Goal: Transaction & Acquisition: Purchase product/service

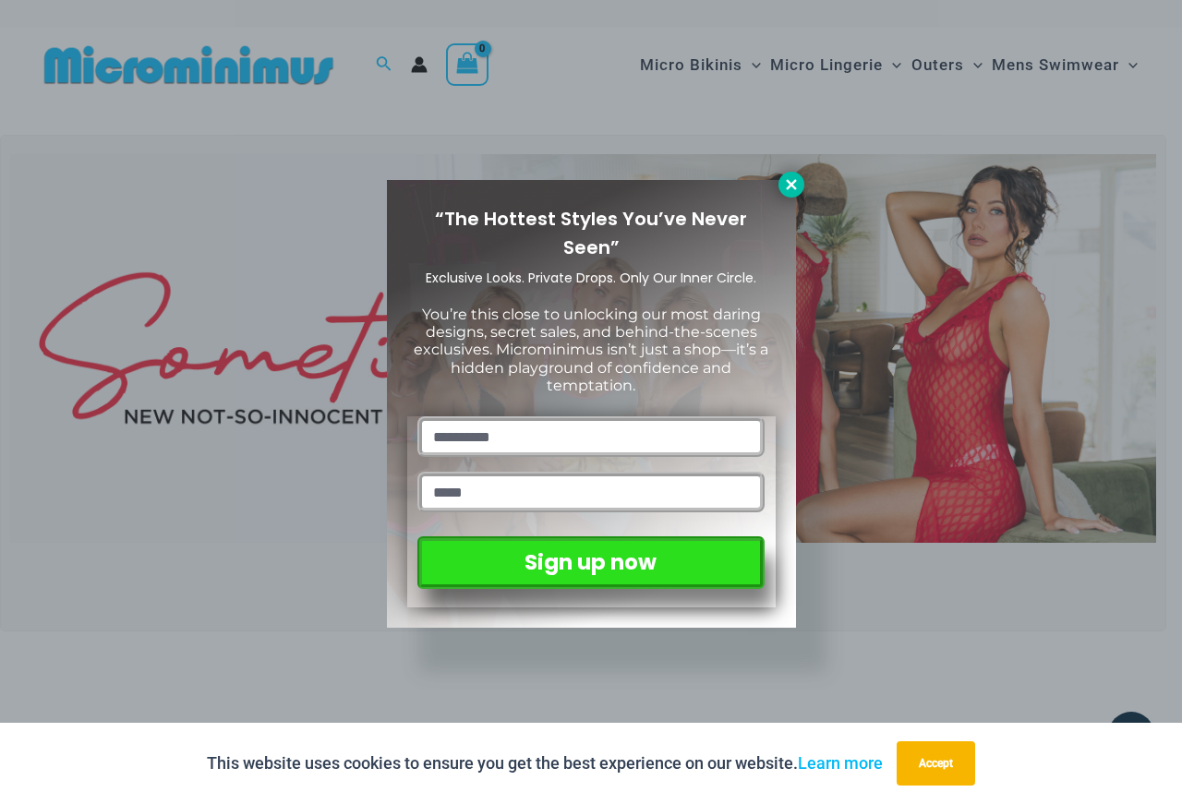
click at [783, 181] on icon at bounding box center [791, 184] width 17 height 17
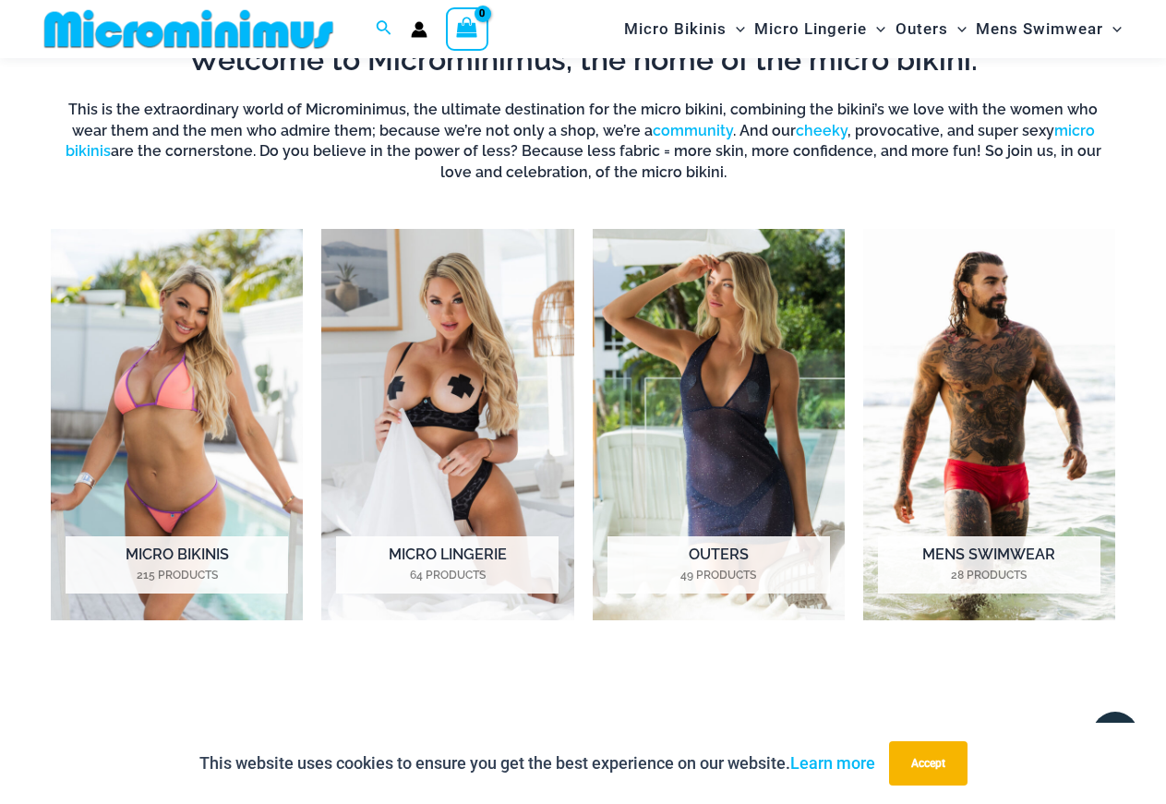
scroll to position [739, 0]
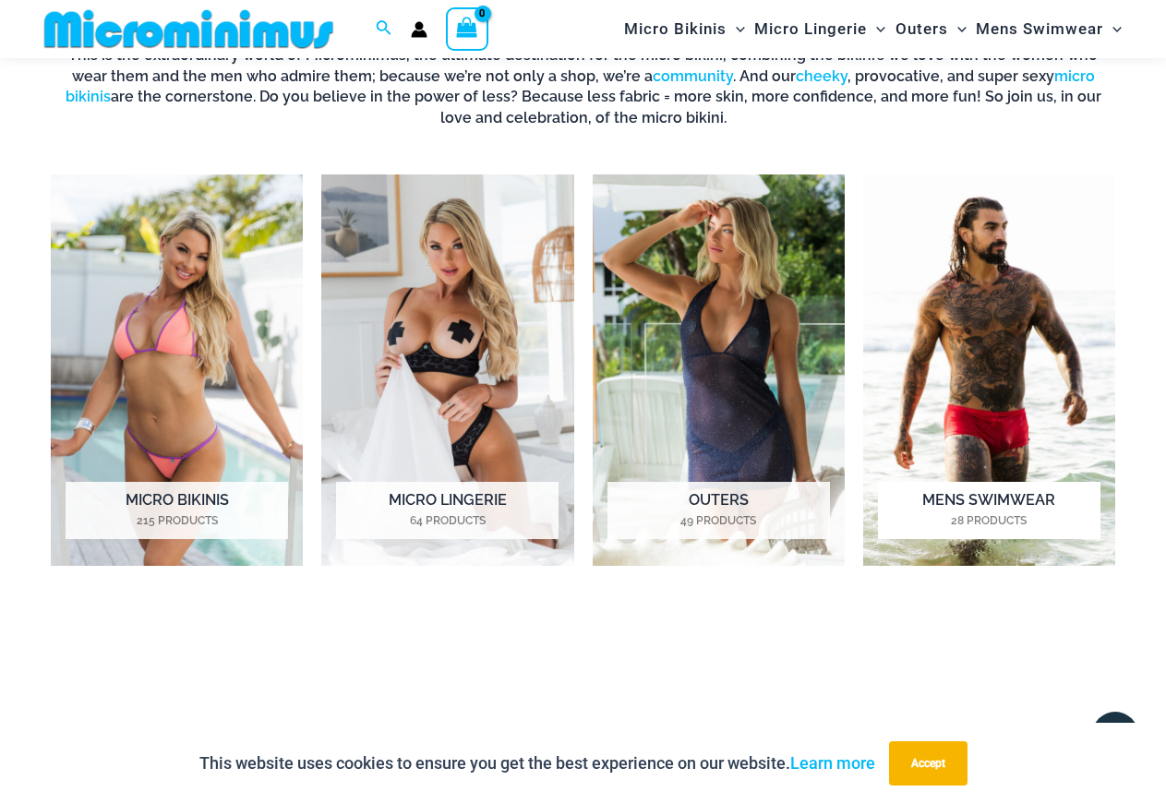
click at [1018, 384] on img "Visit product category Mens Swimwear" at bounding box center [989, 369] width 252 height 391
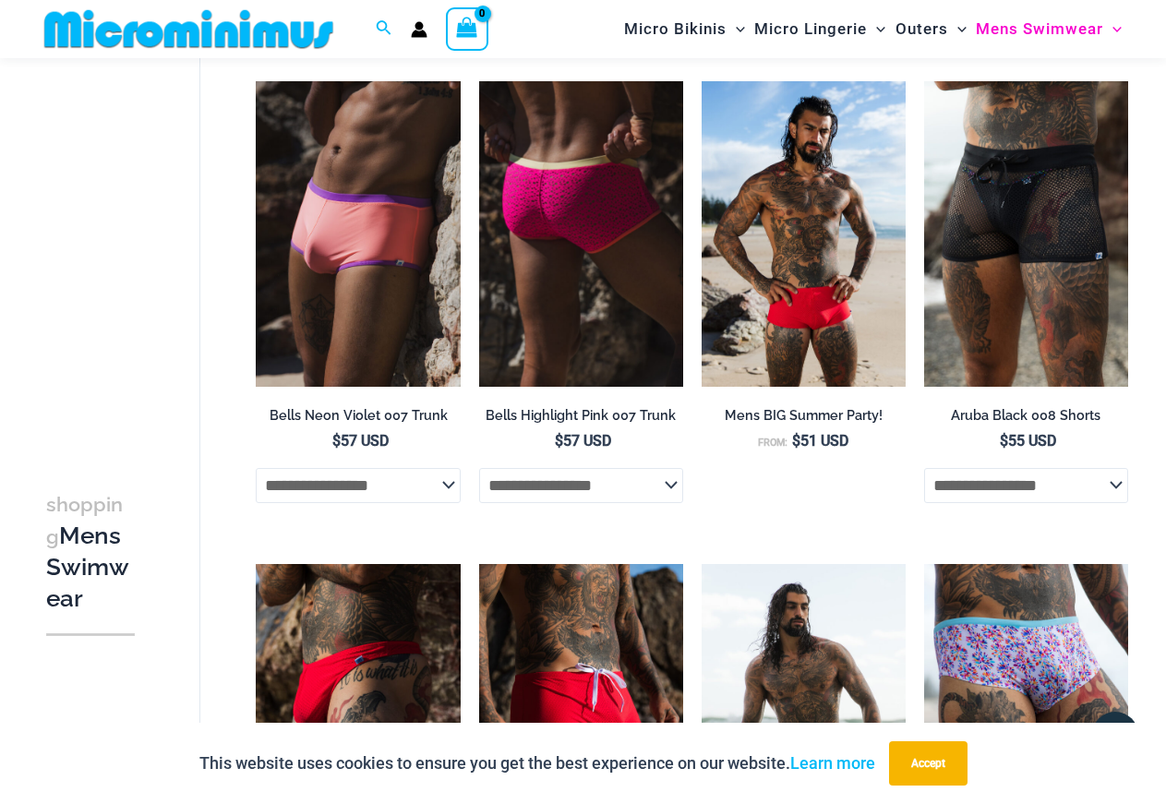
scroll to position [313, 0]
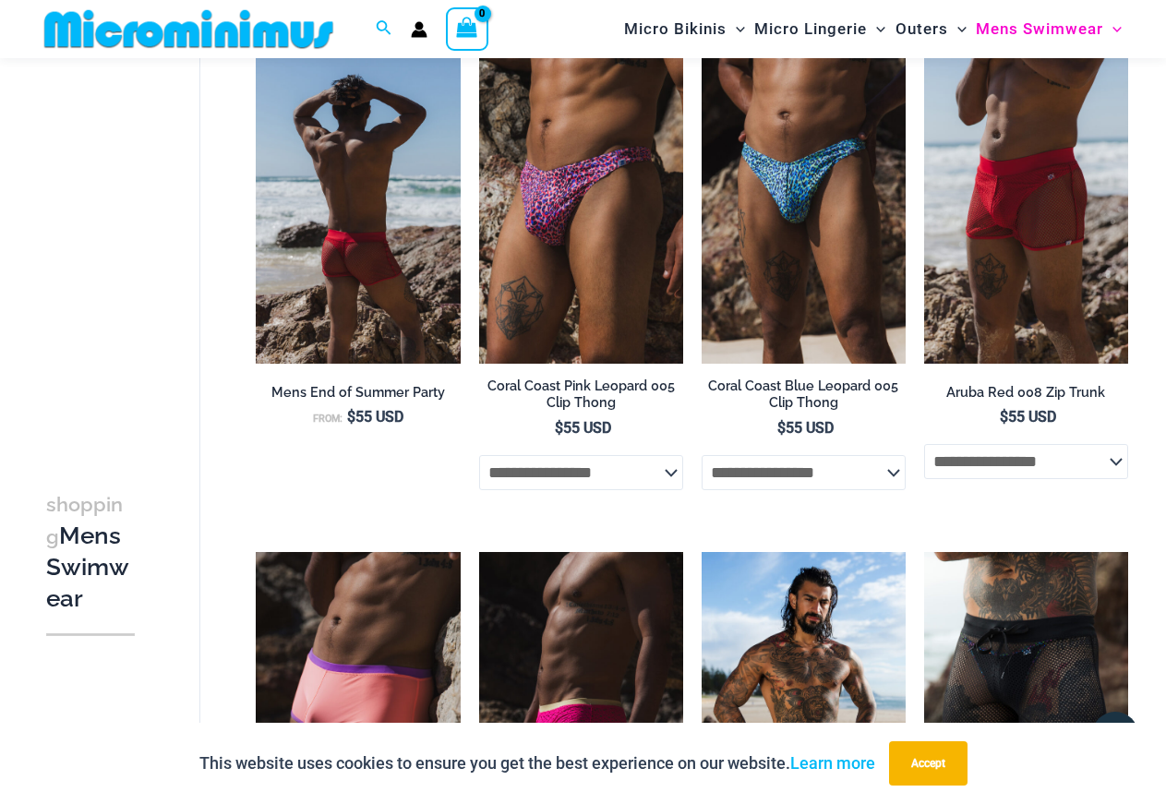
click at [361, 258] on img at bounding box center [358, 210] width 204 height 306
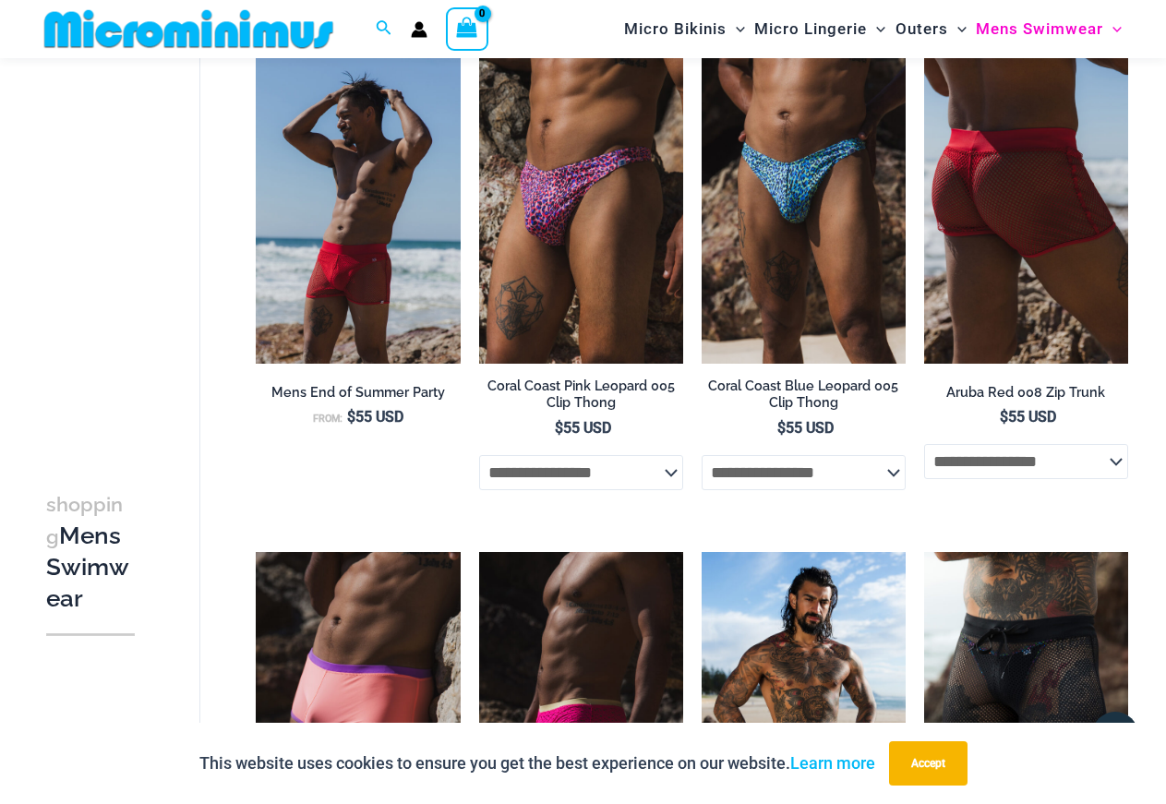
click at [970, 225] on img at bounding box center [1026, 210] width 204 height 306
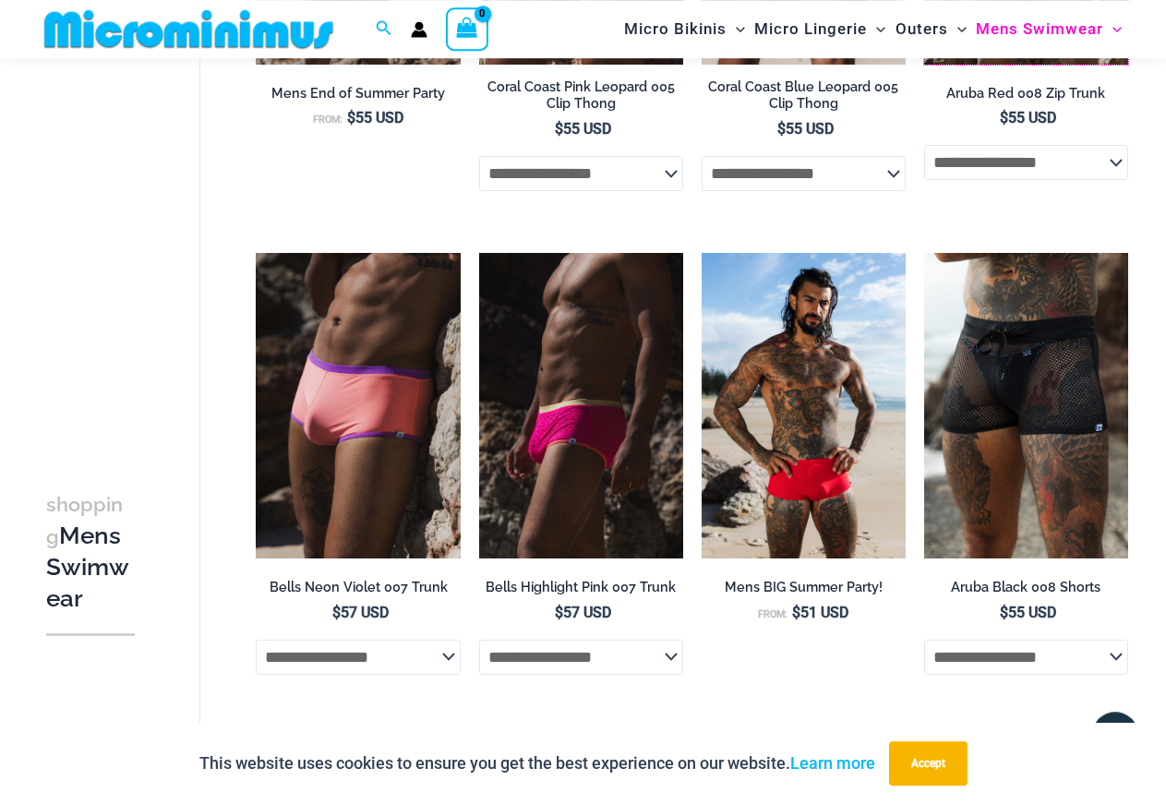
scroll to position [690, 0]
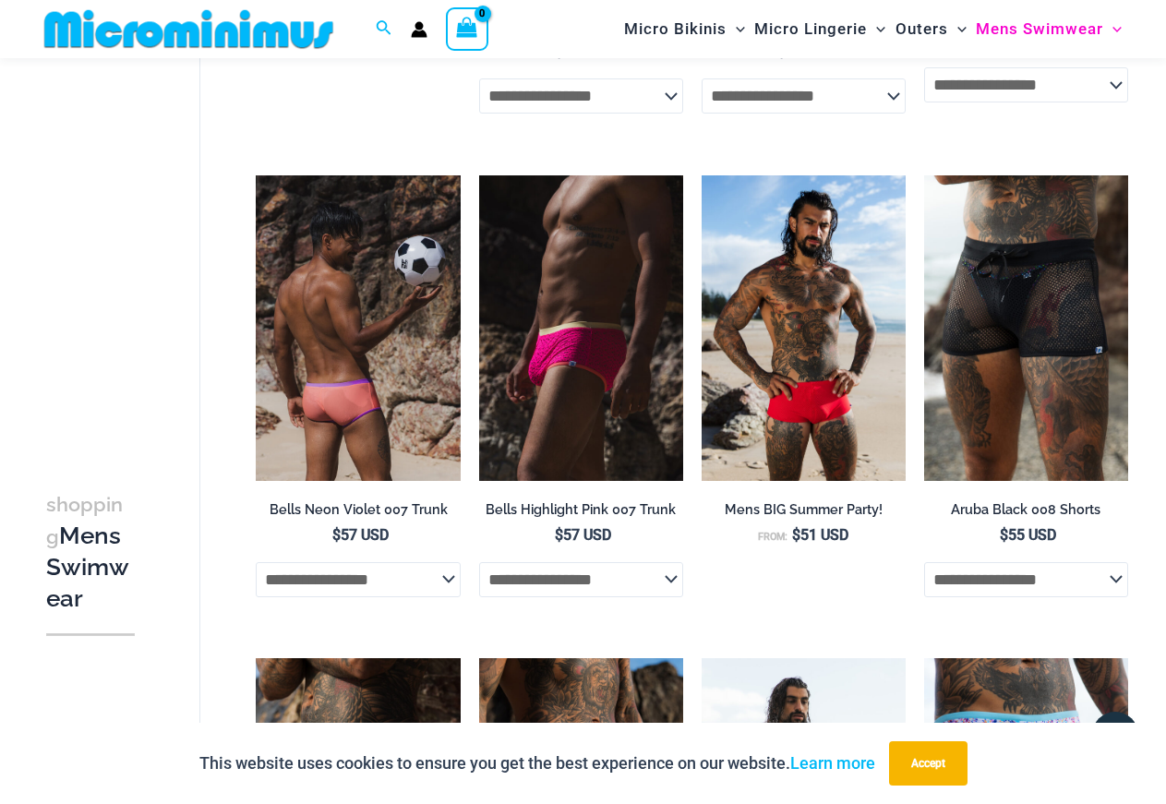
click at [405, 294] on img at bounding box center [358, 328] width 204 height 306
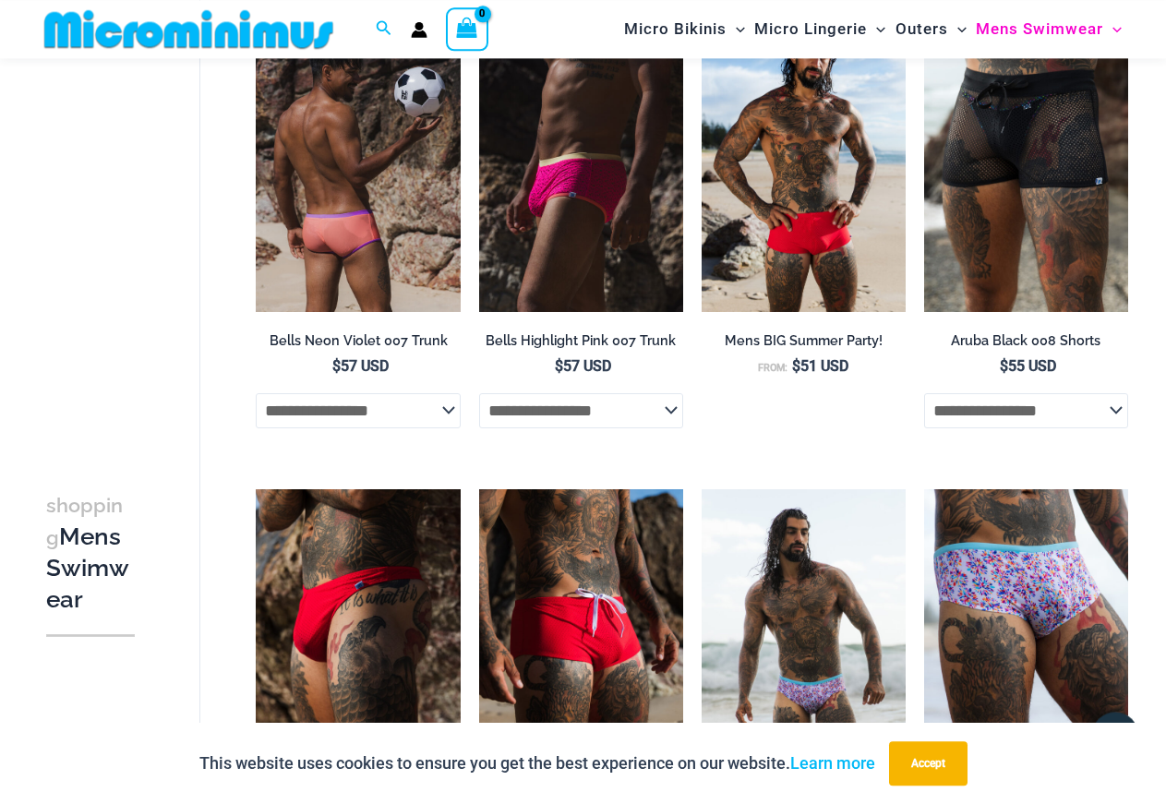
scroll to position [878, 0]
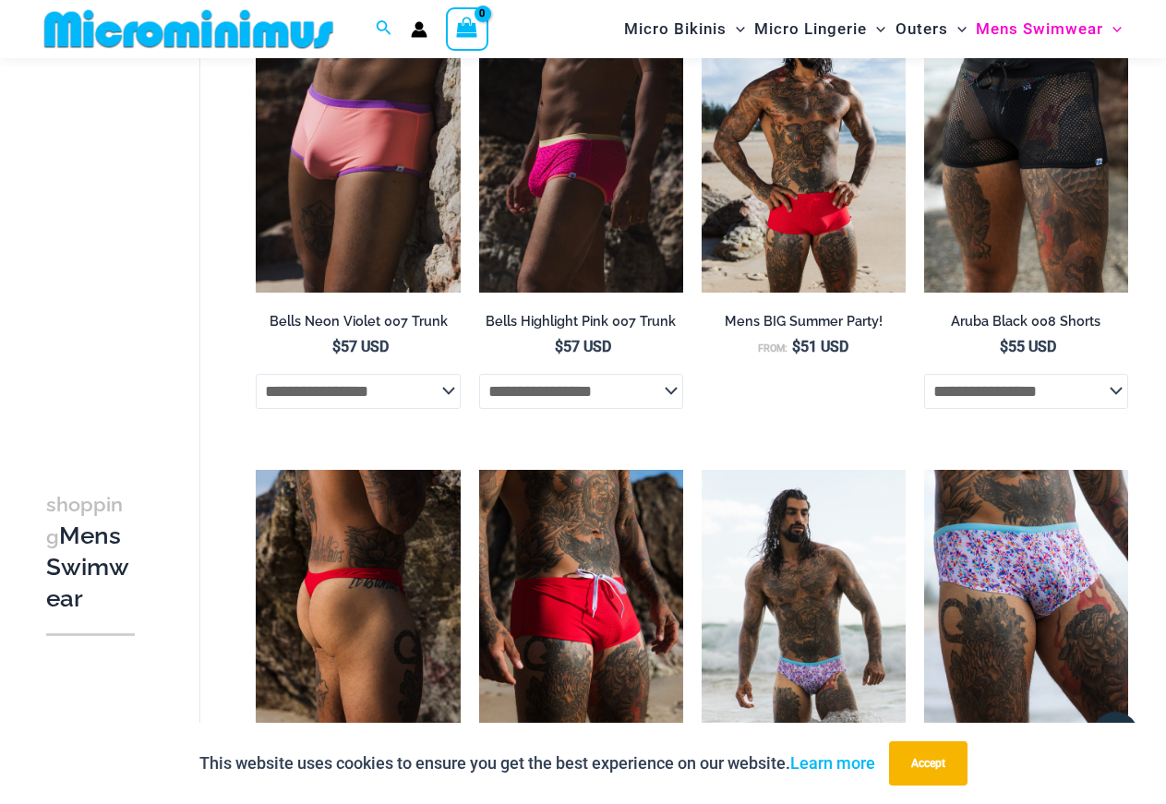
click at [366, 522] on img at bounding box center [358, 623] width 204 height 306
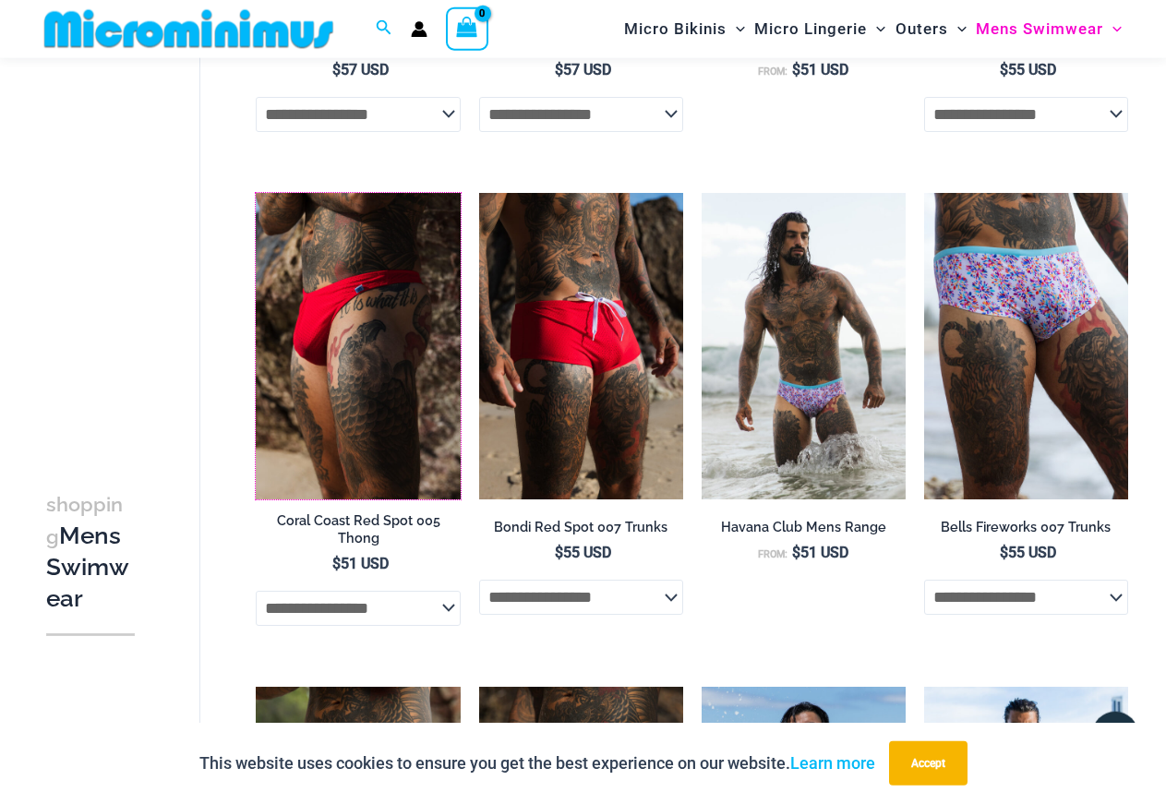
scroll to position [1160, 0]
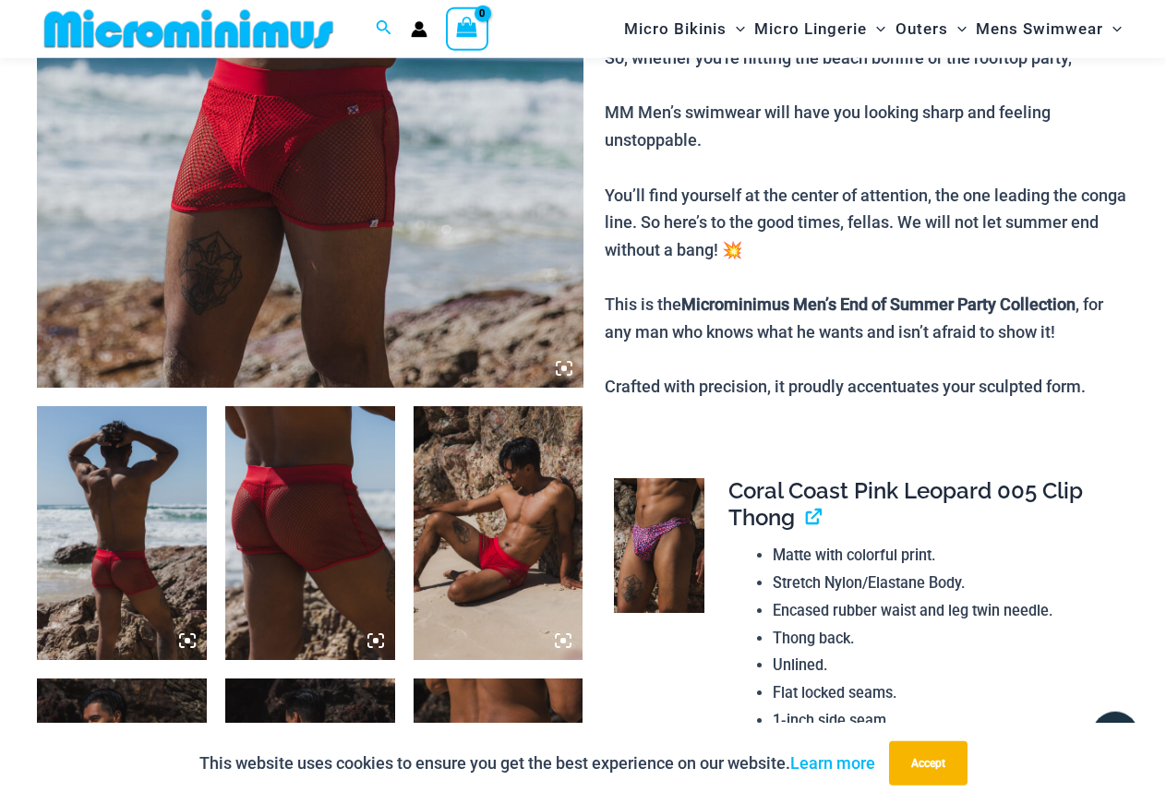
scroll to position [548, 0]
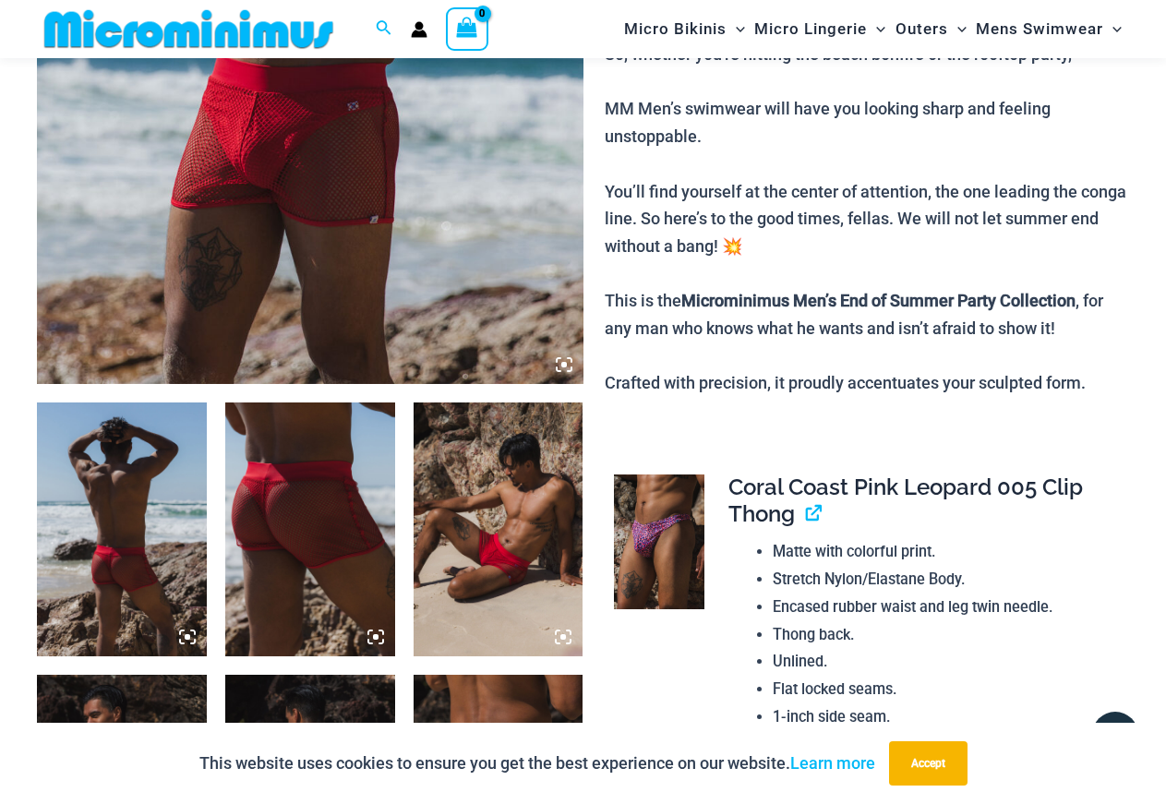
click at [165, 466] on img at bounding box center [122, 530] width 170 height 255
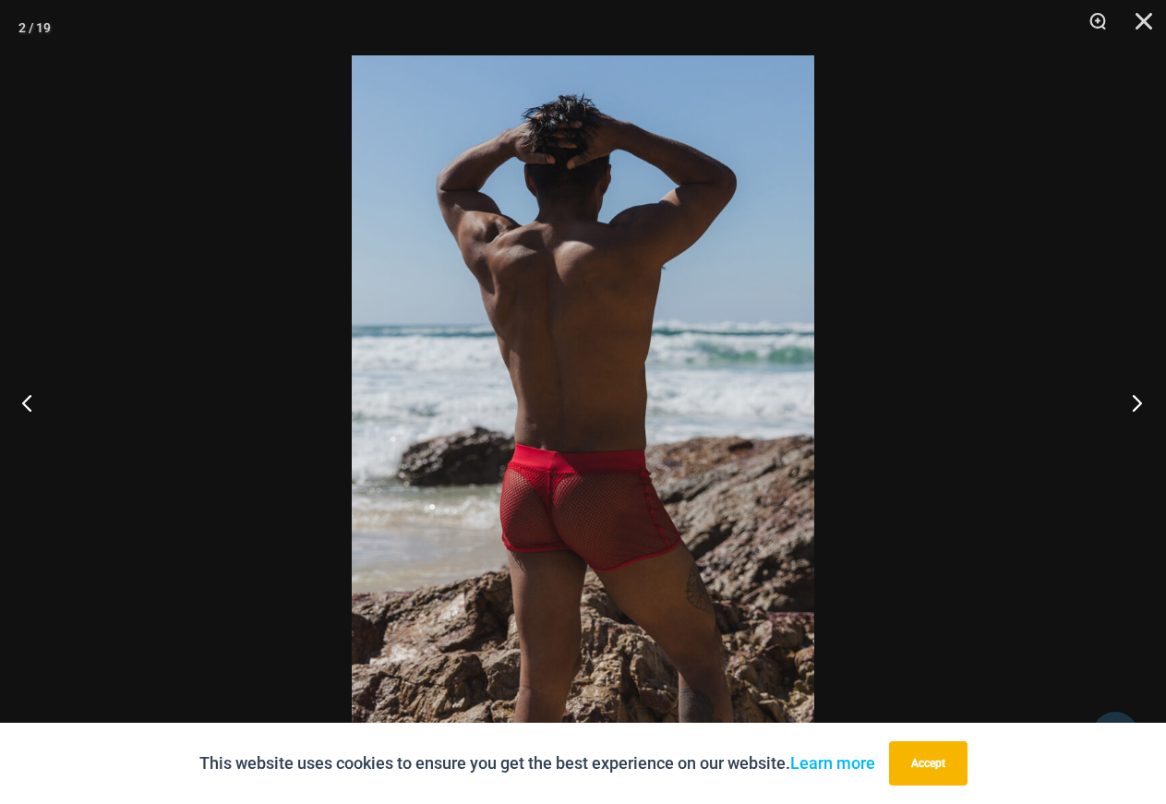
click at [1132, 398] on button "Next" at bounding box center [1131, 402] width 69 height 92
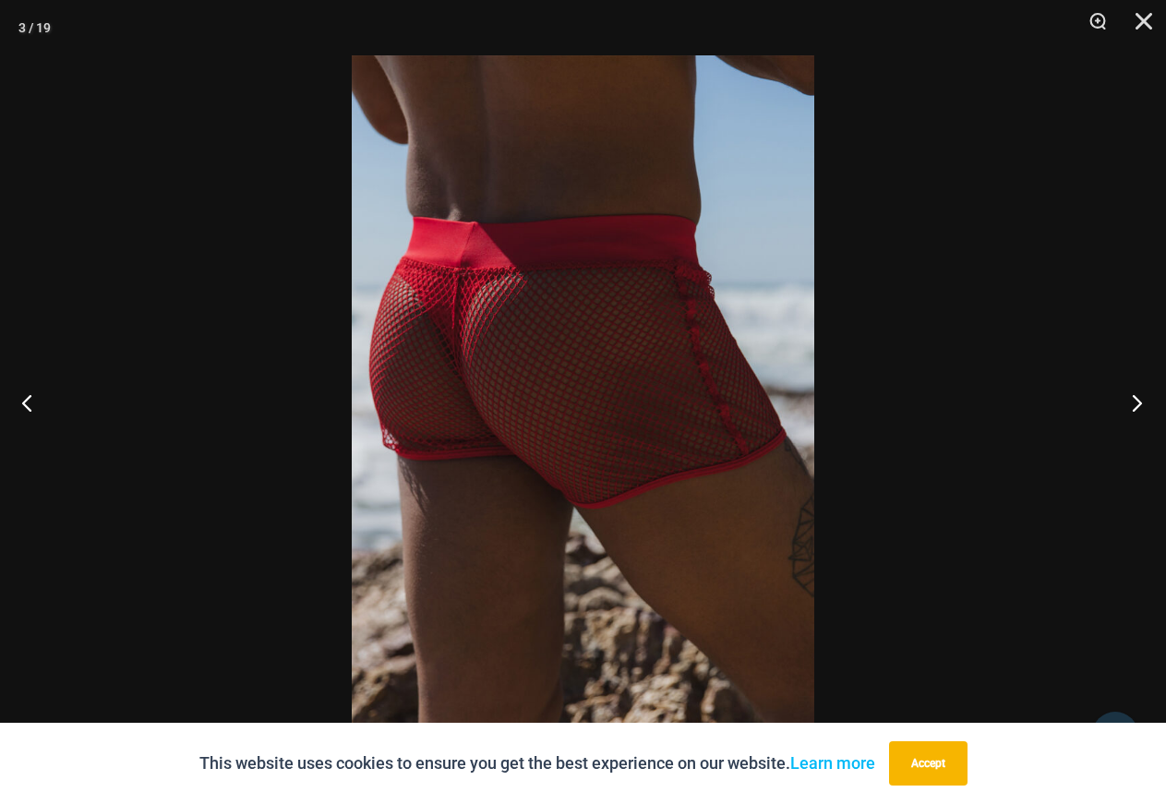
click at [1132, 398] on button "Next" at bounding box center [1131, 402] width 69 height 92
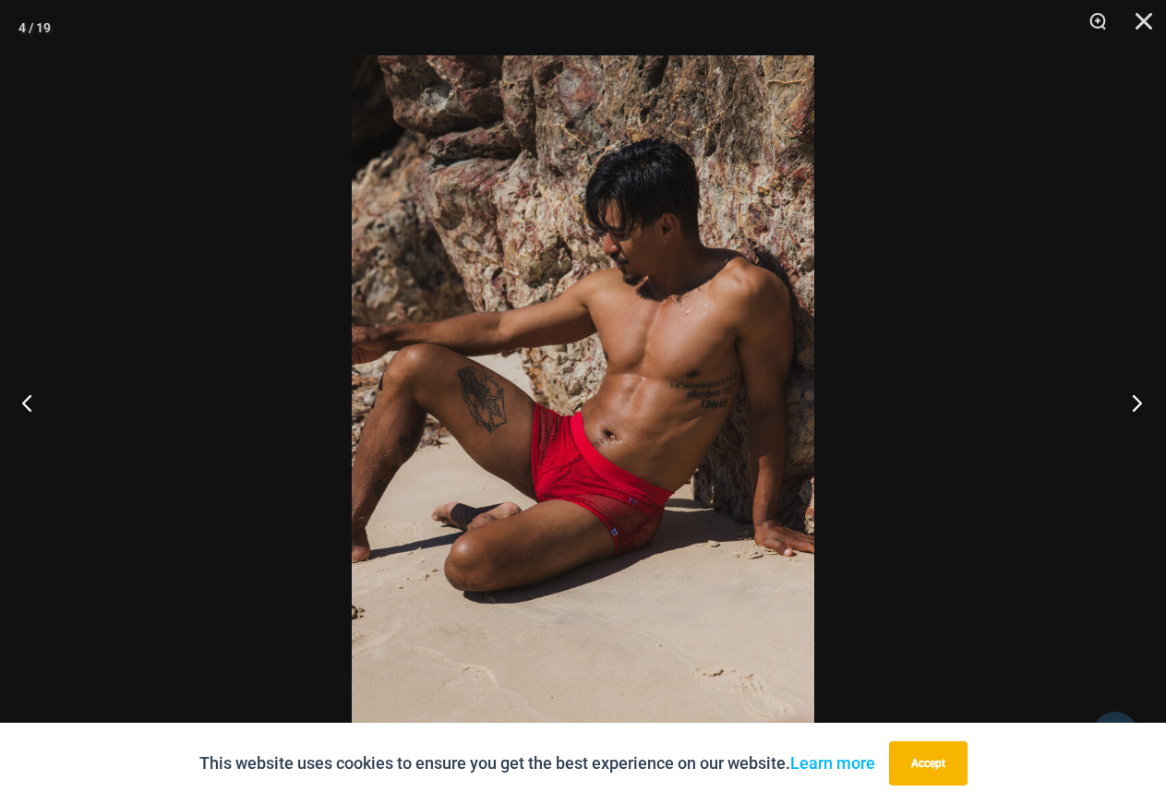
click at [1132, 398] on button "Next" at bounding box center [1131, 402] width 69 height 92
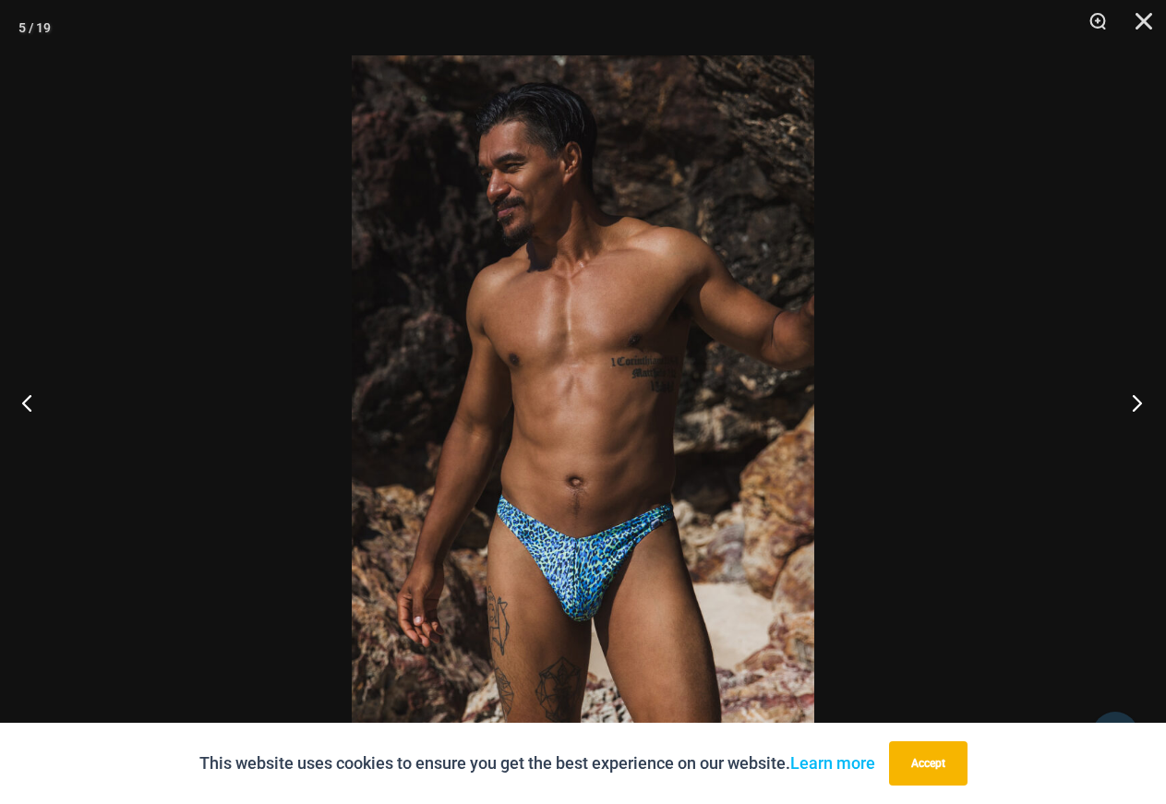
click at [1132, 398] on button "Next" at bounding box center [1131, 402] width 69 height 92
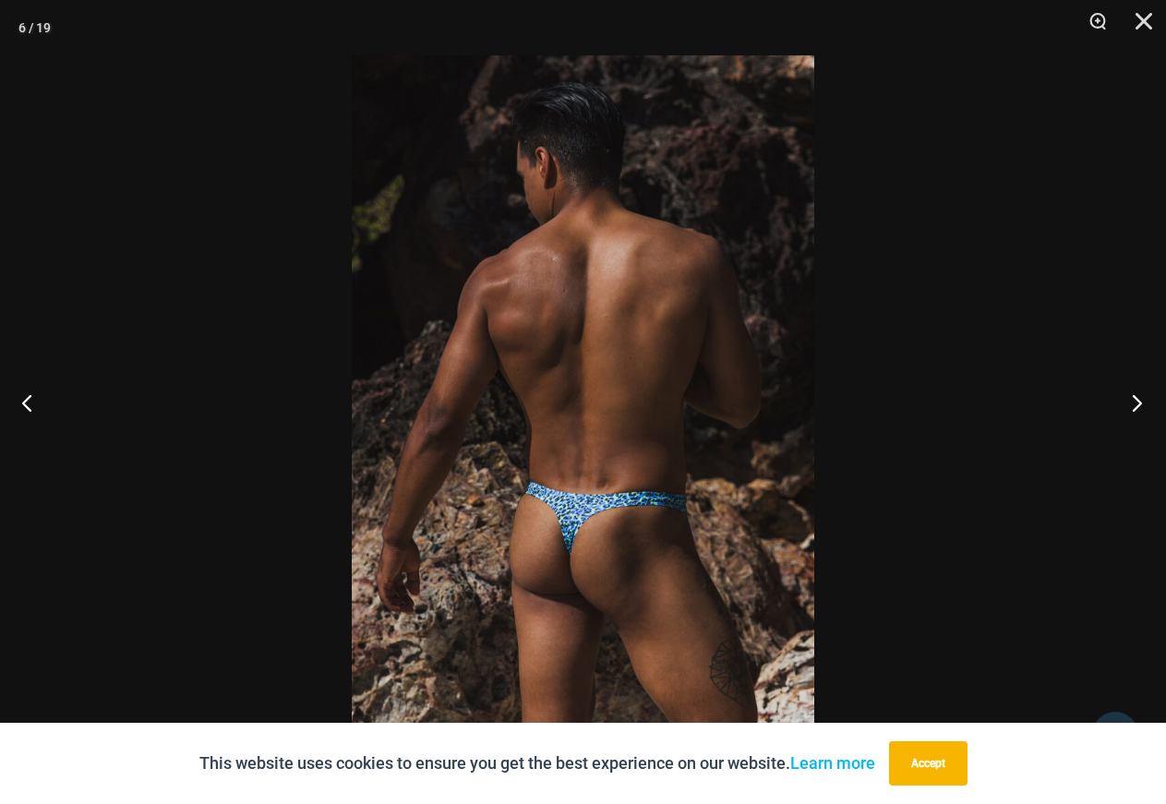
click at [1132, 398] on button "Next" at bounding box center [1131, 402] width 69 height 92
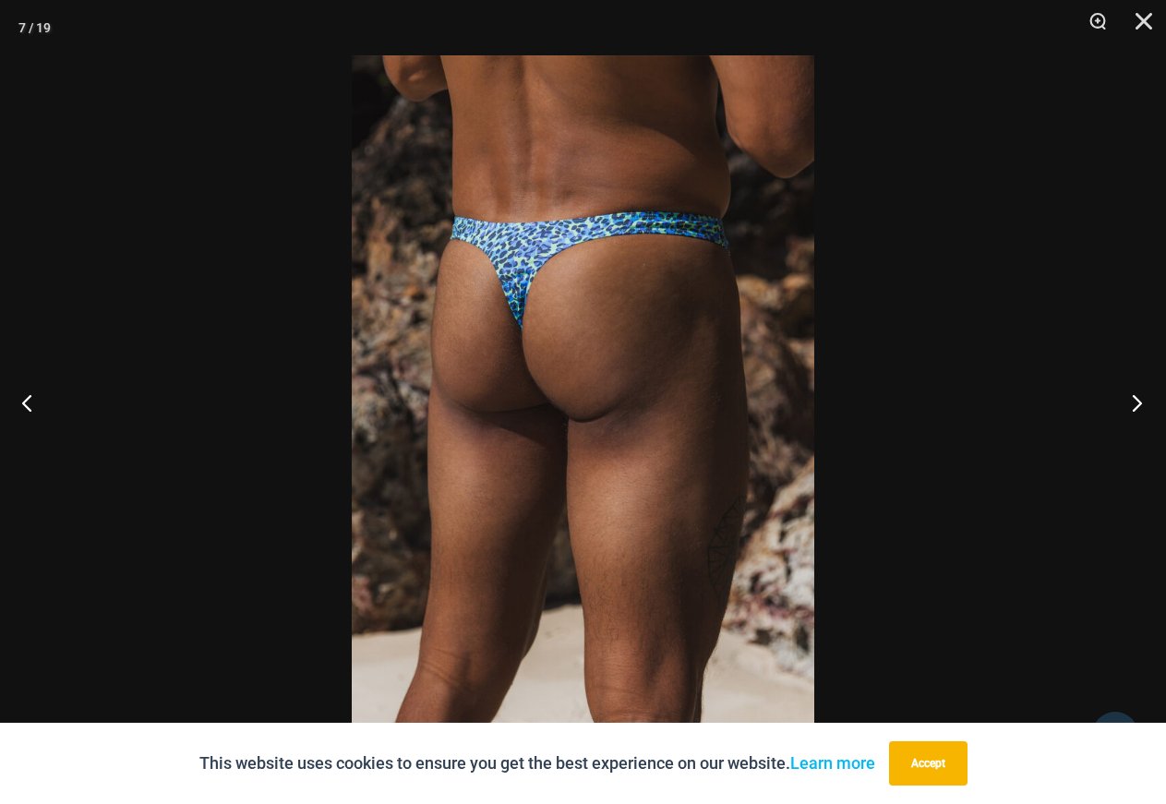
click at [1132, 398] on button "Next" at bounding box center [1131, 402] width 69 height 92
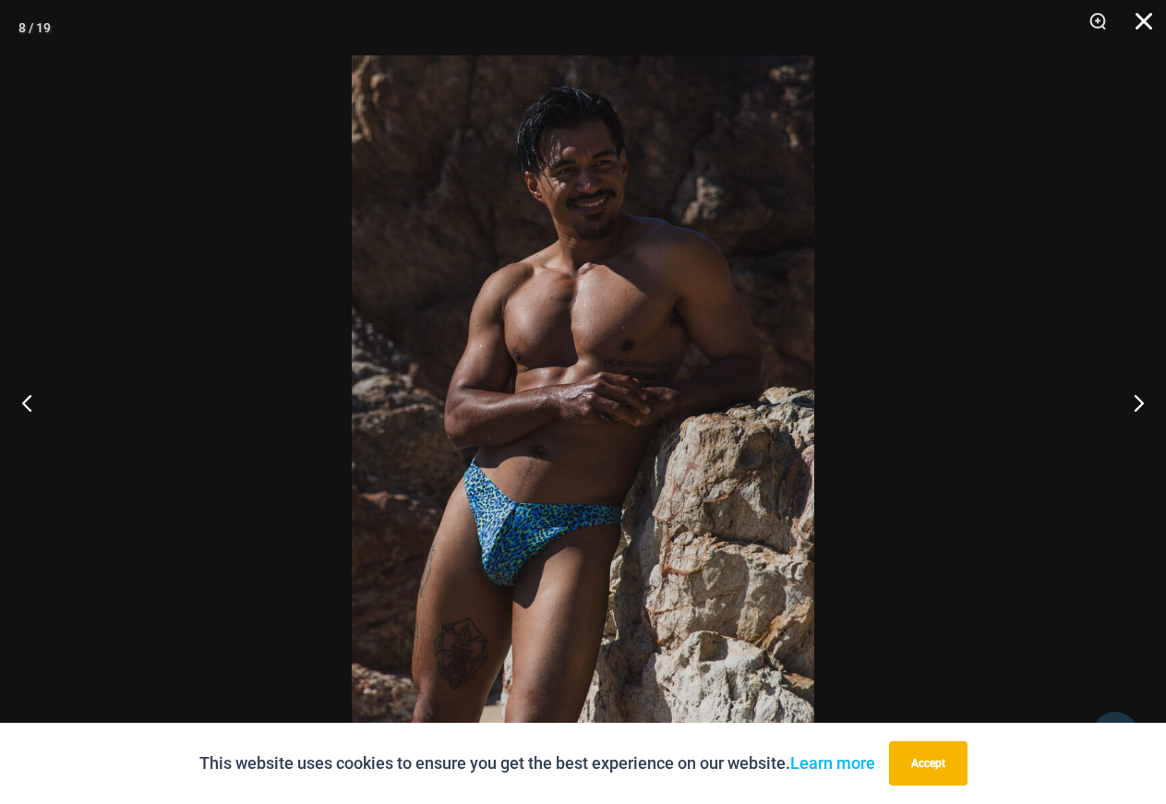
click at [1147, 25] on button "Close" at bounding box center [1137, 27] width 46 height 55
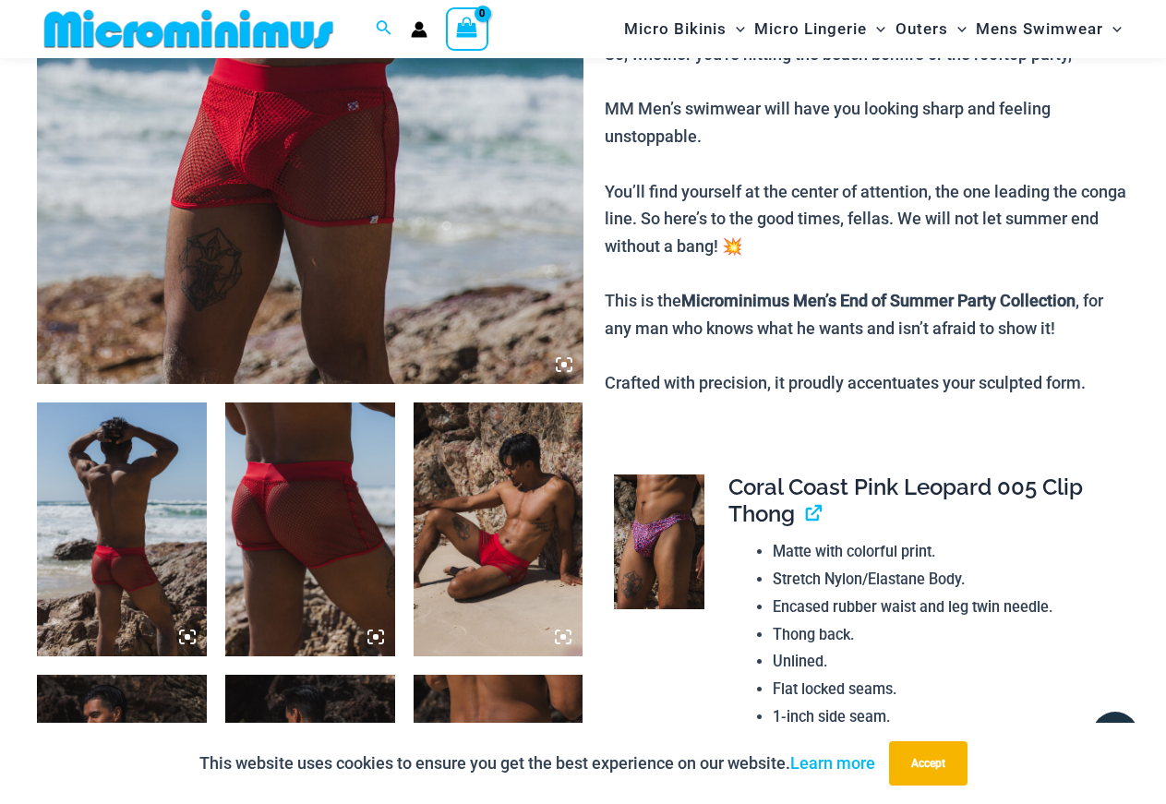
click at [504, 489] on img at bounding box center [499, 530] width 170 height 255
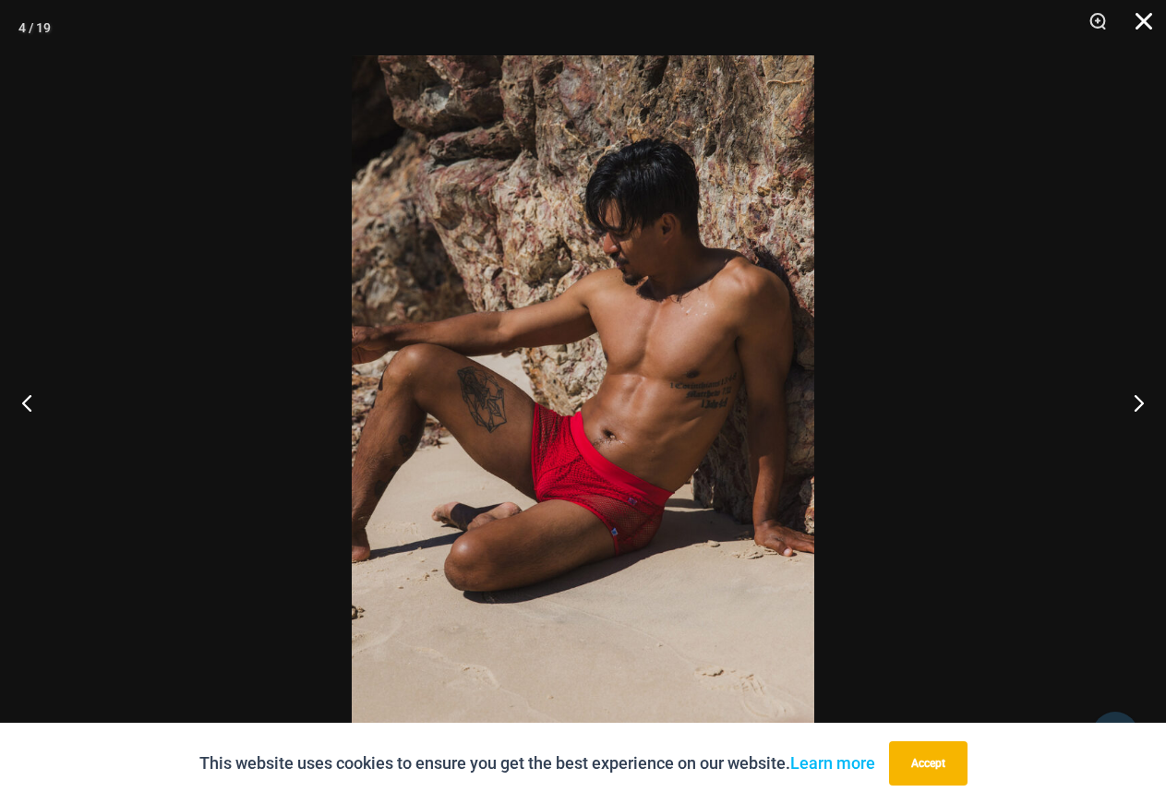
click at [1140, 24] on button "Close" at bounding box center [1137, 27] width 46 height 55
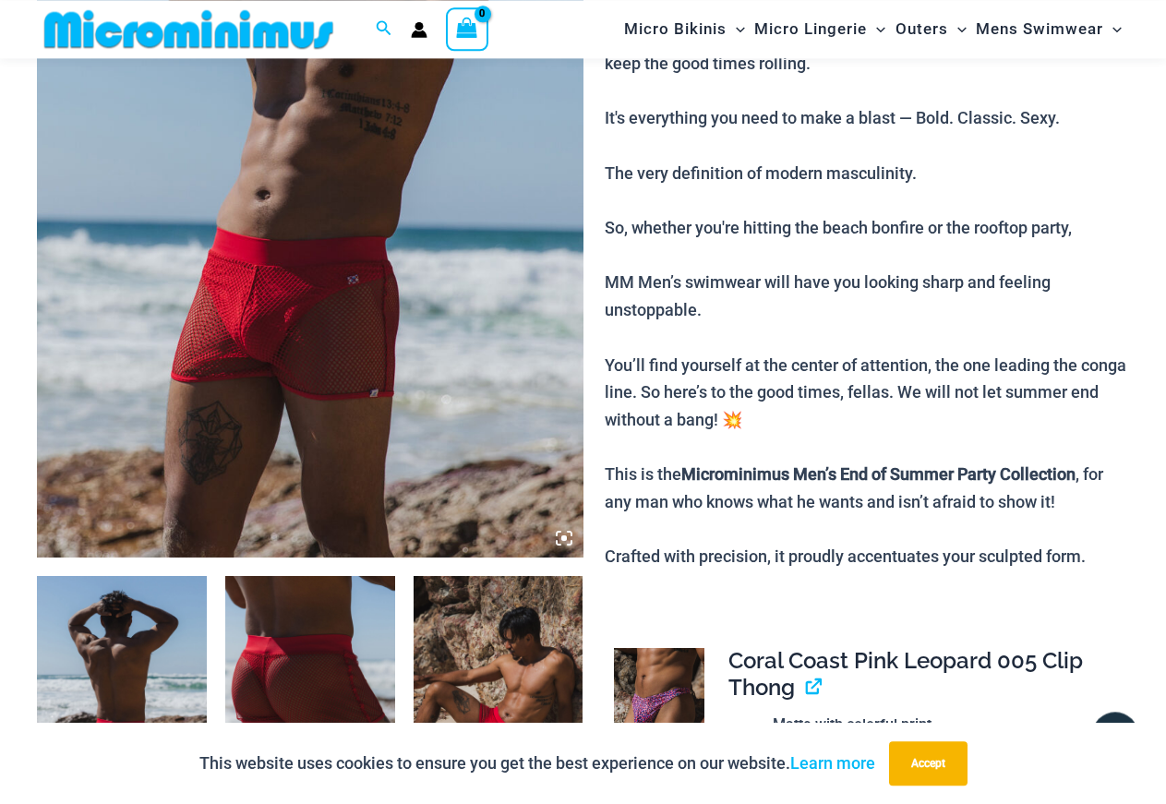
scroll to position [276, 0]
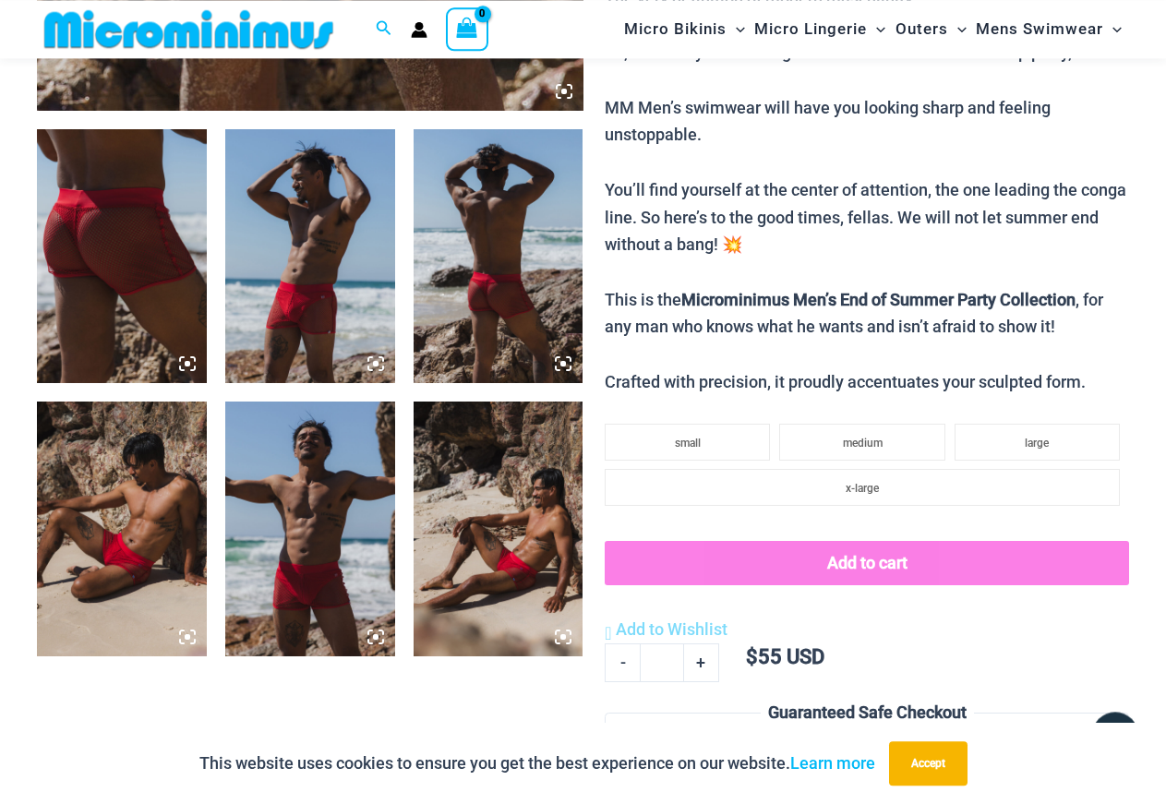
scroll to position [929, 0]
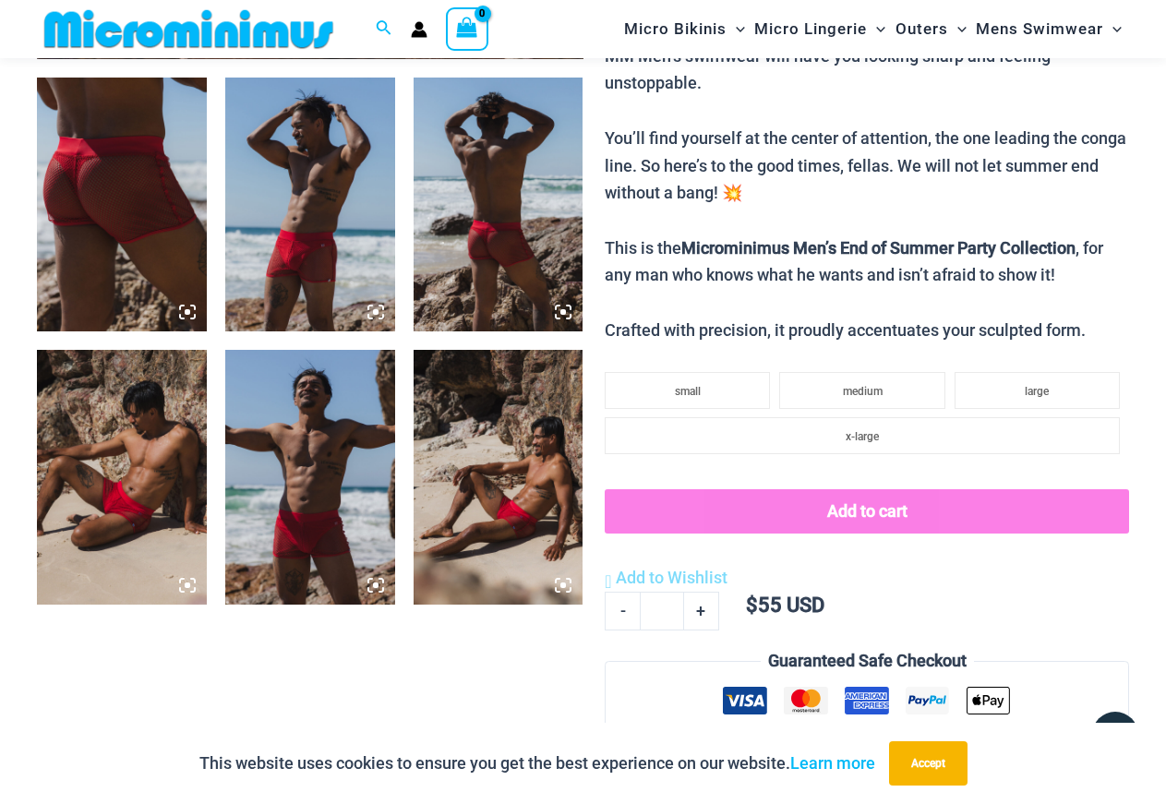
click at [126, 208] on img at bounding box center [122, 205] width 170 height 255
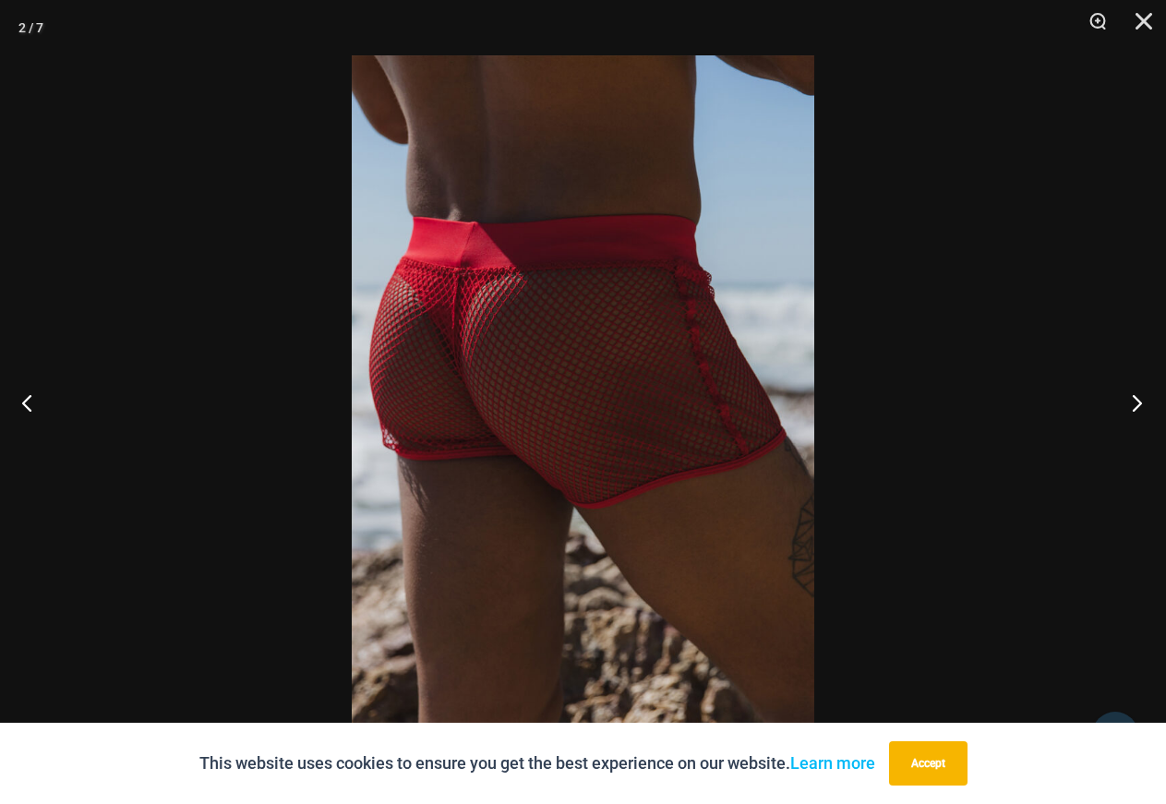
click at [1134, 397] on button "Next" at bounding box center [1131, 402] width 69 height 92
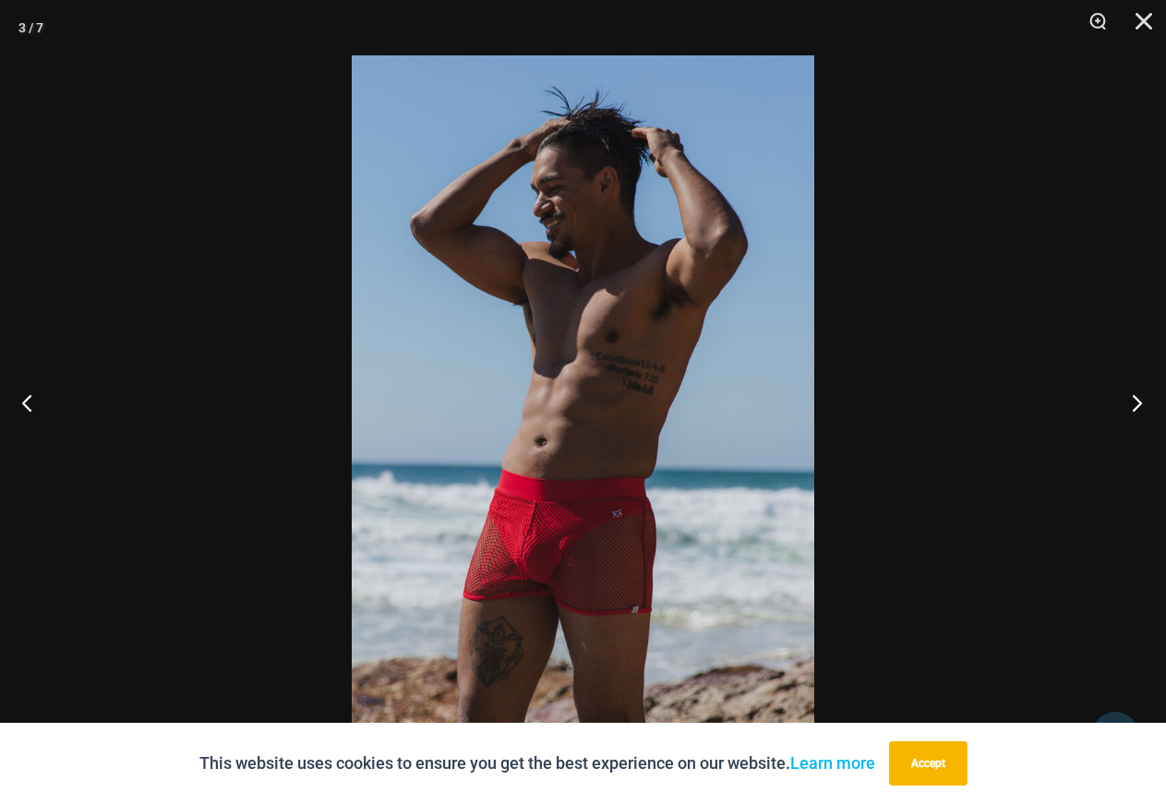
click at [1134, 397] on button "Next" at bounding box center [1131, 402] width 69 height 92
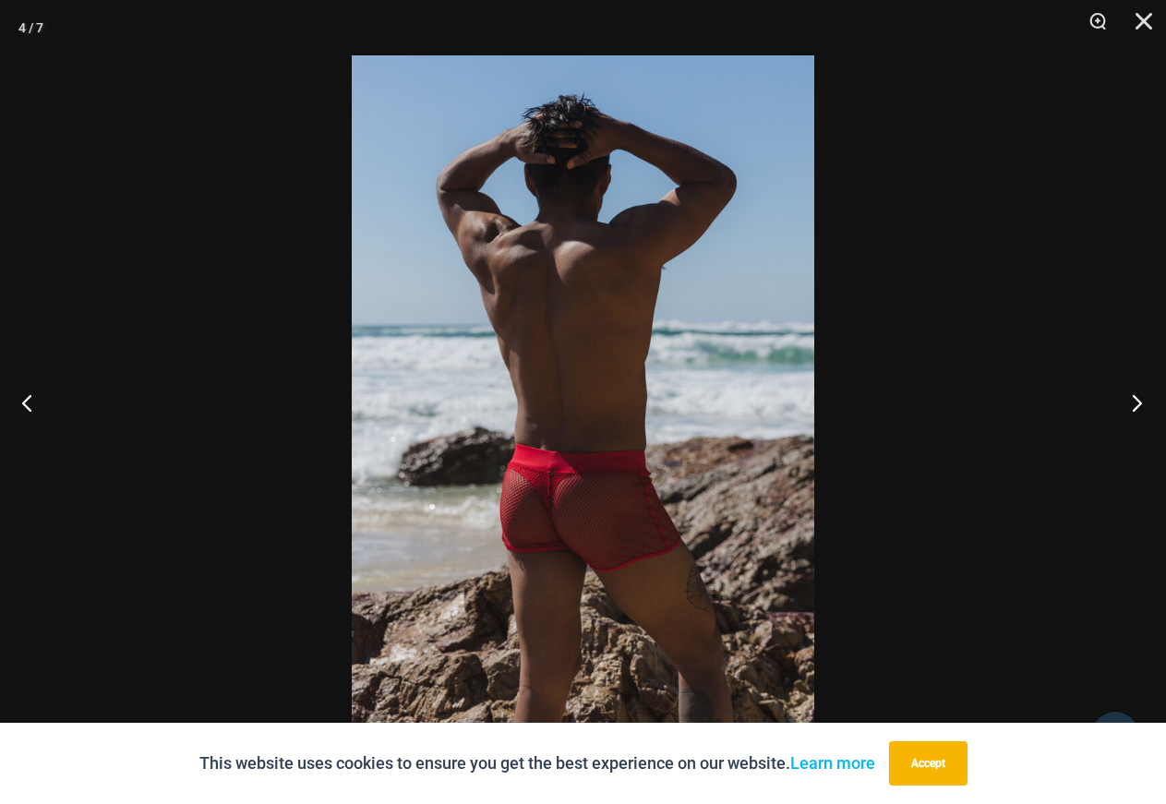
click at [1134, 397] on button "Next" at bounding box center [1131, 402] width 69 height 92
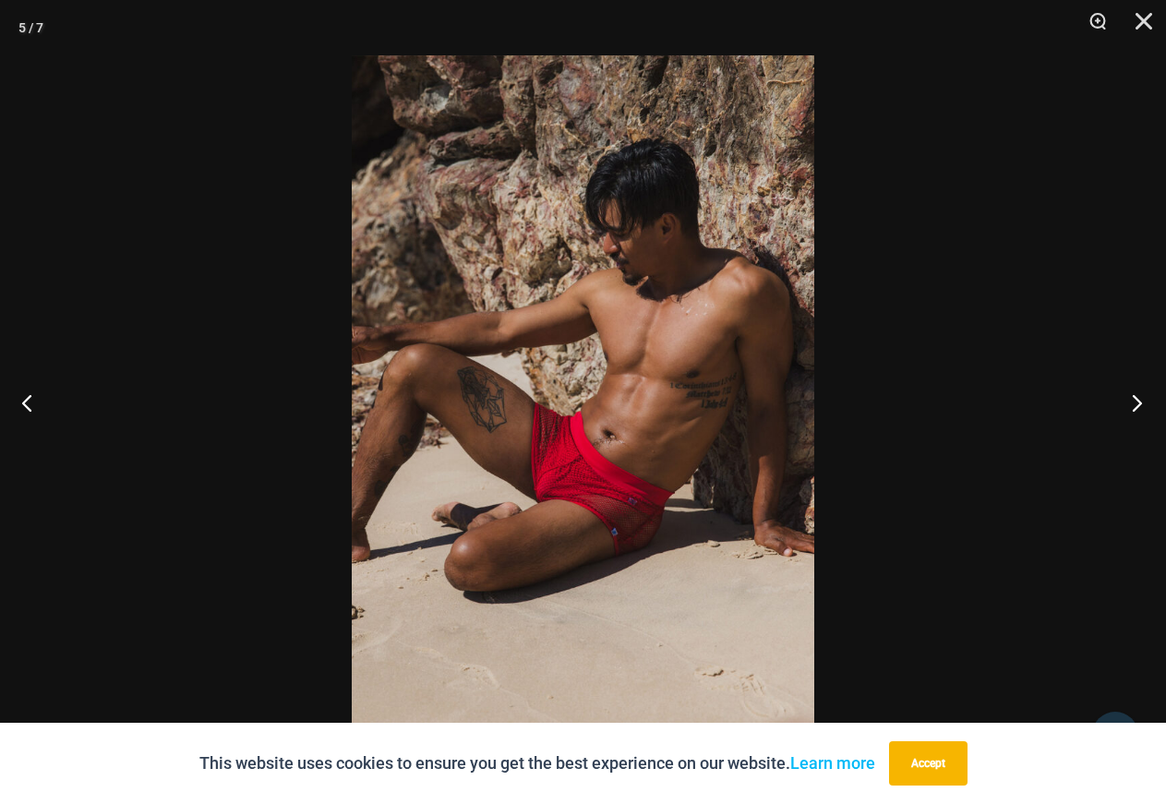
click at [1134, 397] on button "Next" at bounding box center [1131, 402] width 69 height 92
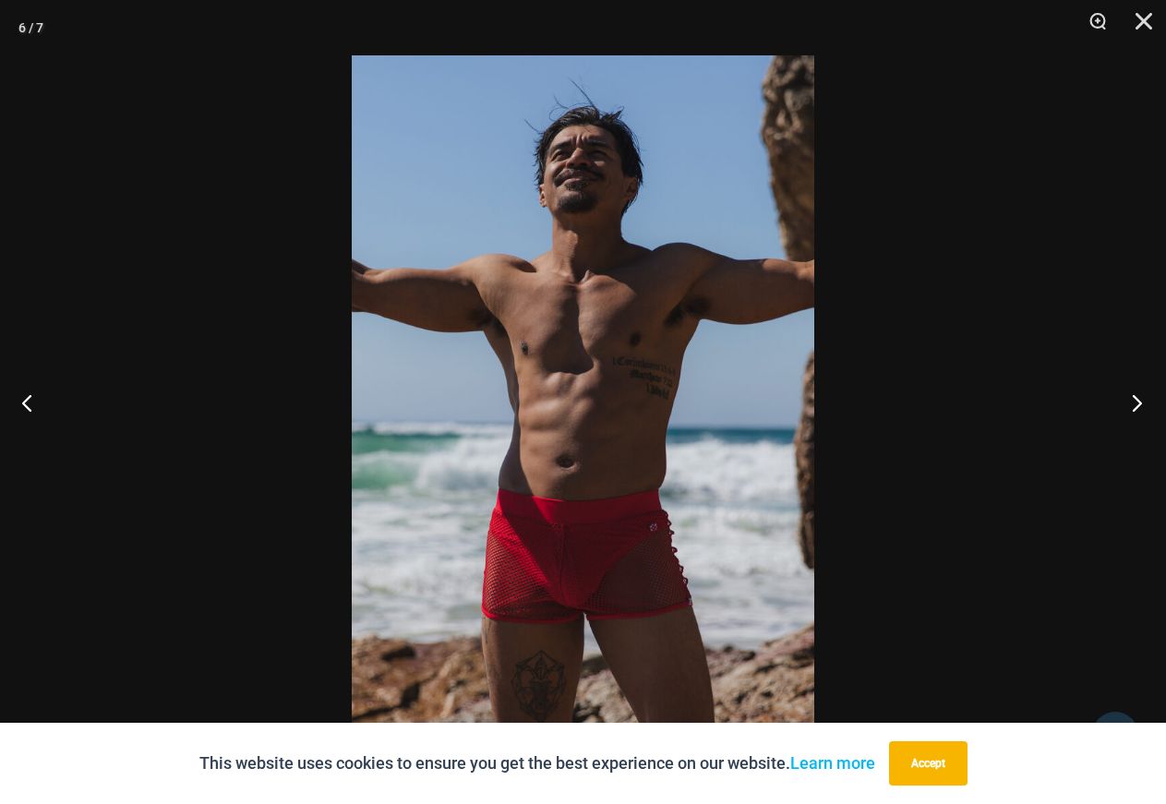
click at [1134, 397] on button "Next" at bounding box center [1131, 402] width 69 height 92
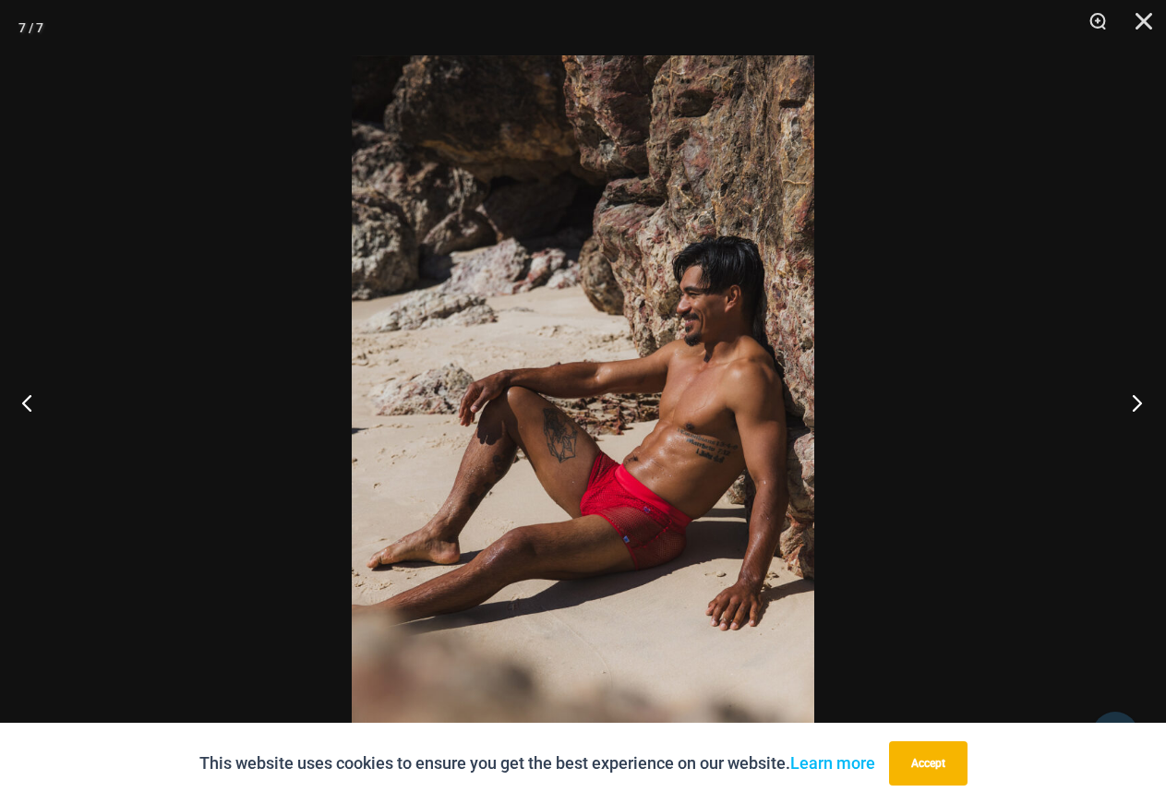
click at [1136, 416] on button "Next" at bounding box center [1131, 402] width 69 height 92
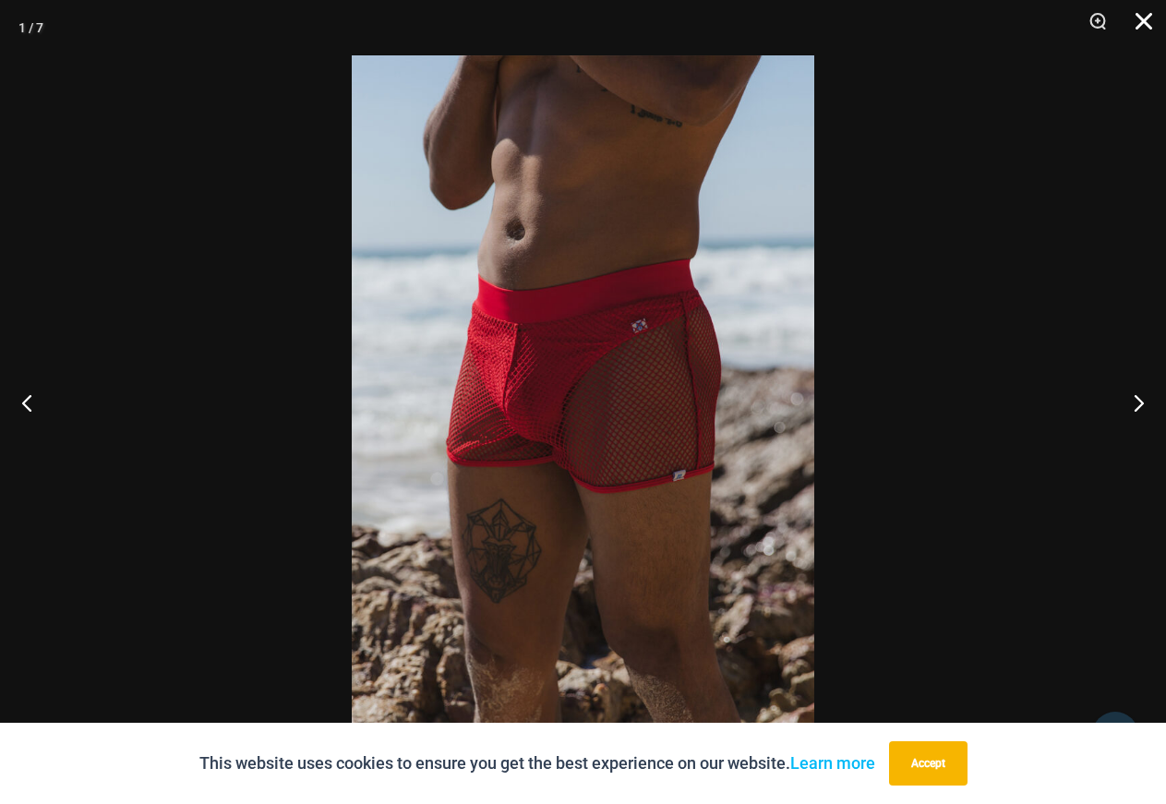
click at [1146, 13] on button "Close" at bounding box center [1137, 27] width 46 height 55
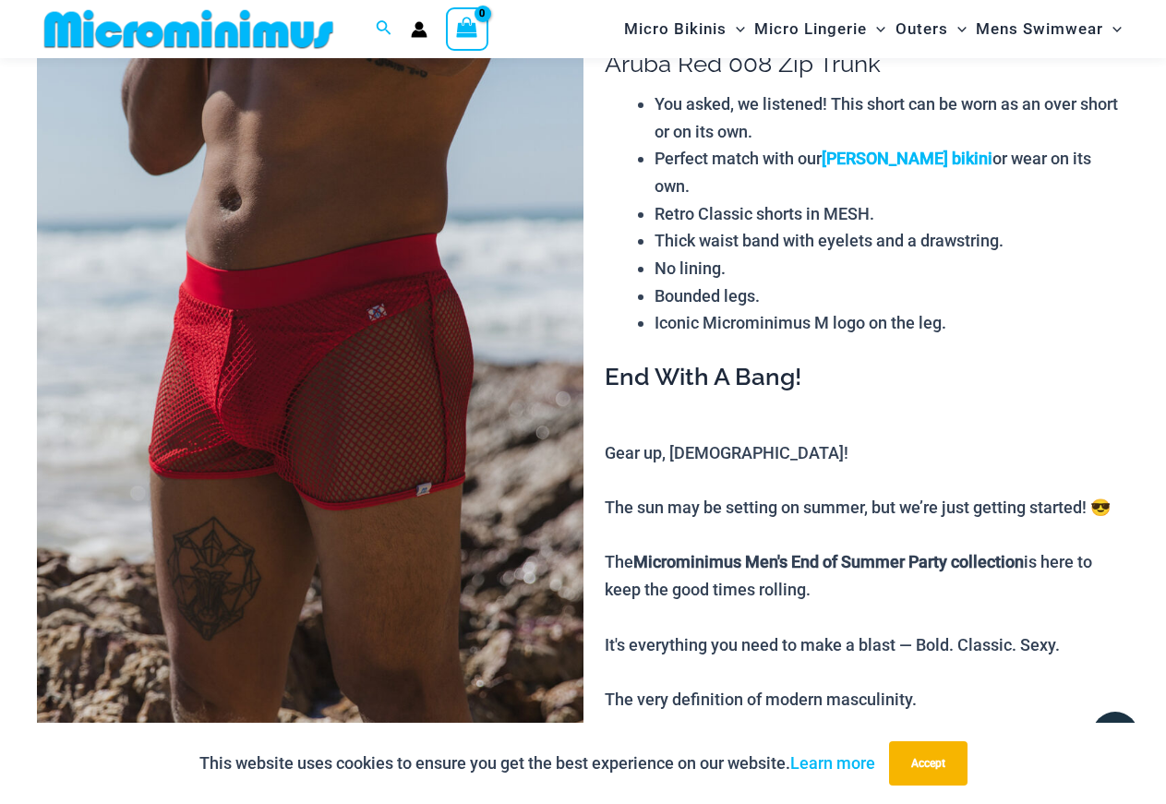
scroll to position [81, 0]
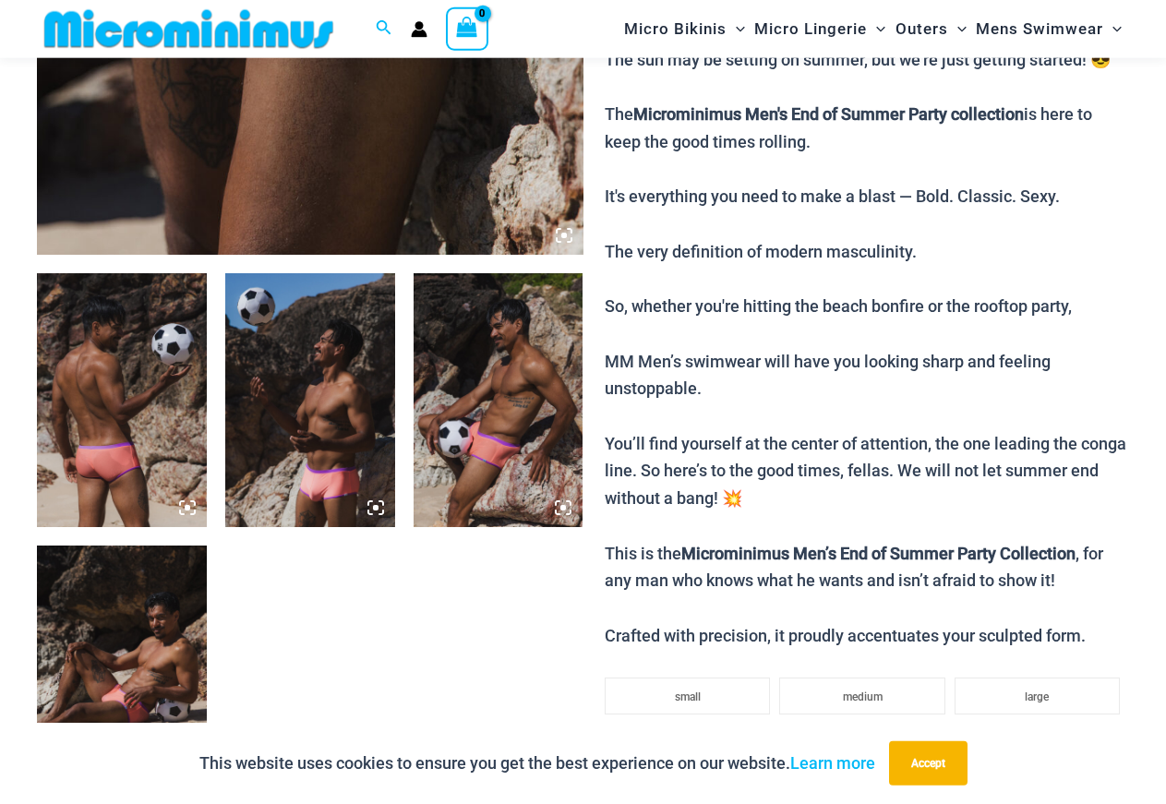
scroll to position [737, 0]
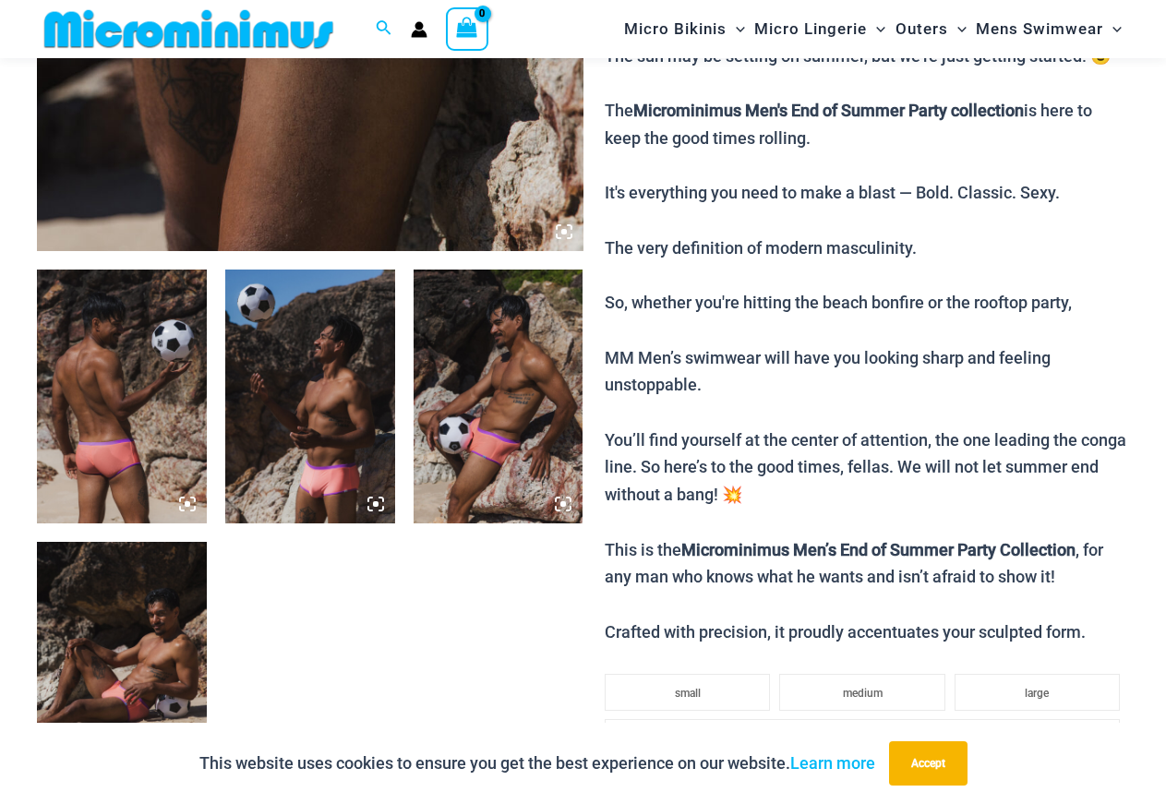
click at [276, 365] on img at bounding box center [310, 397] width 170 height 255
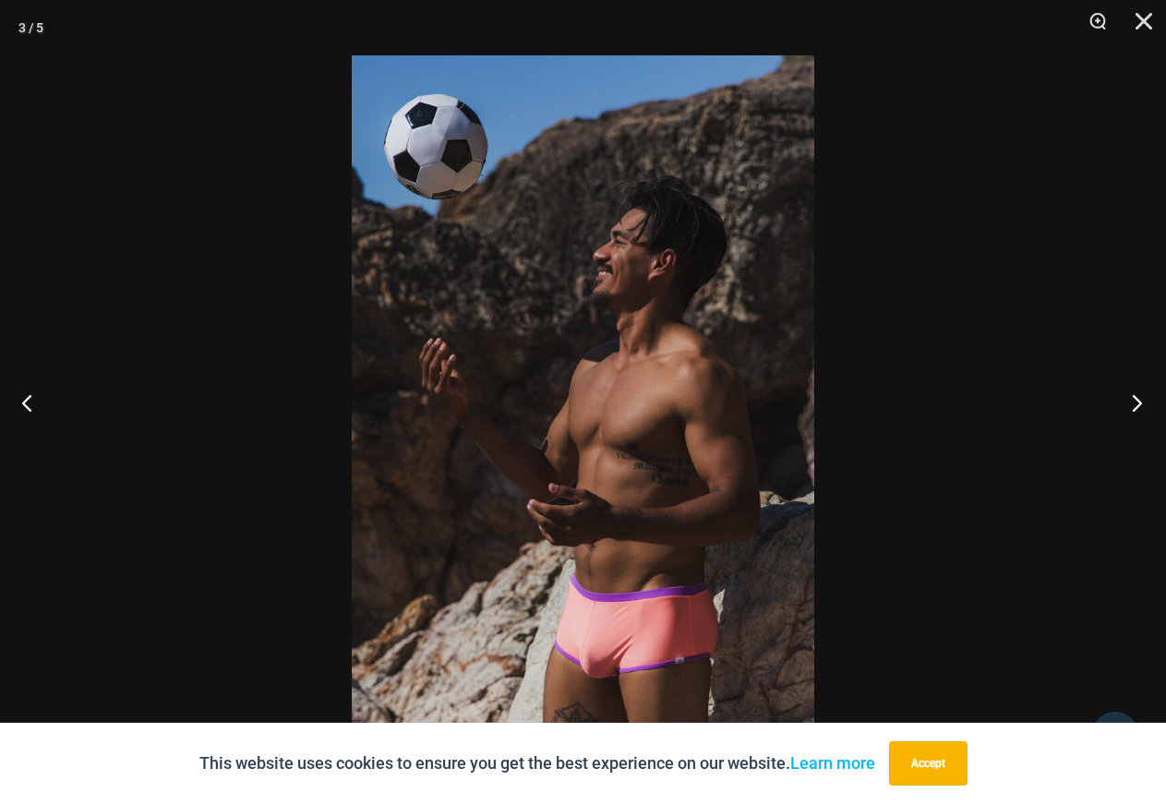
click at [1131, 403] on button "Next" at bounding box center [1131, 402] width 69 height 92
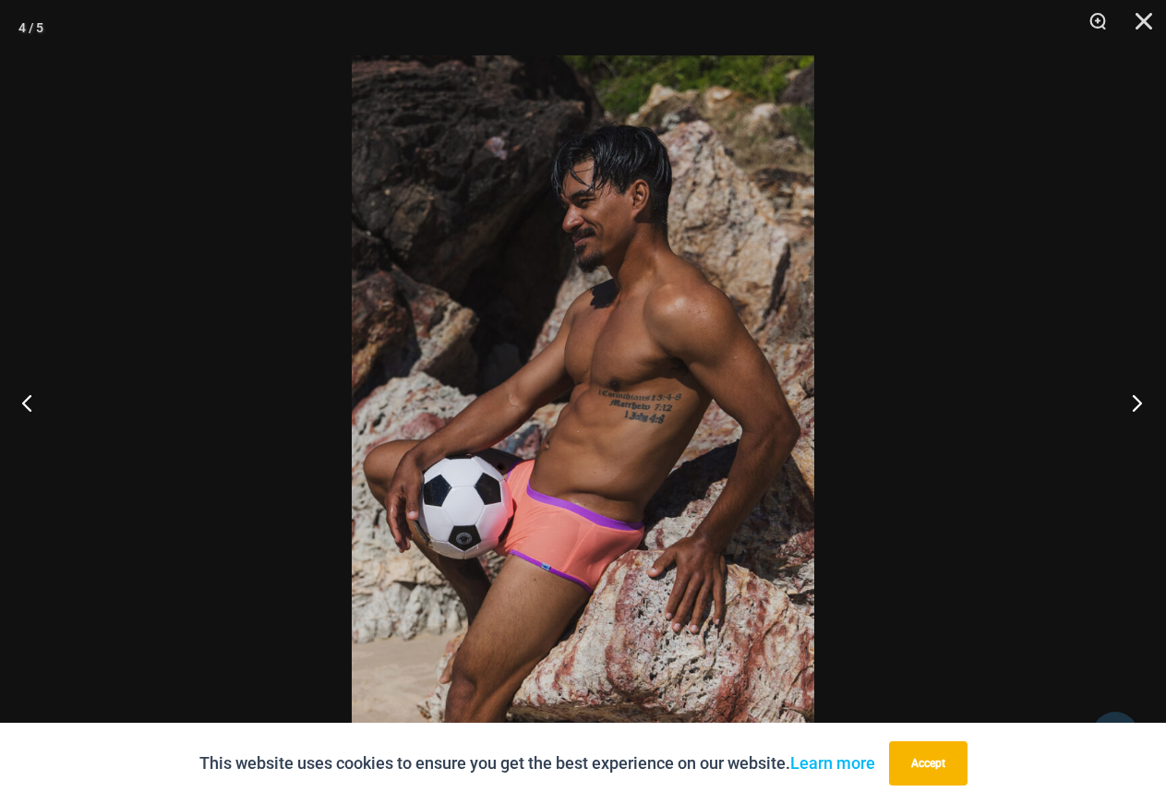
click at [1131, 403] on button "Next" at bounding box center [1131, 402] width 69 height 92
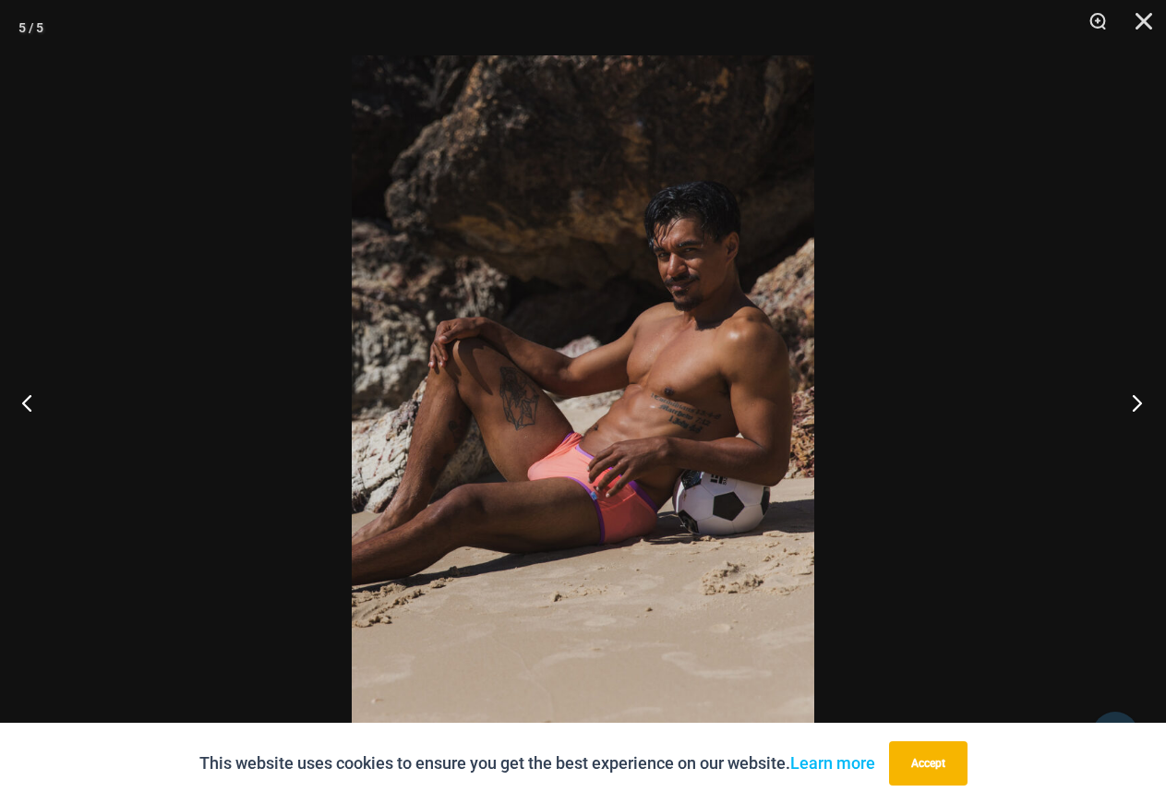
click at [1131, 403] on button "Next" at bounding box center [1131, 402] width 69 height 92
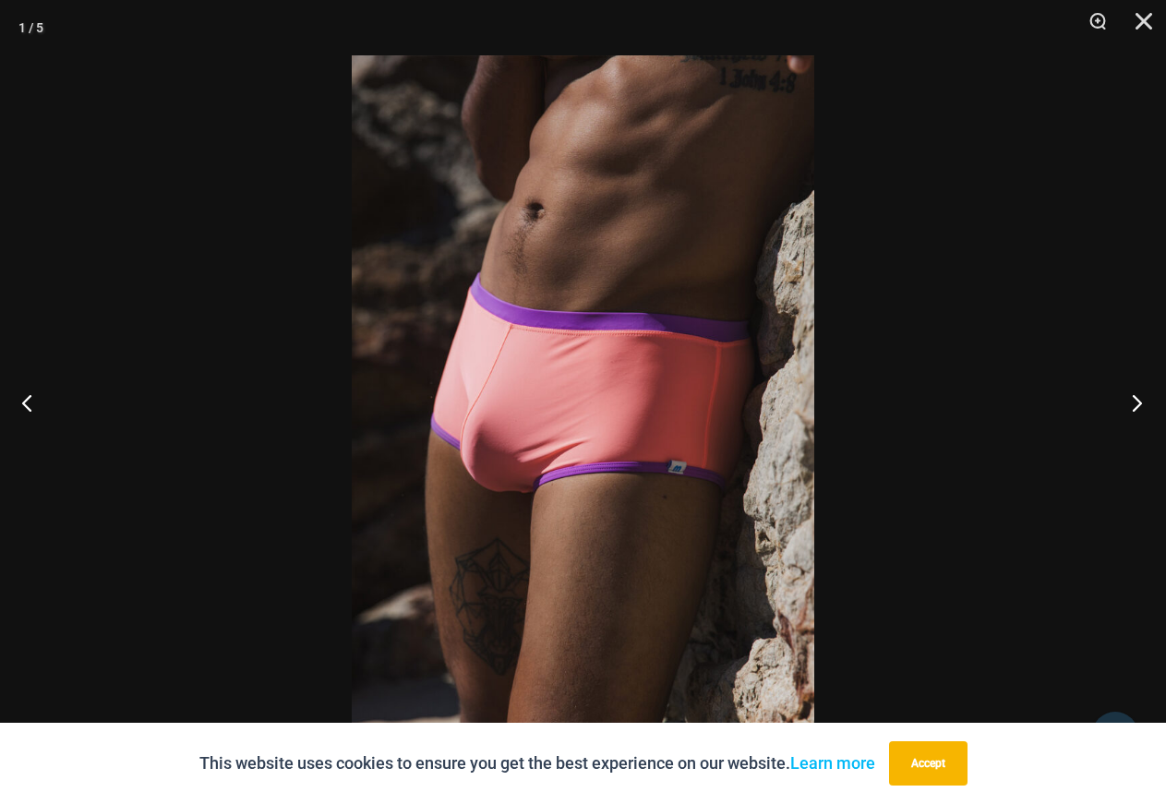
click at [1131, 403] on button "Next" at bounding box center [1131, 402] width 69 height 92
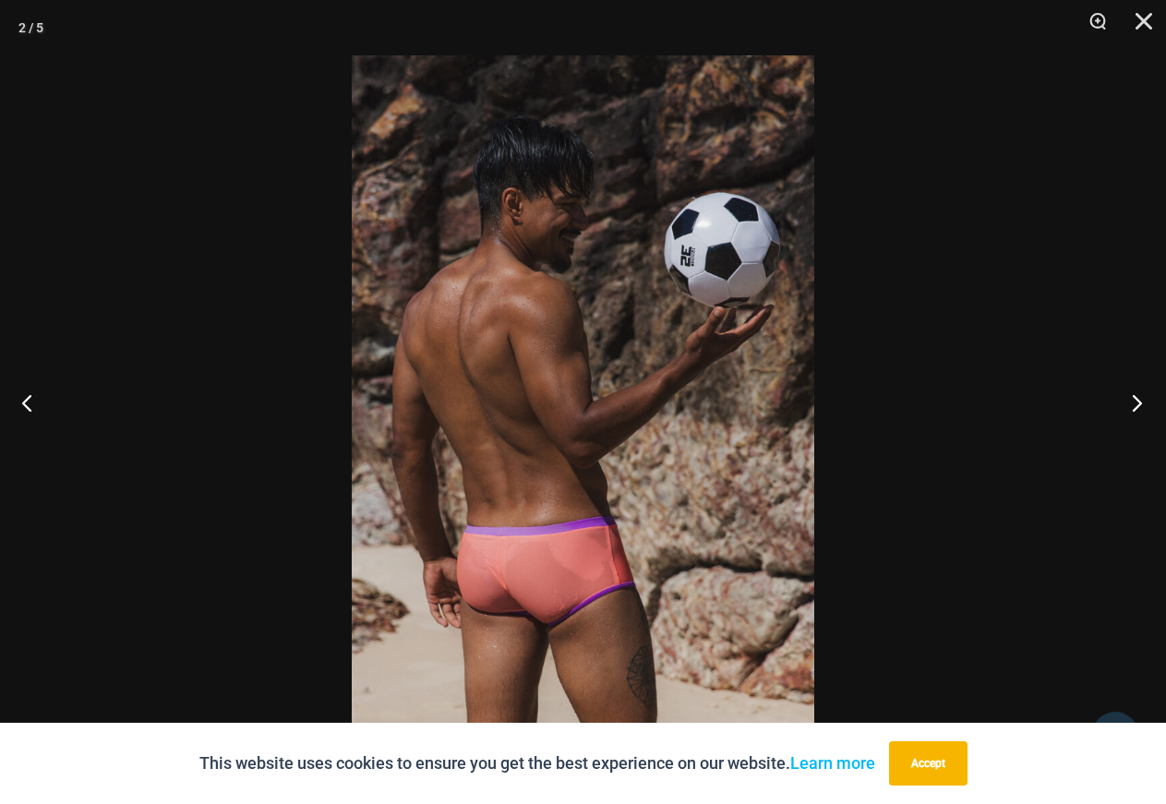
click at [1131, 403] on button "Next" at bounding box center [1131, 402] width 69 height 92
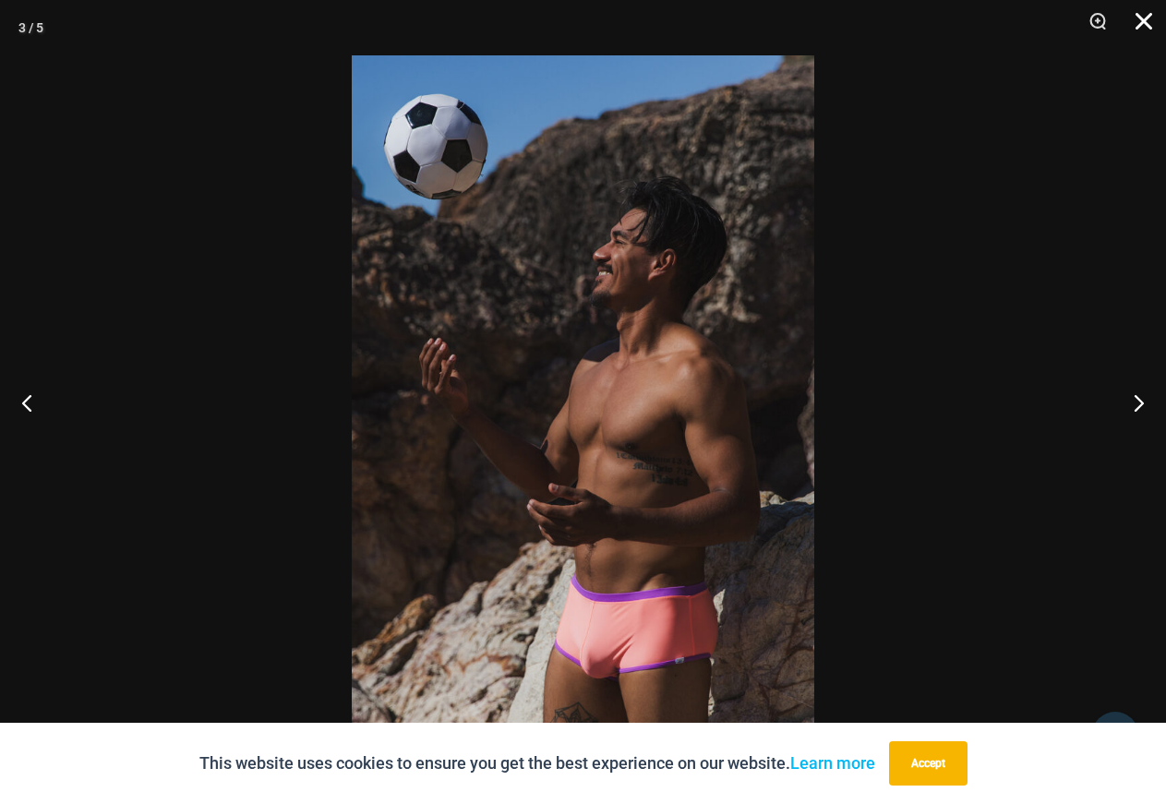
click at [1144, 20] on button "Close" at bounding box center [1137, 27] width 46 height 55
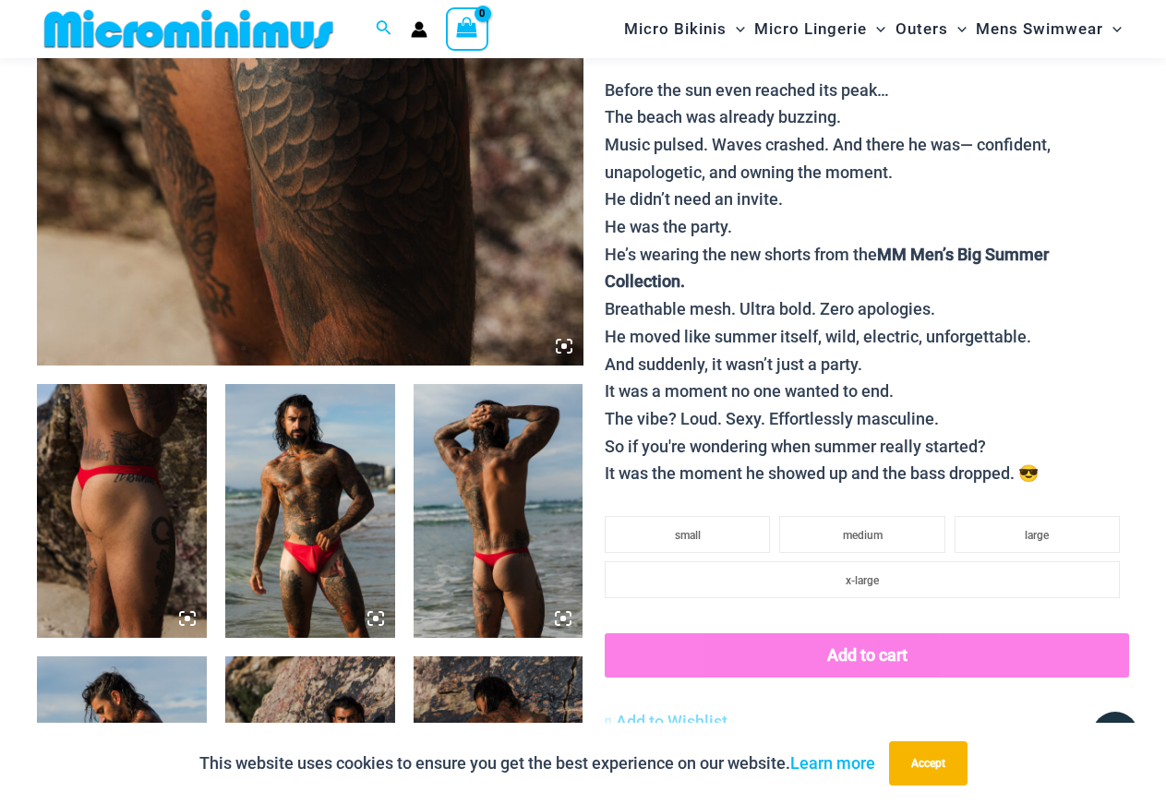
scroll to position [644, 0]
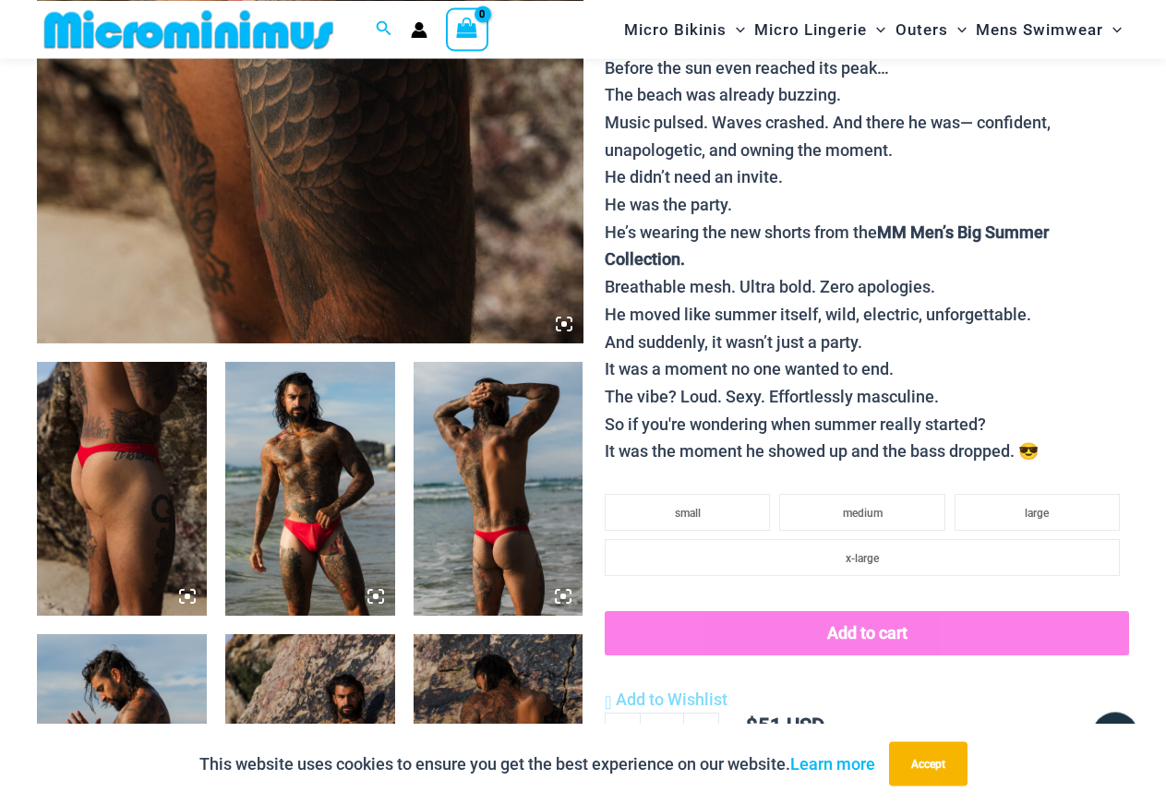
click at [292, 446] on img at bounding box center [310, 489] width 170 height 255
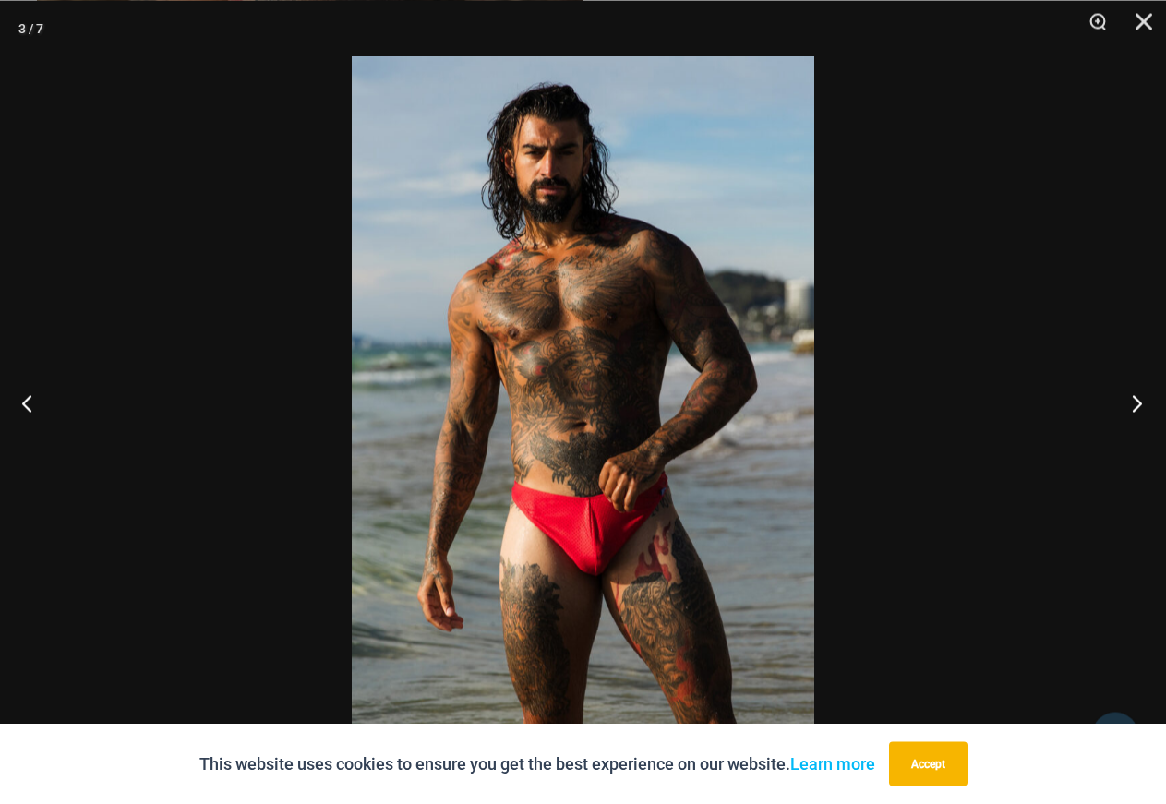
click at [1135, 394] on button "Next" at bounding box center [1131, 402] width 69 height 92
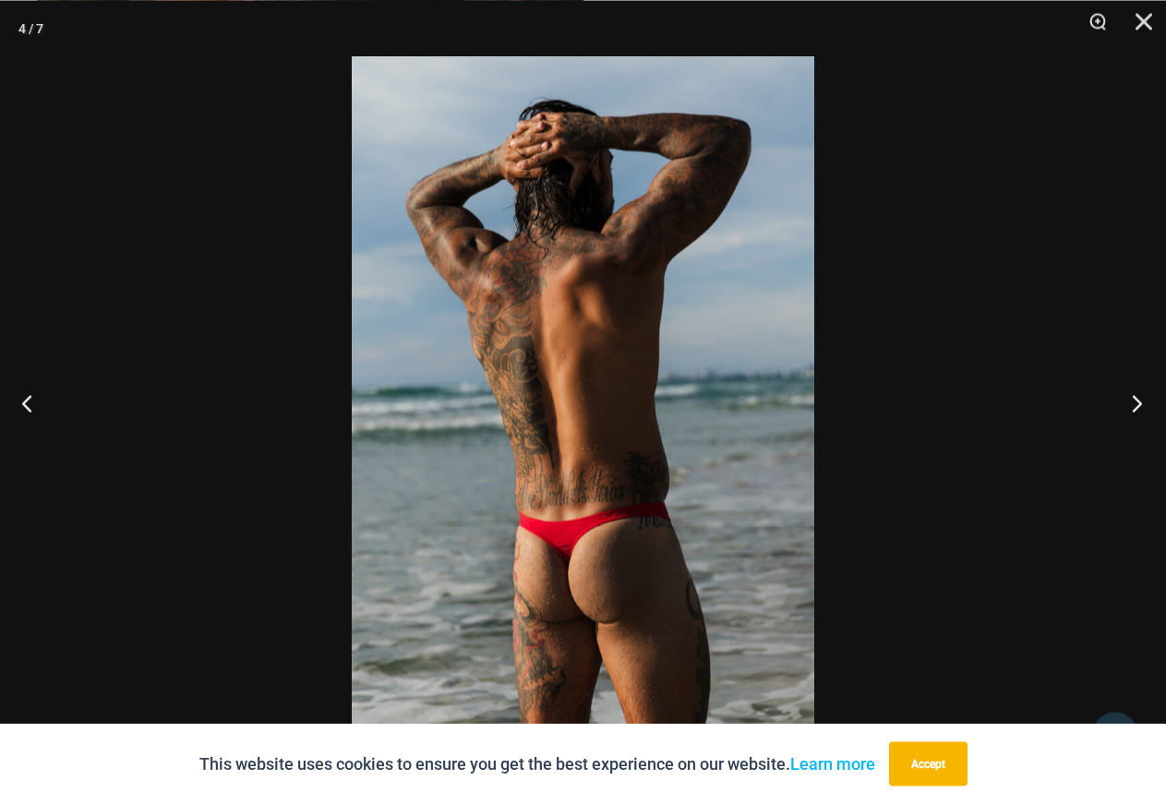
click at [1135, 394] on button "Next" at bounding box center [1131, 402] width 69 height 92
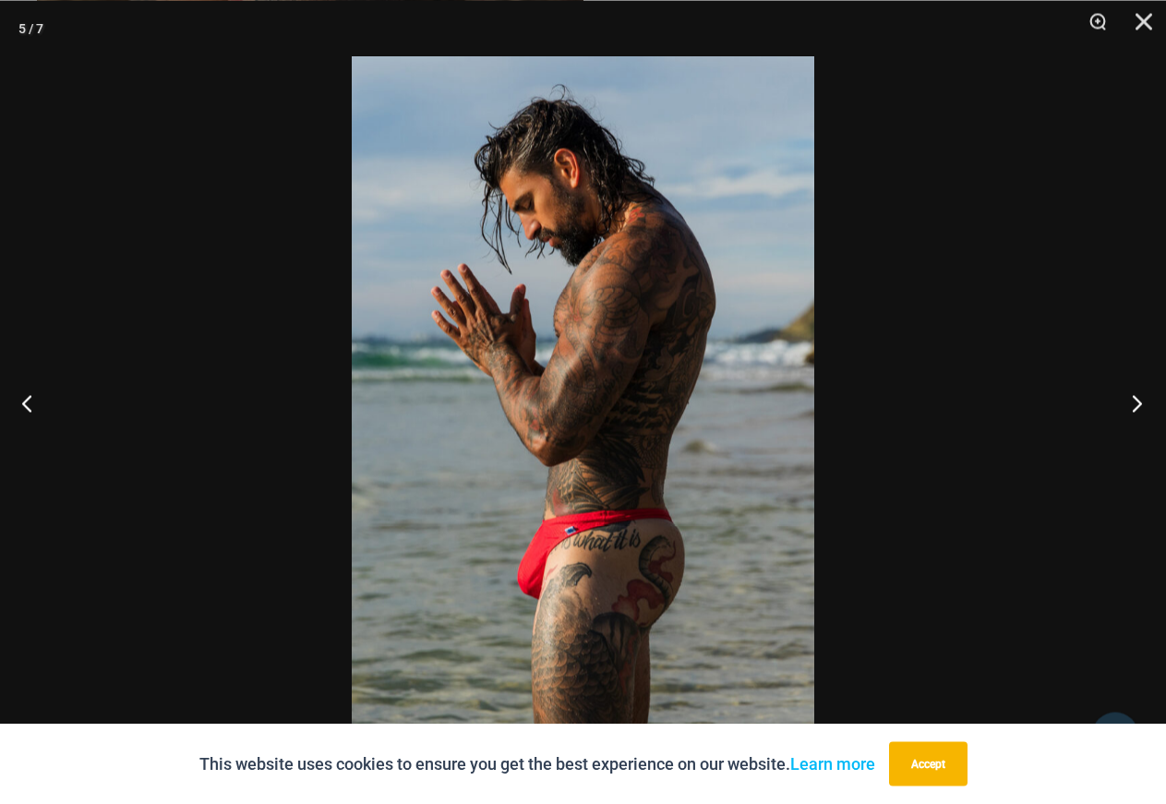
click at [1135, 394] on button "Next" at bounding box center [1131, 402] width 69 height 92
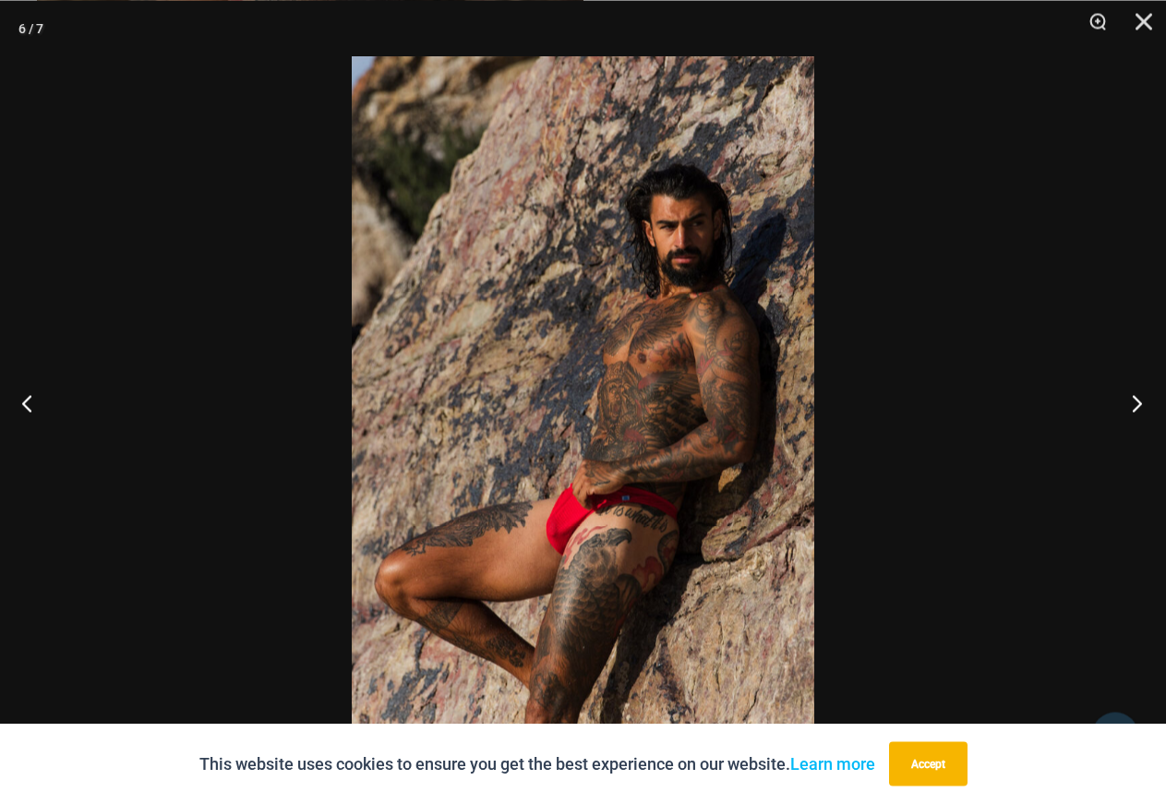
click at [1135, 394] on button "Next" at bounding box center [1131, 402] width 69 height 92
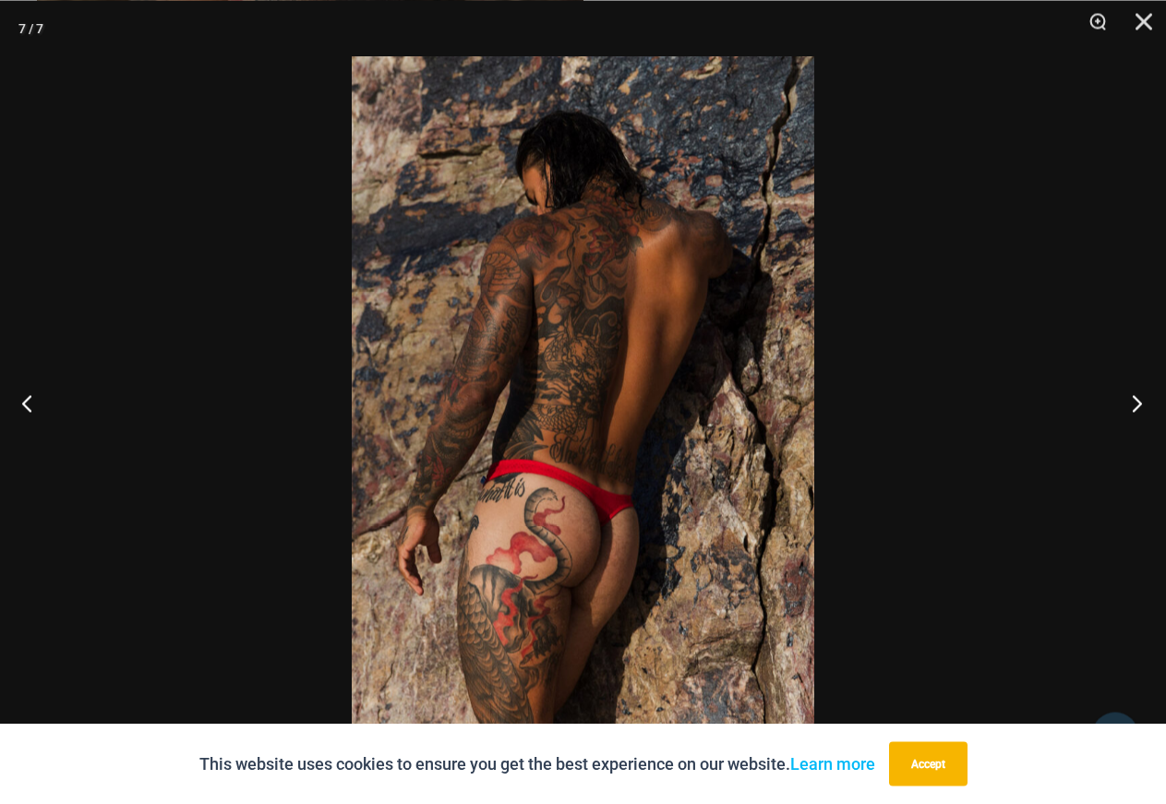
click at [1135, 394] on button "Next" at bounding box center [1131, 402] width 69 height 92
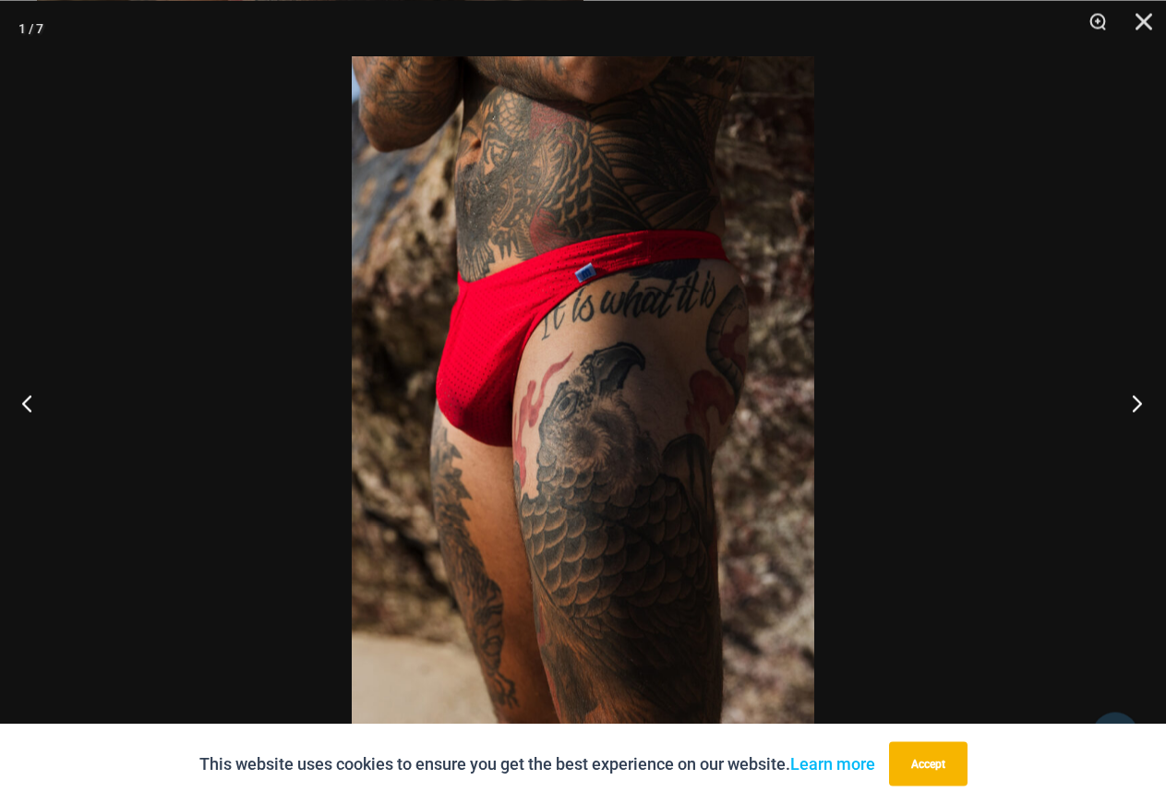
click at [1135, 394] on button "Next" at bounding box center [1131, 402] width 69 height 92
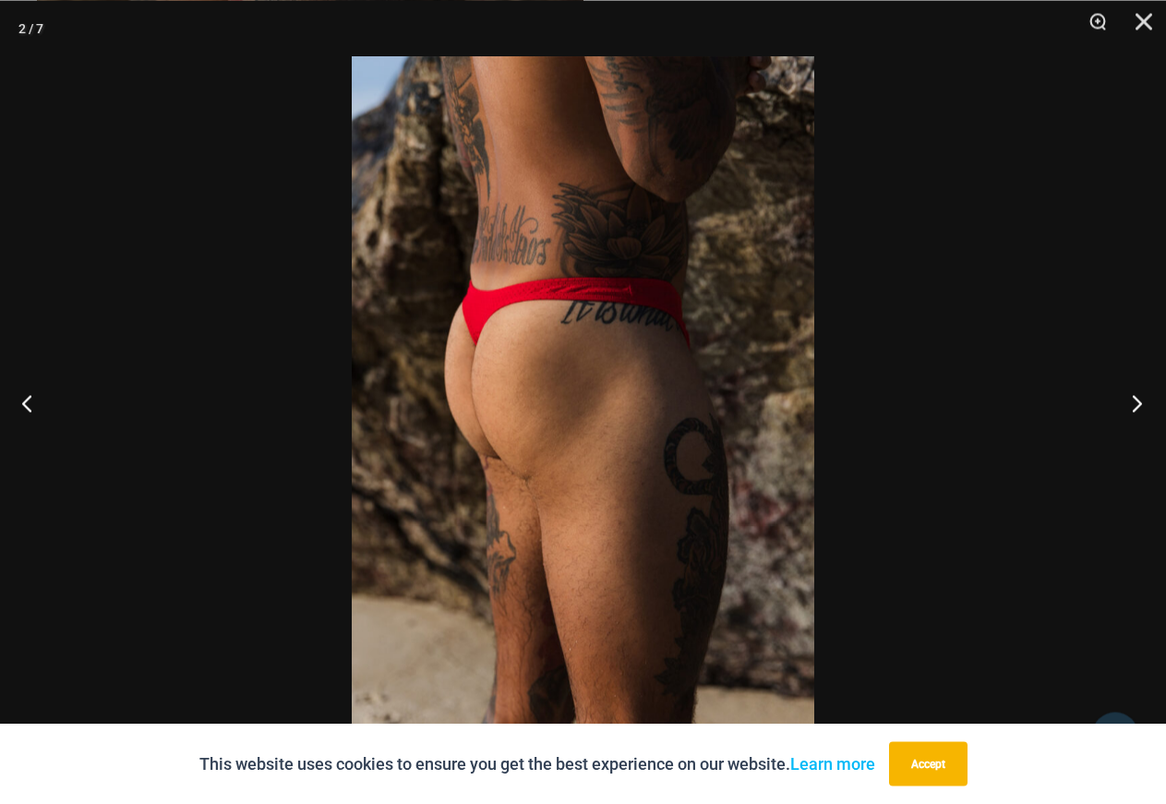
click at [1135, 394] on button "Next" at bounding box center [1131, 402] width 69 height 92
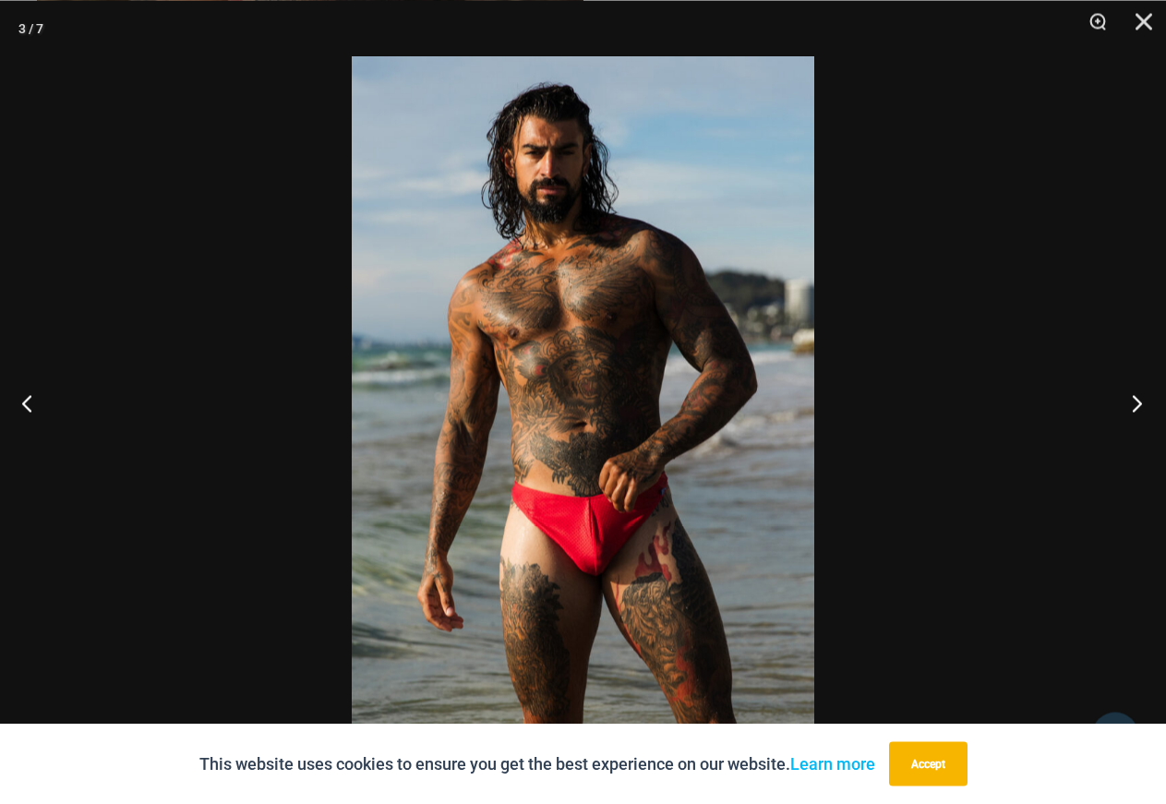
click at [1135, 394] on button "Next" at bounding box center [1131, 402] width 69 height 92
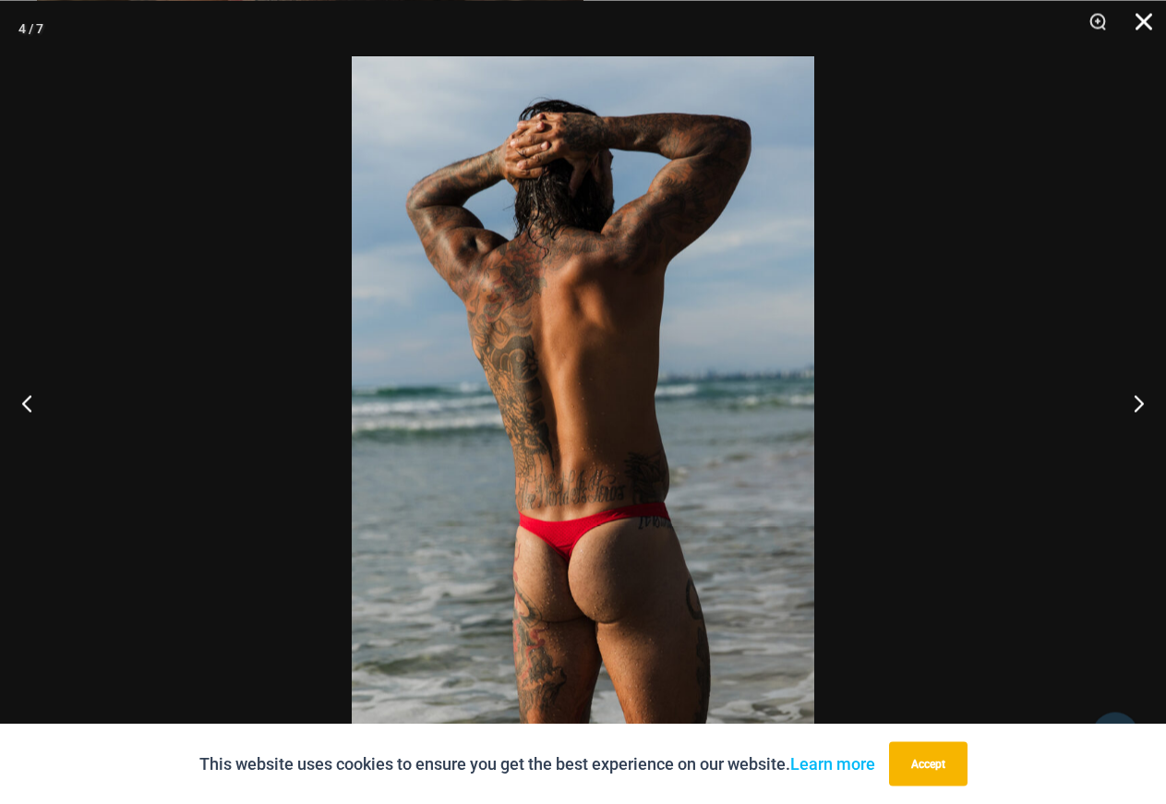
click at [1143, 25] on button "Close" at bounding box center [1137, 27] width 46 height 55
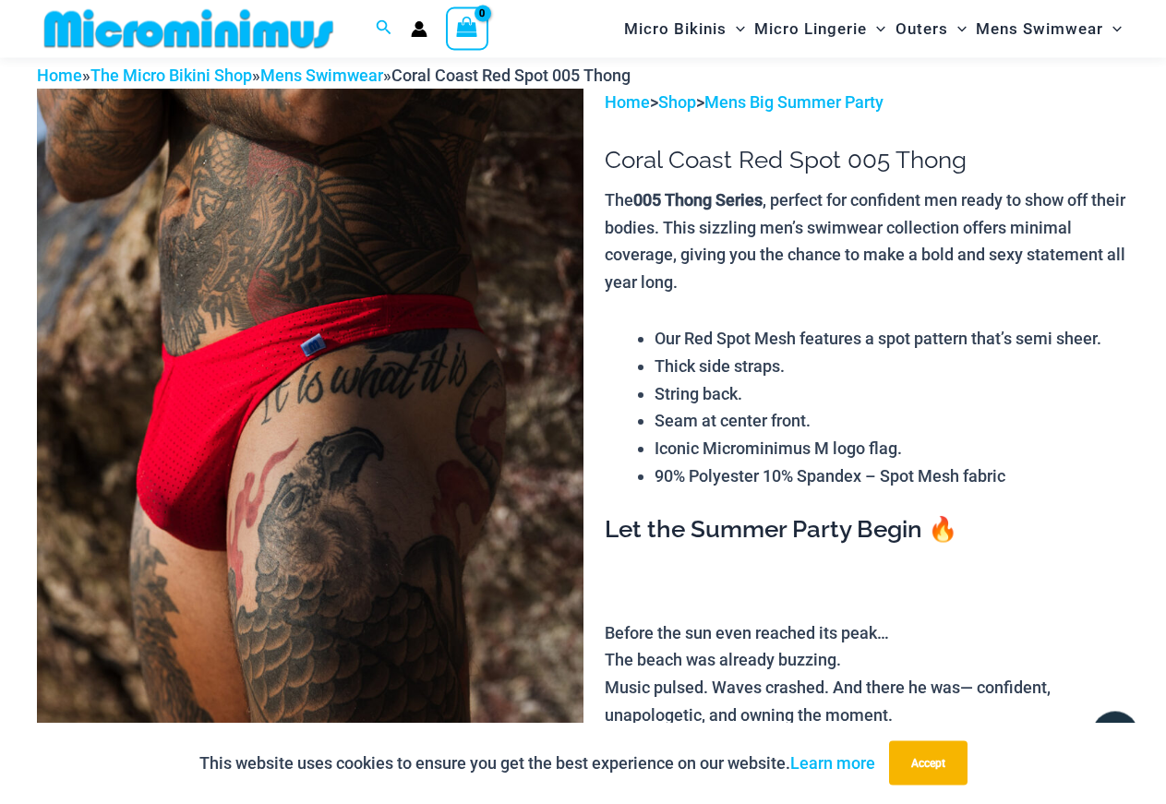
scroll to position [0, 0]
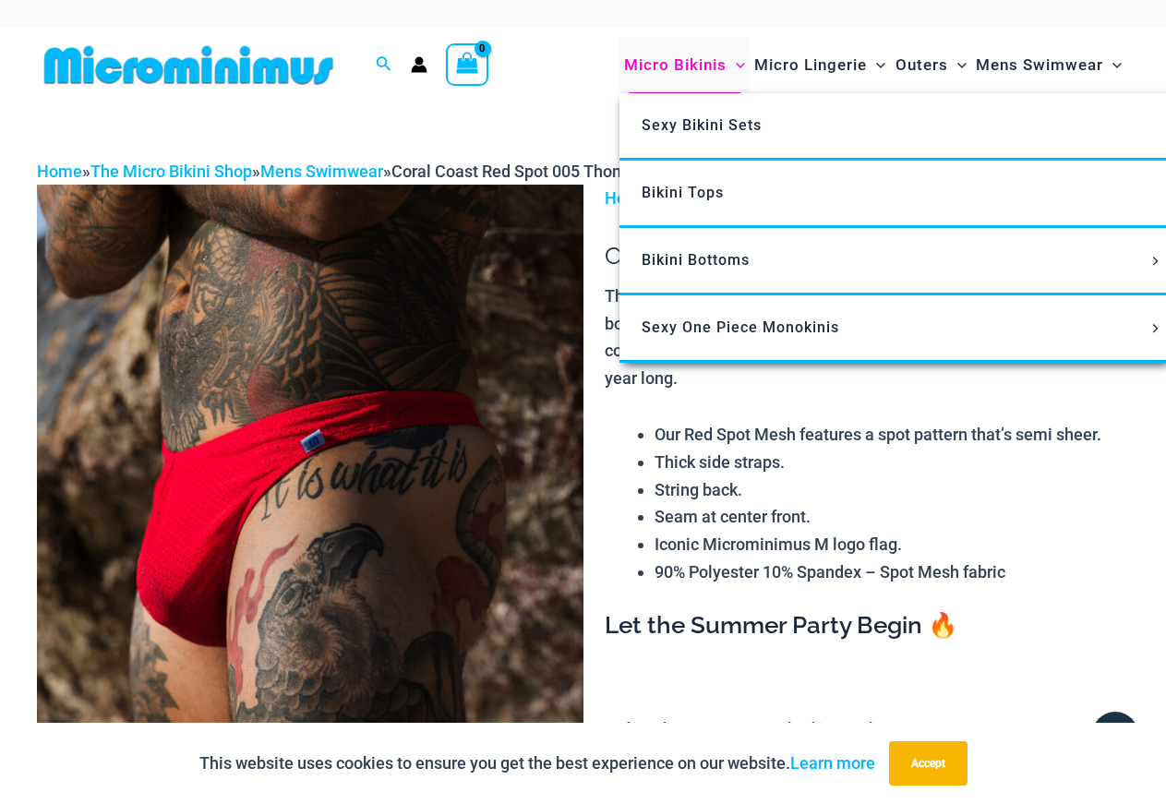
click at [640, 58] on span "Micro Bikinis" at bounding box center [675, 65] width 102 height 47
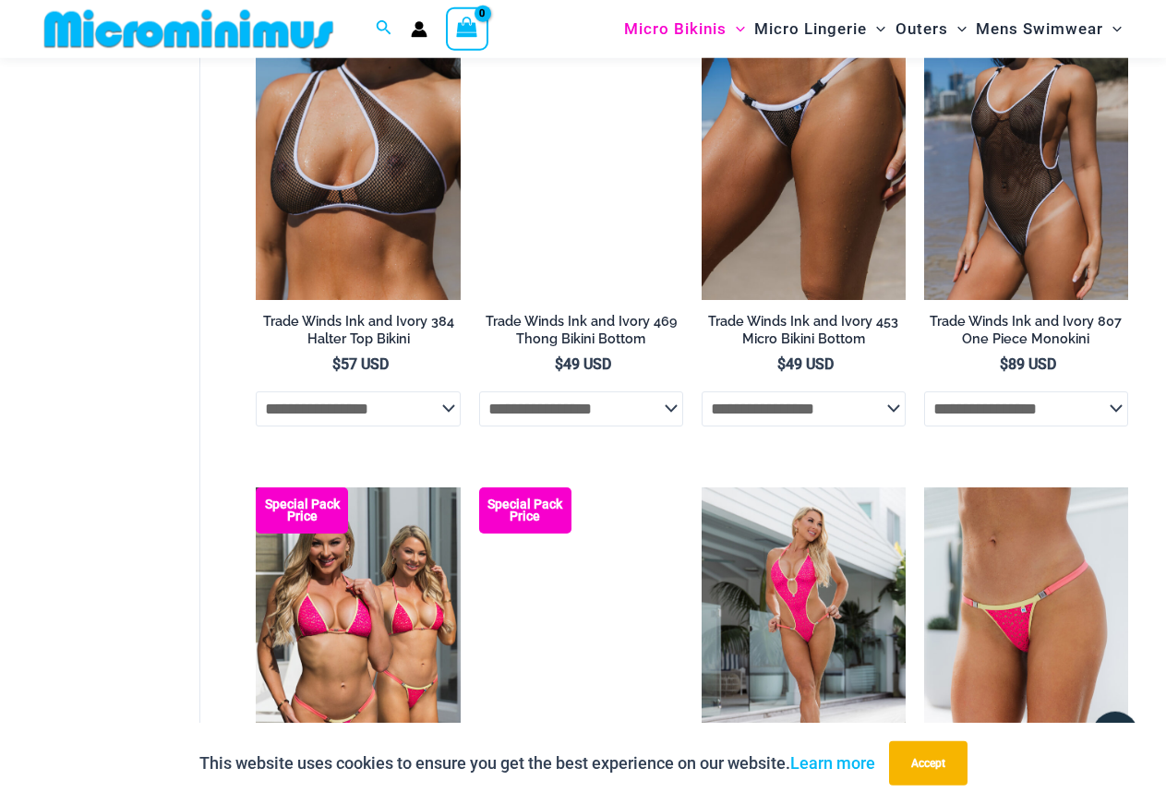
scroll to position [1220, 0]
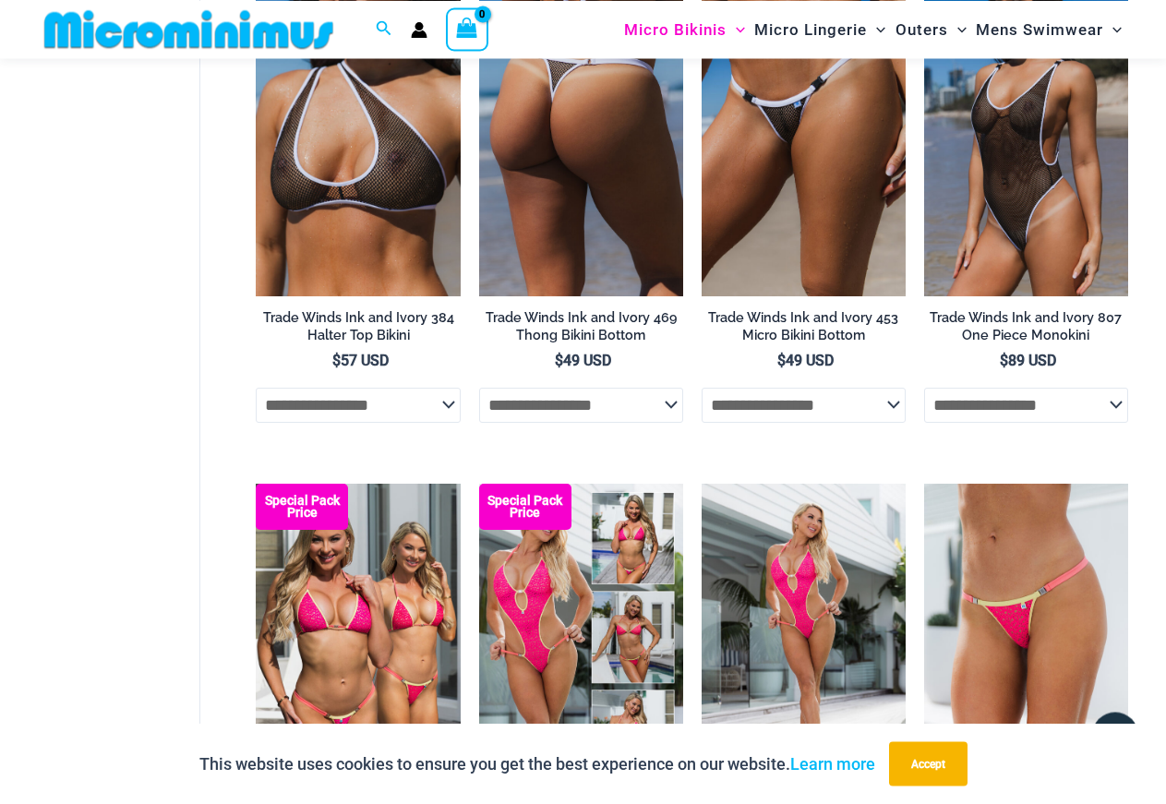
click at [601, 234] on img at bounding box center [581, 143] width 204 height 306
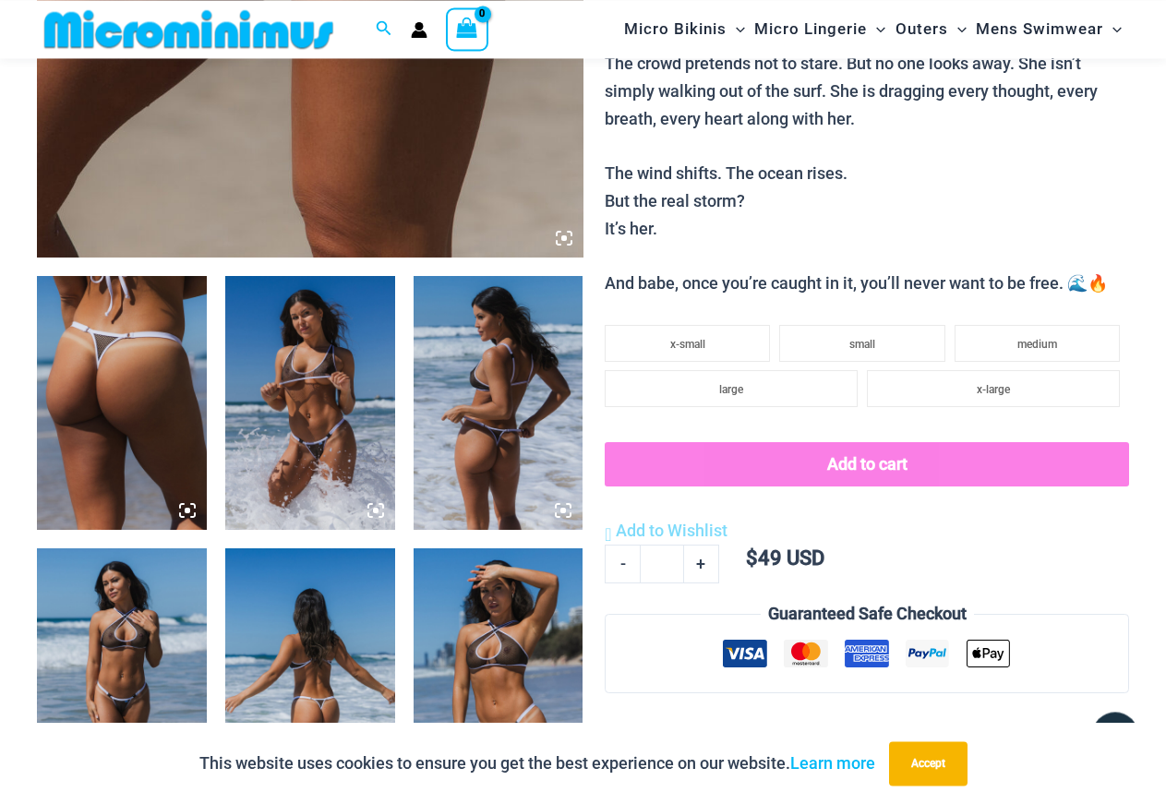
scroll to position [831, 0]
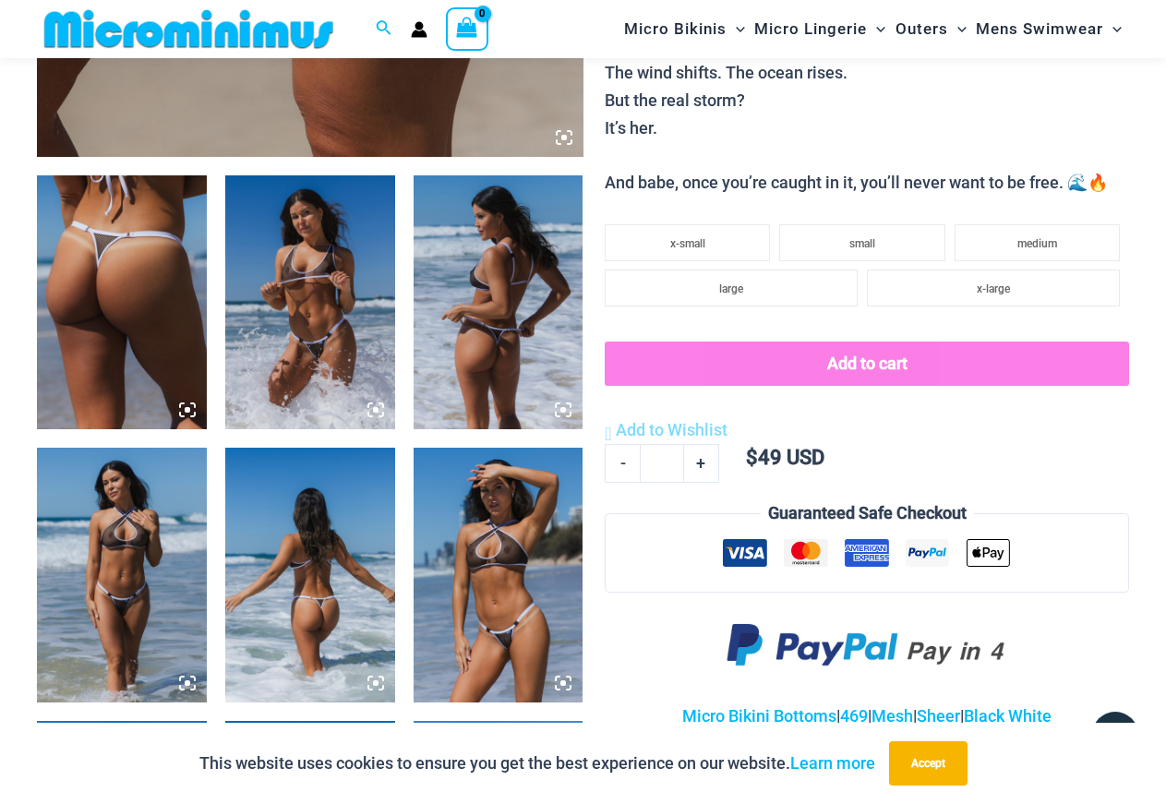
click at [306, 314] on img at bounding box center [310, 302] width 170 height 255
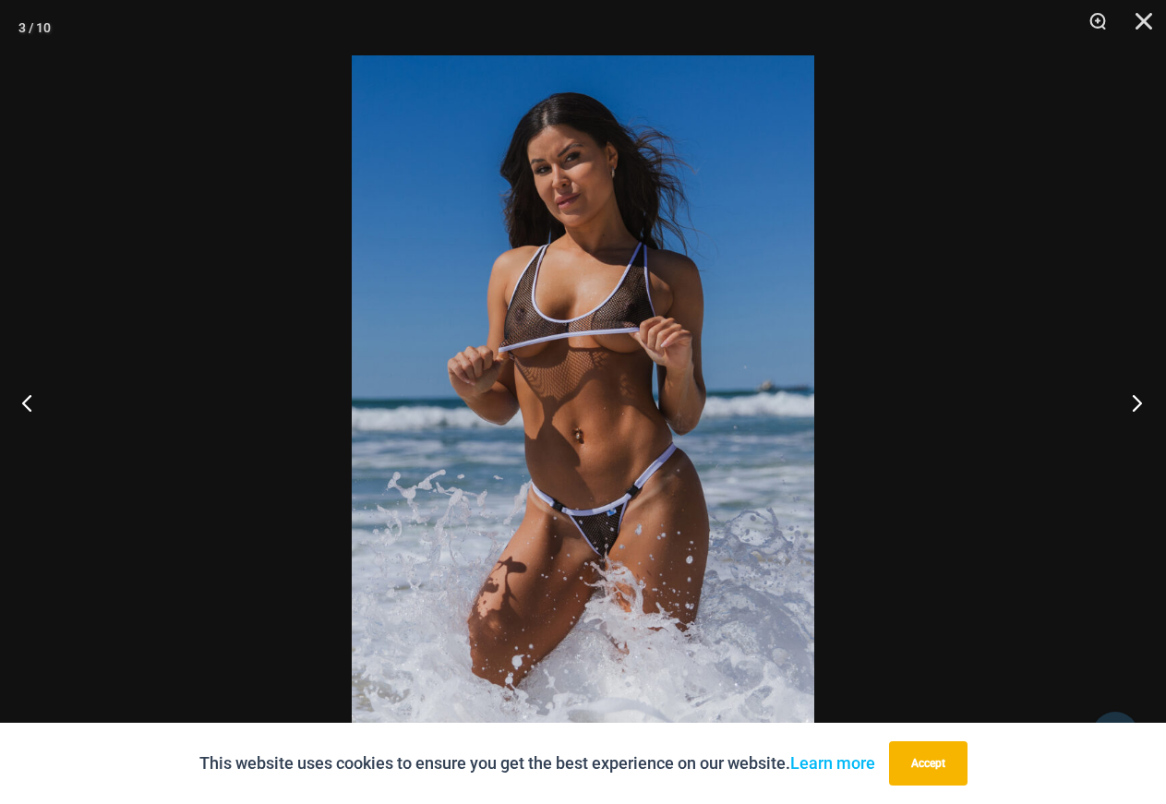
click at [1134, 399] on button "Next" at bounding box center [1131, 402] width 69 height 92
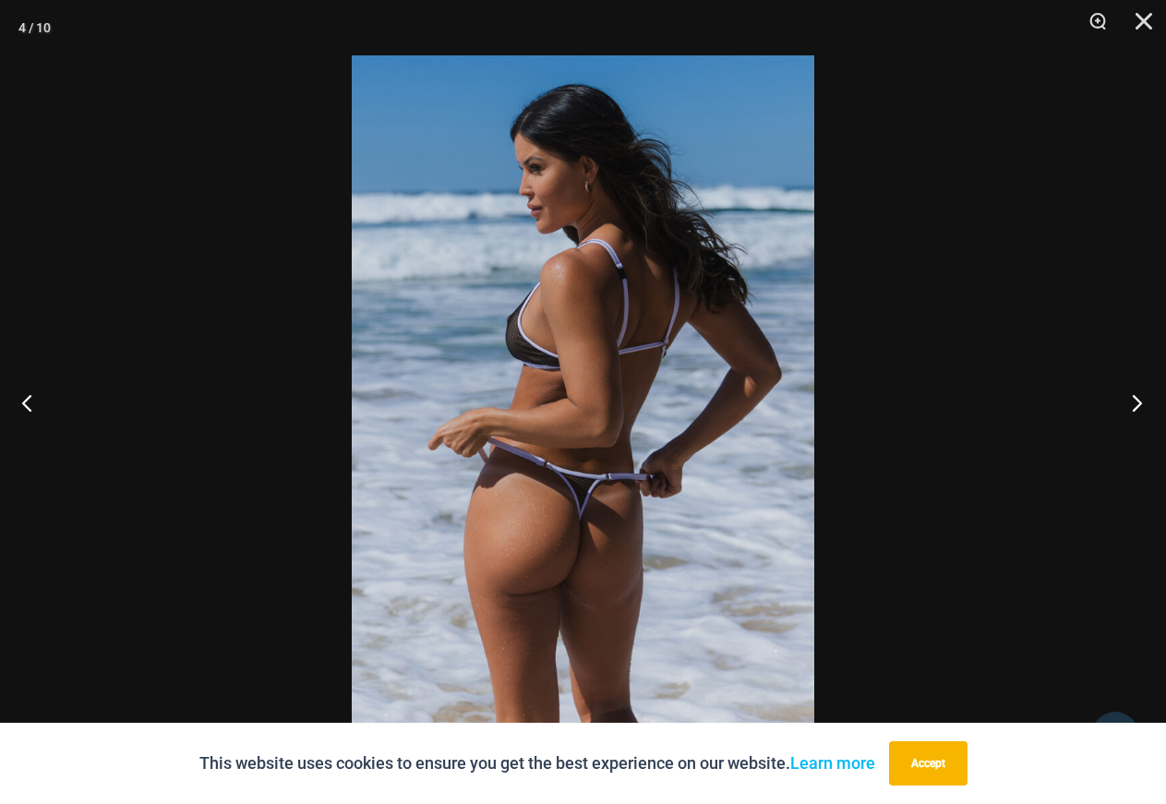
click at [1134, 399] on button "Next" at bounding box center [1131, 402] width 69 height 92
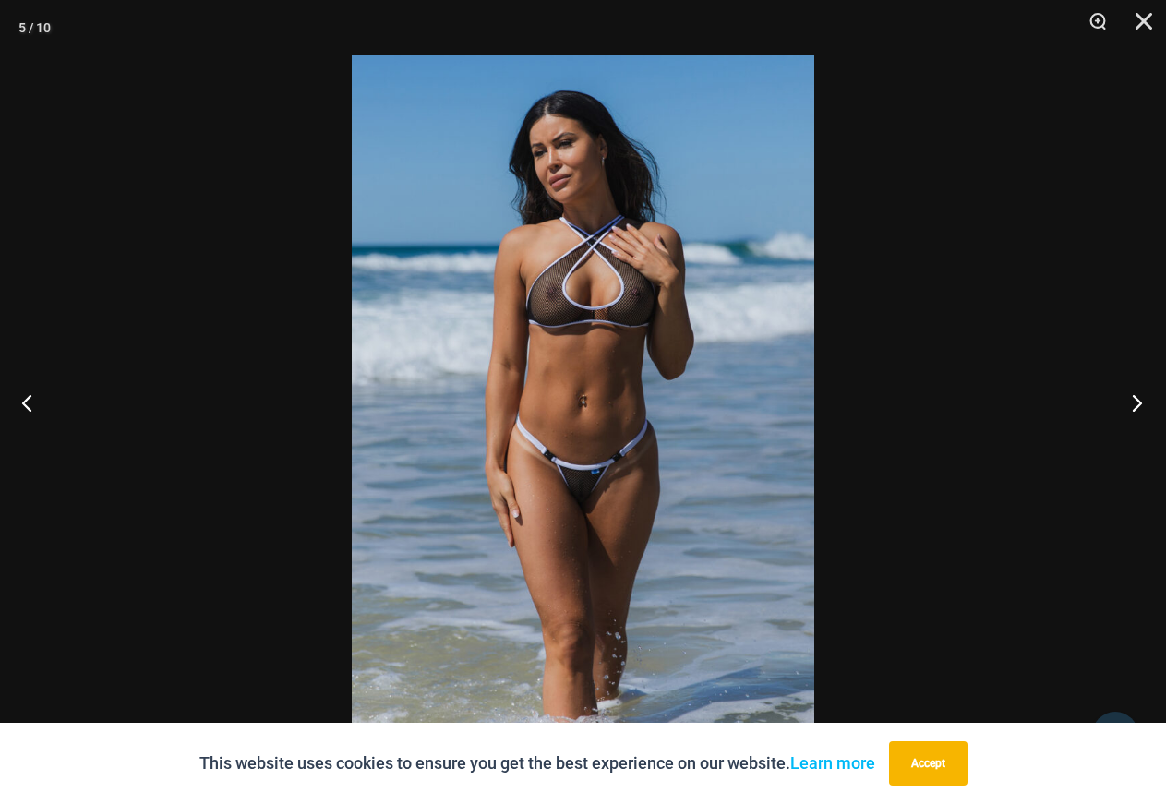
click at [1134, 399] on button "Next" at bounding box center [1131, 402] width 69 height 92
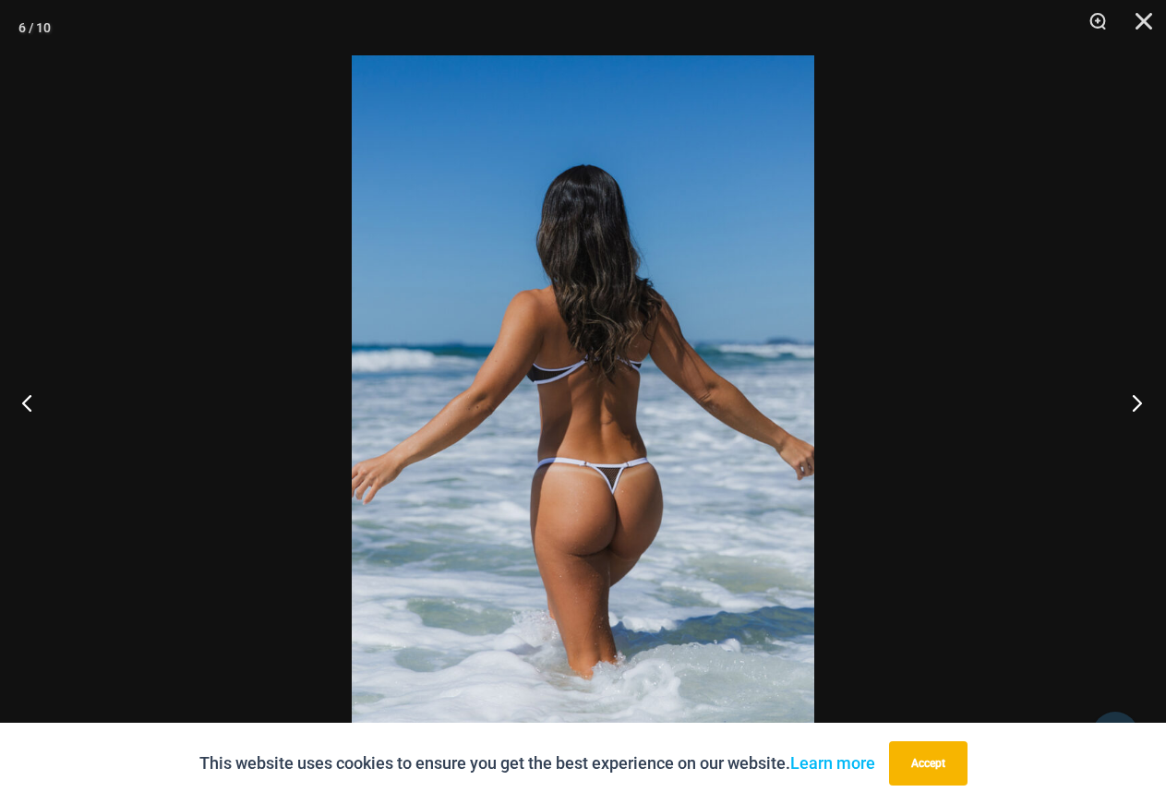
click at [1134, 399] on button "Next" at bounding box center [1131, 402] width 69 height 92
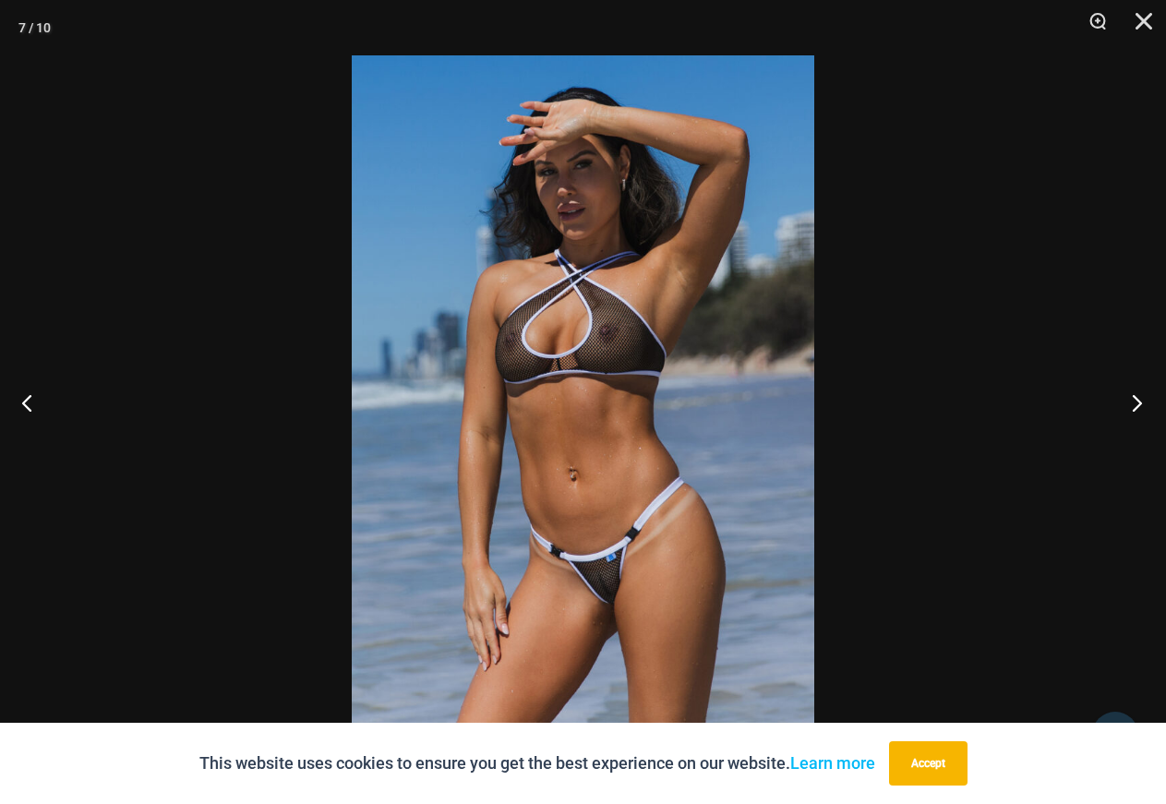
click at [1134, 399] on button "Next" at bounding box center [1131, 402] width 69 height 92
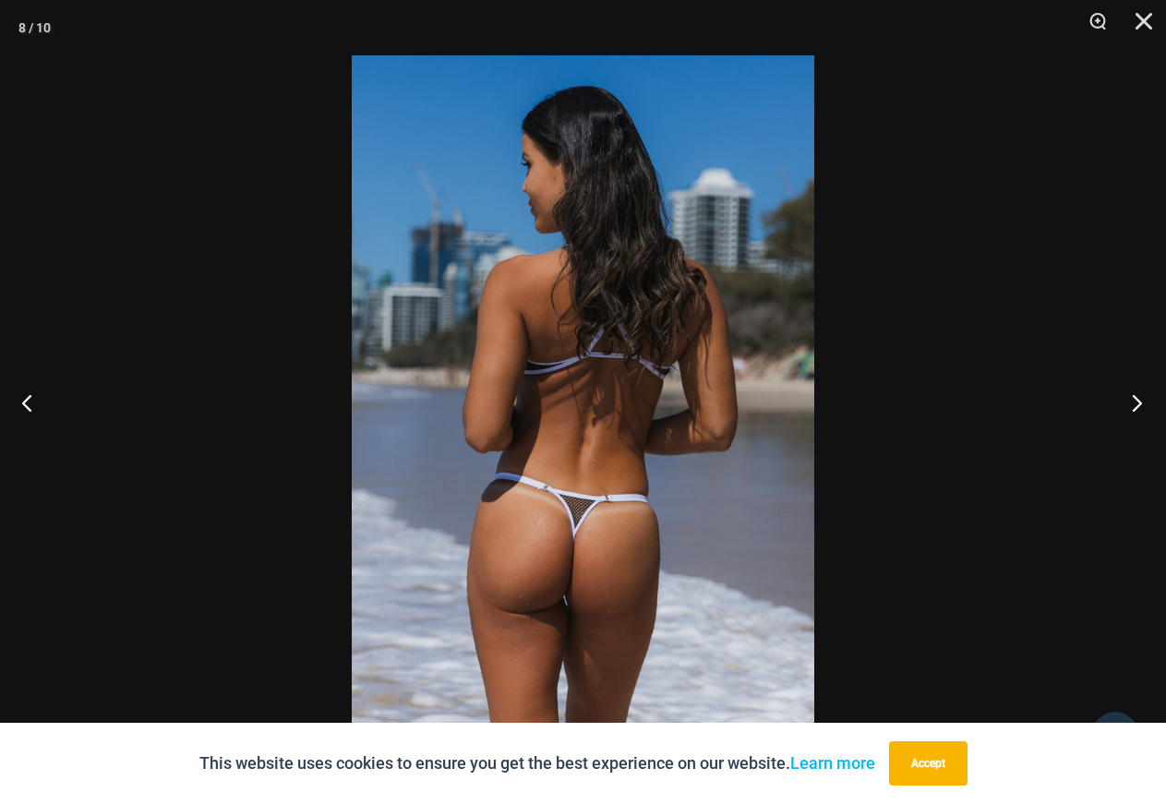
click at [1134, 399] on button "Next" at bounding box center [1131, 402] width 69 height 92
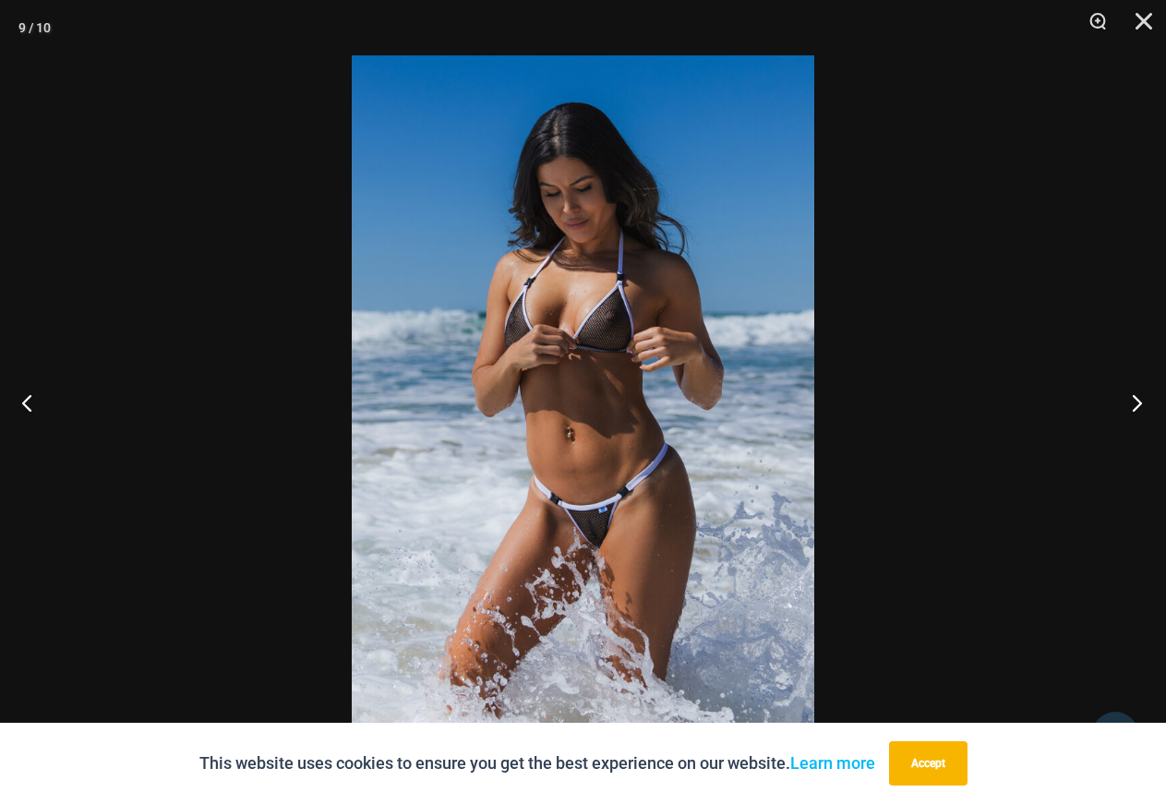
click at [1134, 399] on button "Next" at bounding box center [1131, 402] width 69 height 92
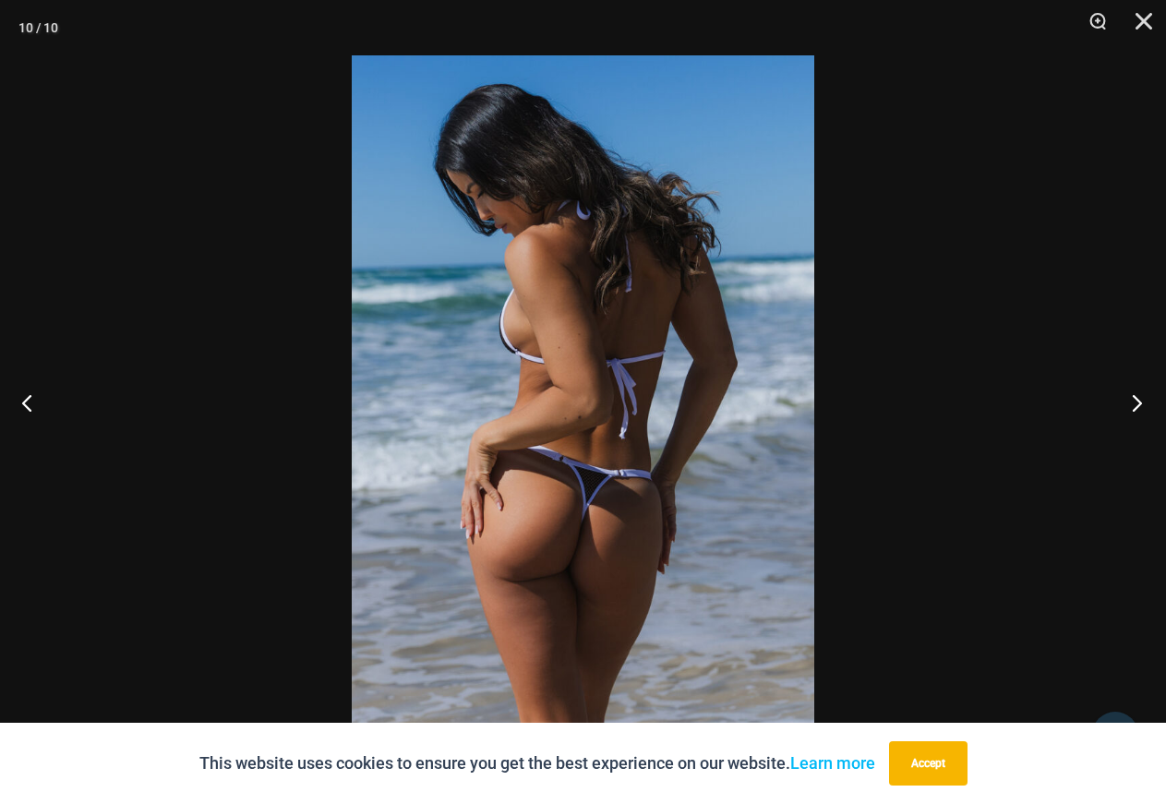
click at [1134, 399] on button "Next" at bounding box center [1131, 402] width 69 height 92
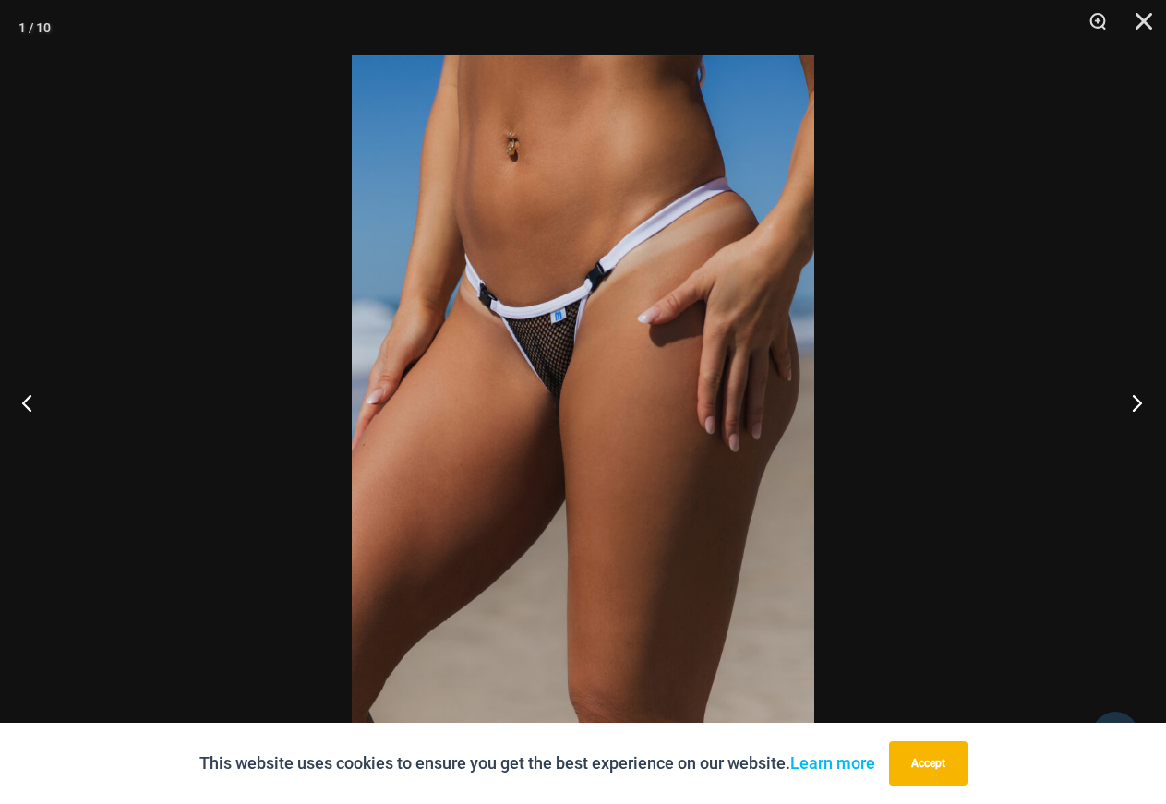
click at [1134, 399] on button "Next" at bounding box center [1131, 402] width 69 height 92
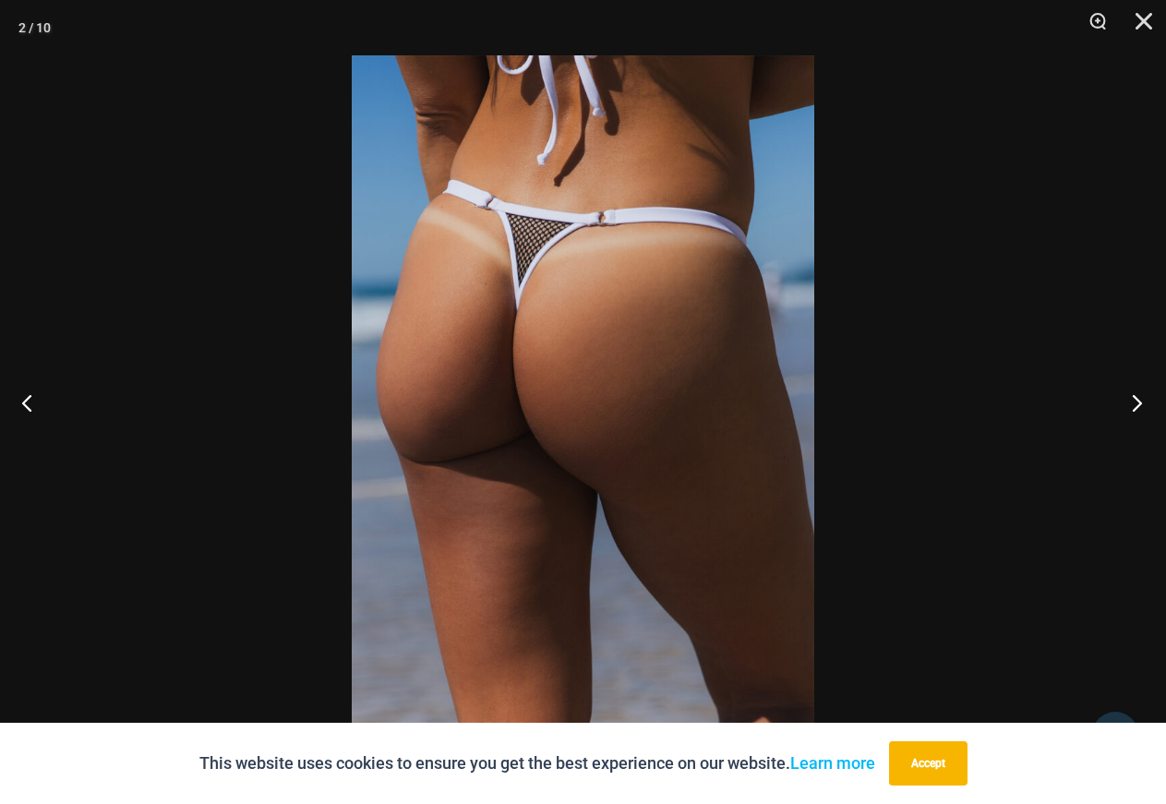
click at [1134, 399] on button "Next" at bounding box center [1131, 402] width 69 height 92
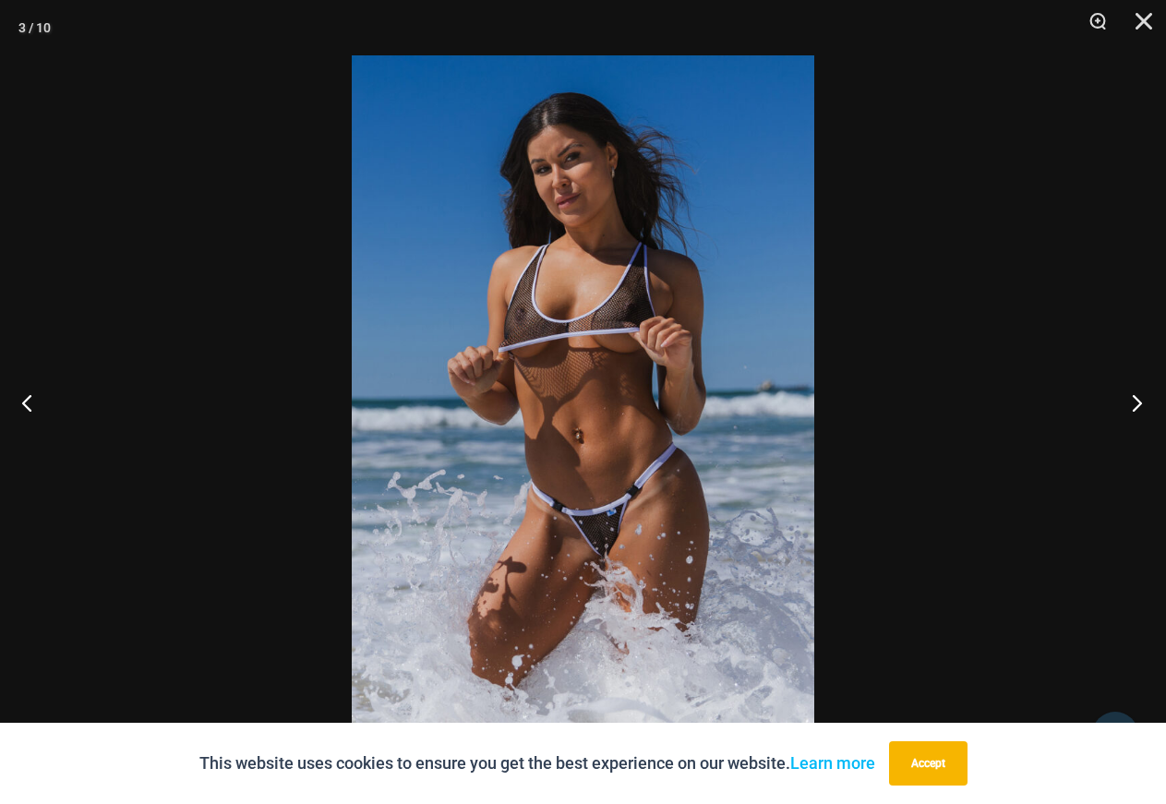
click at [1134, 399] on button "Next" at bounding box center [1131, 402] width 69 height 92
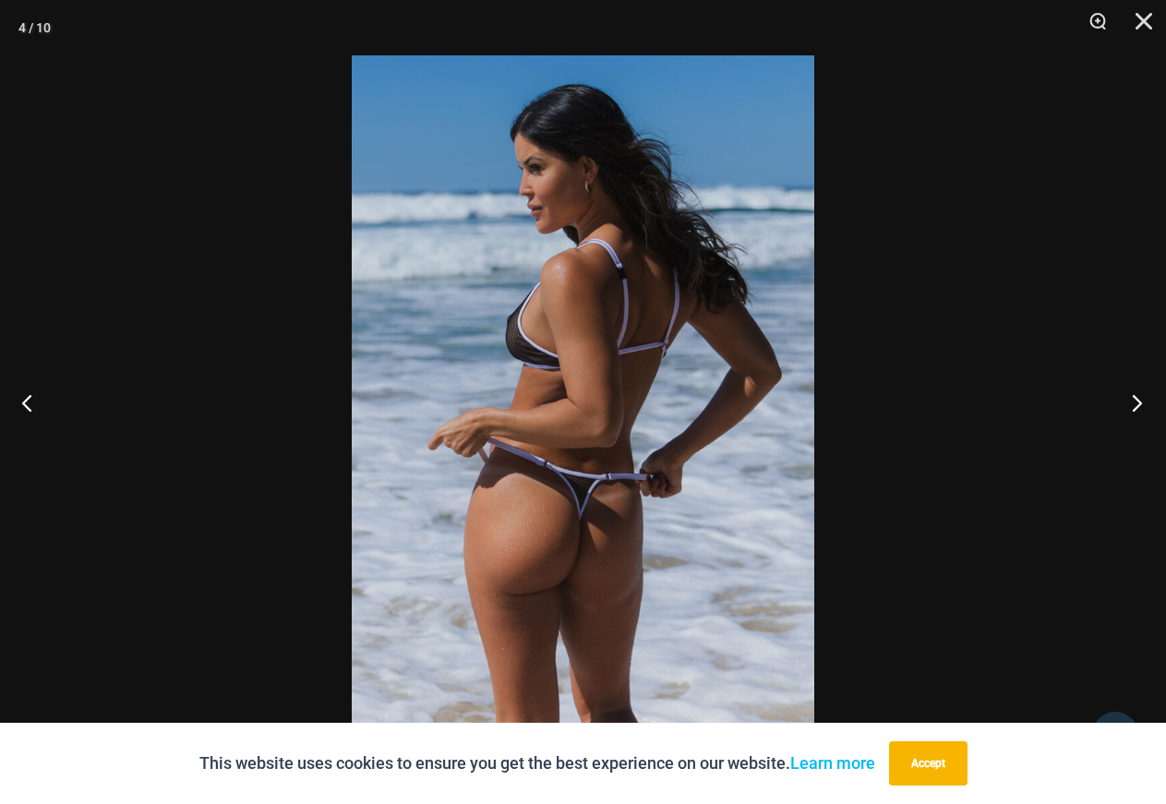
click at [1134, 399] on button "Next" at bounding box center [1131, 402] width 69 height 92
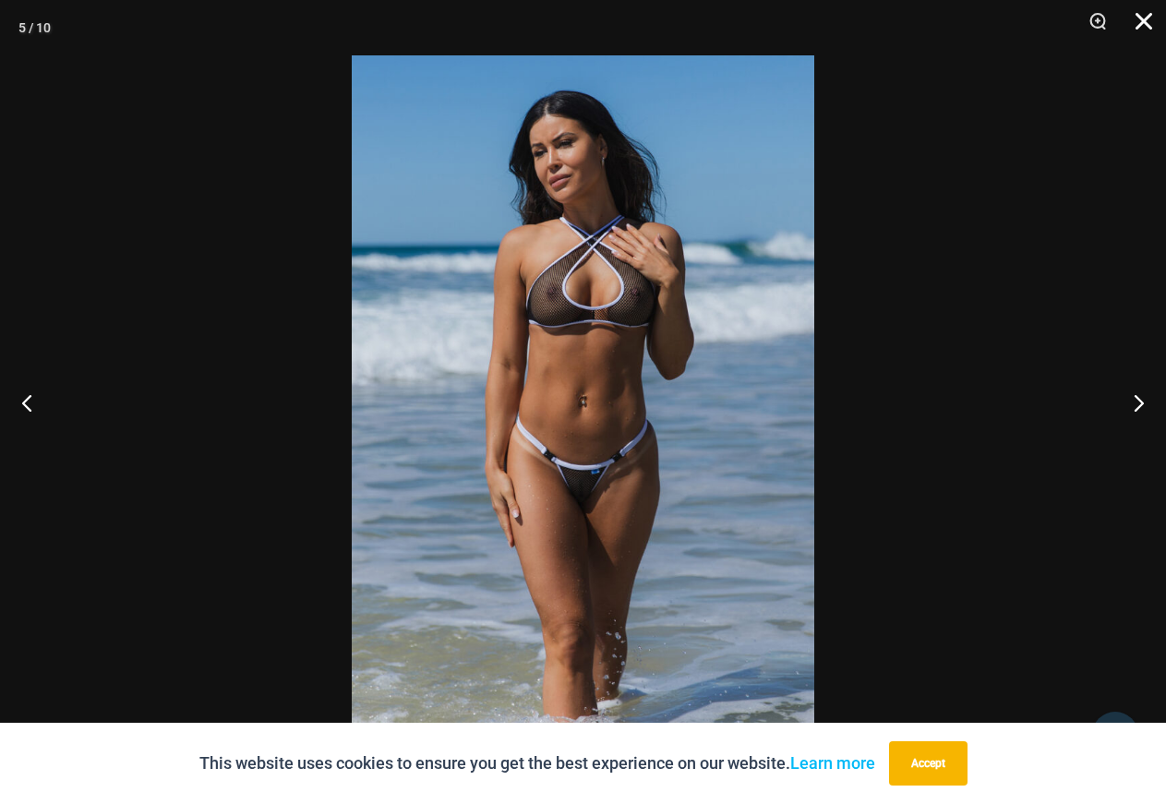
click at [1139, 18] on button "Close" at bounding box center [1137, 27] width 46 height 55
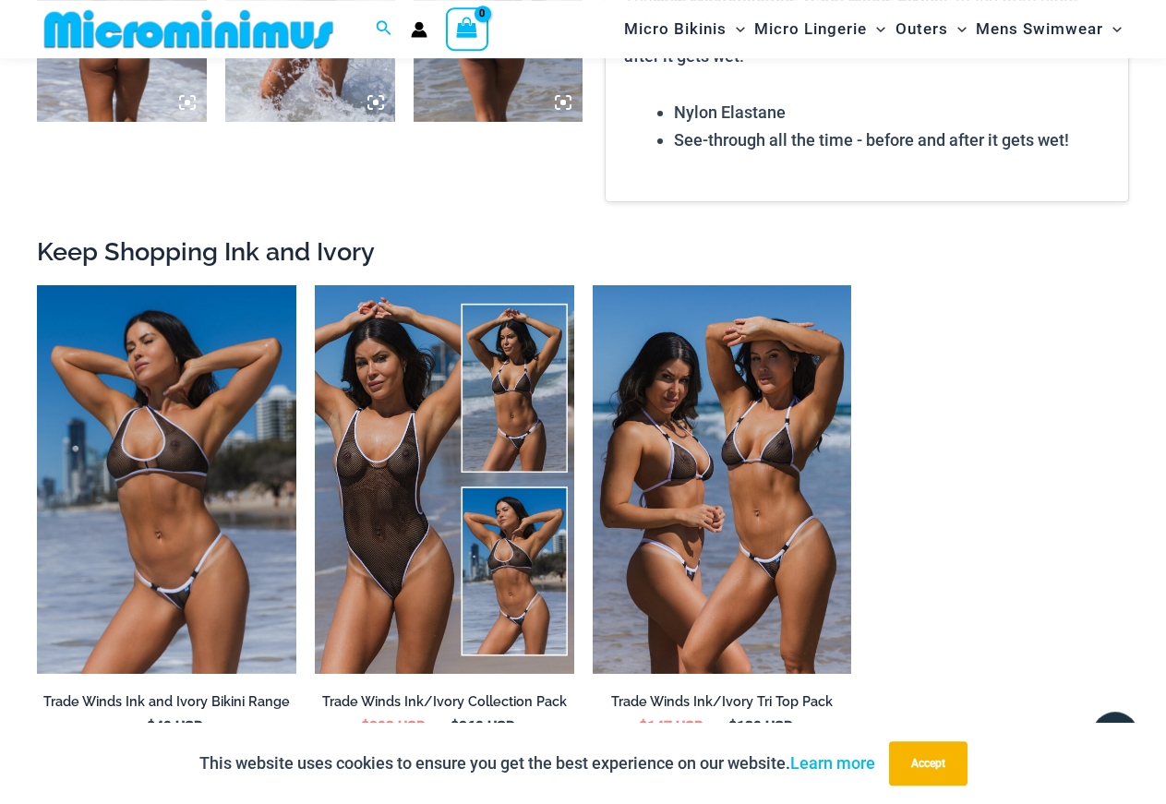
scroll to position [1772, 0]
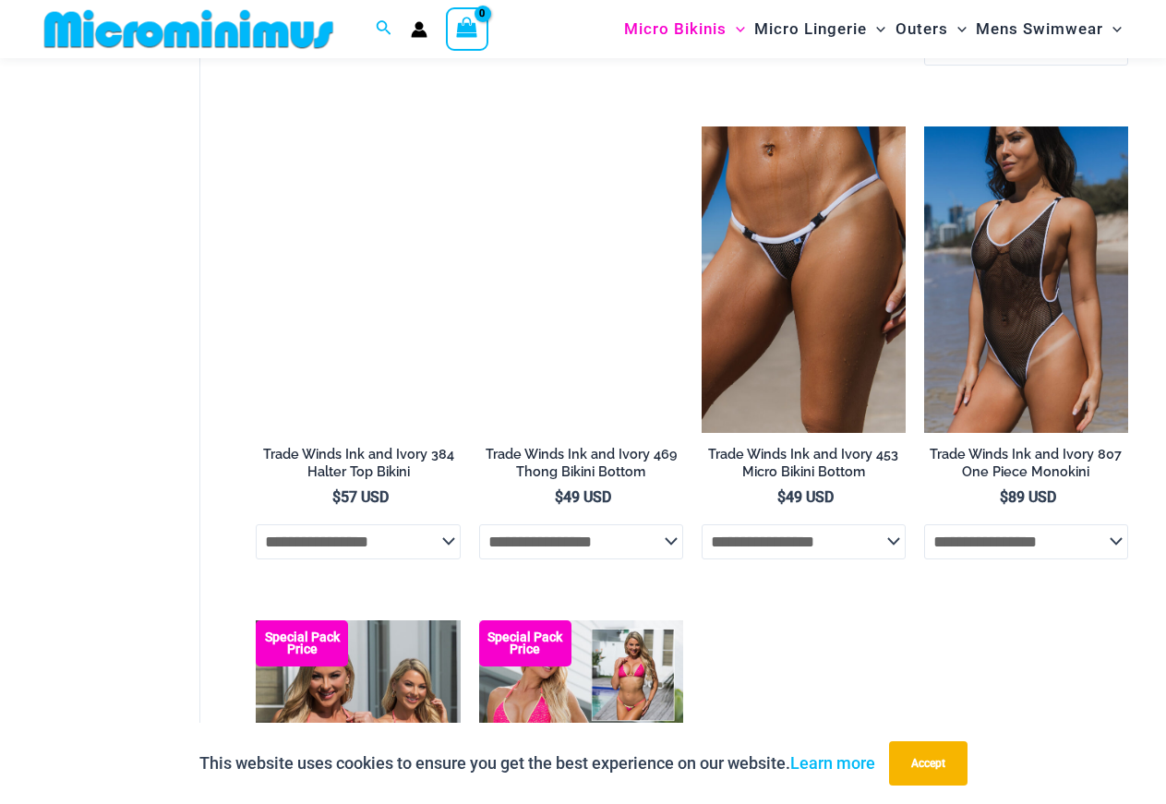
scroll to position [613, 0]
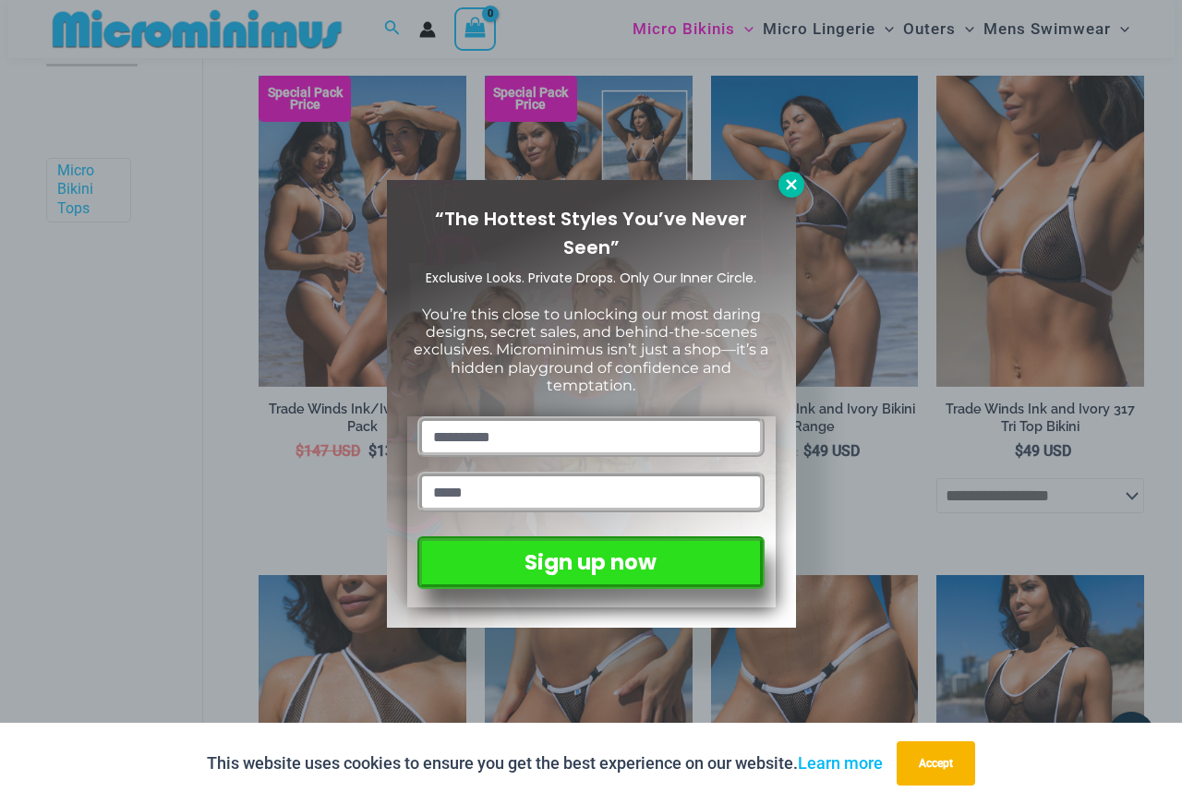
click at [786, 187] on icon at bounding box center [791, 184] width 17 height 17
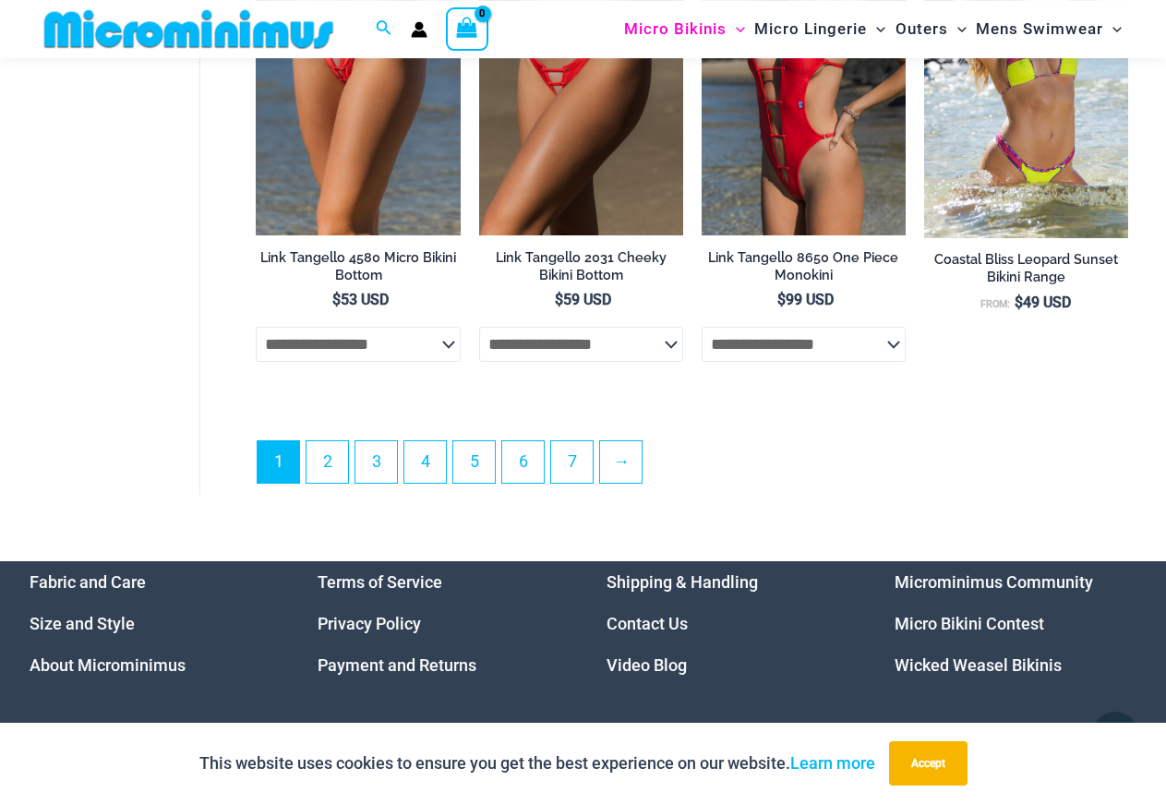
scroll to position [4191, 0]
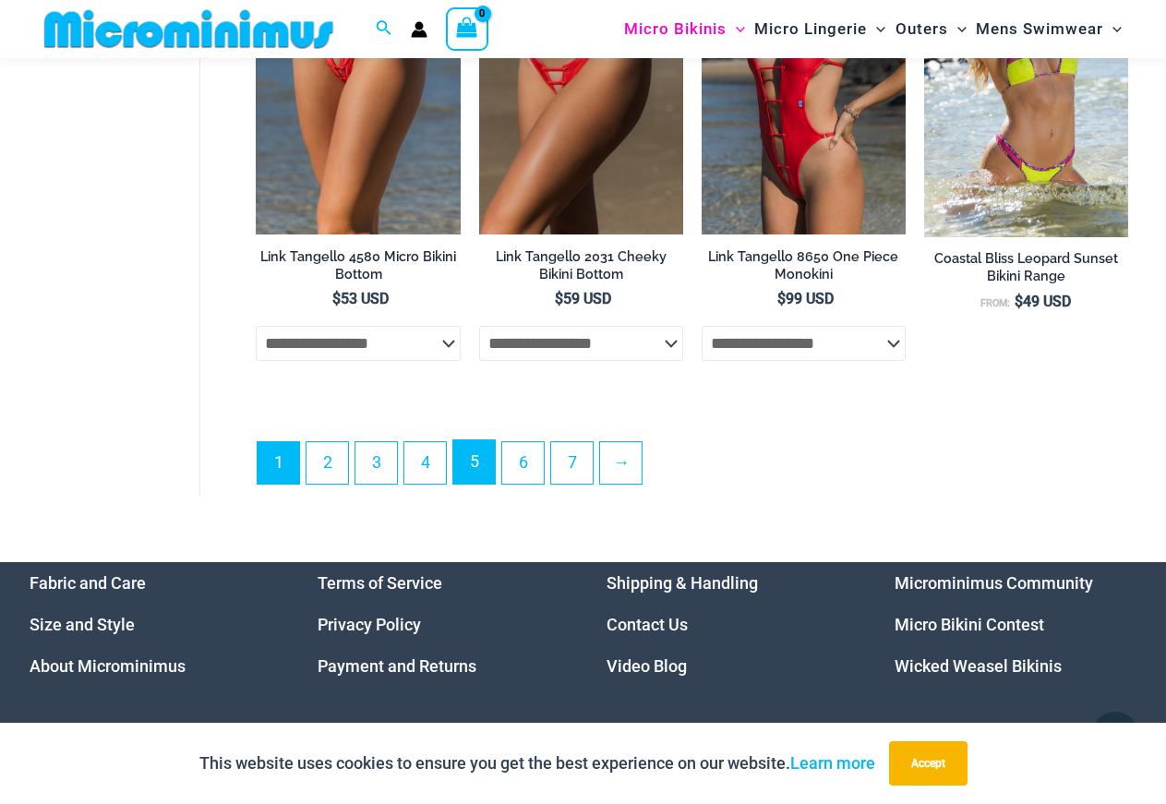
click at [463, 481] on link "5" at bounding box center [474, 461] width 42 height 43
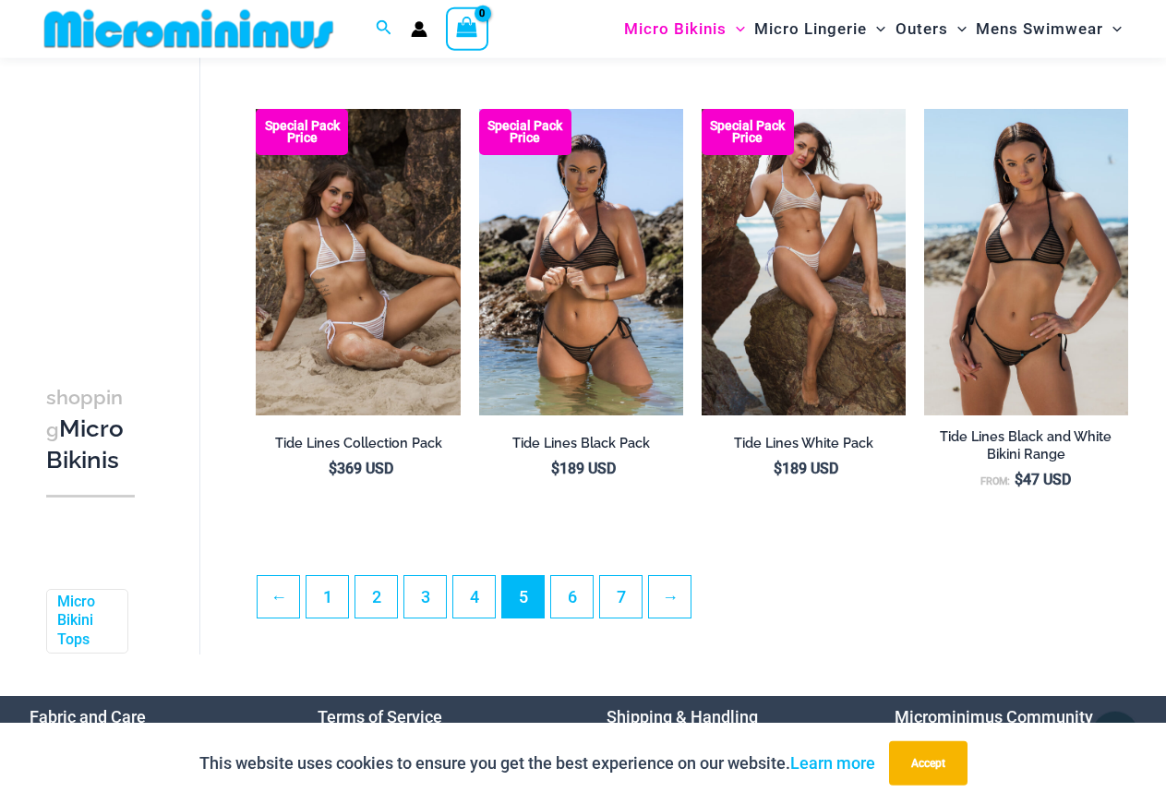
scroll to position [3578, 0]
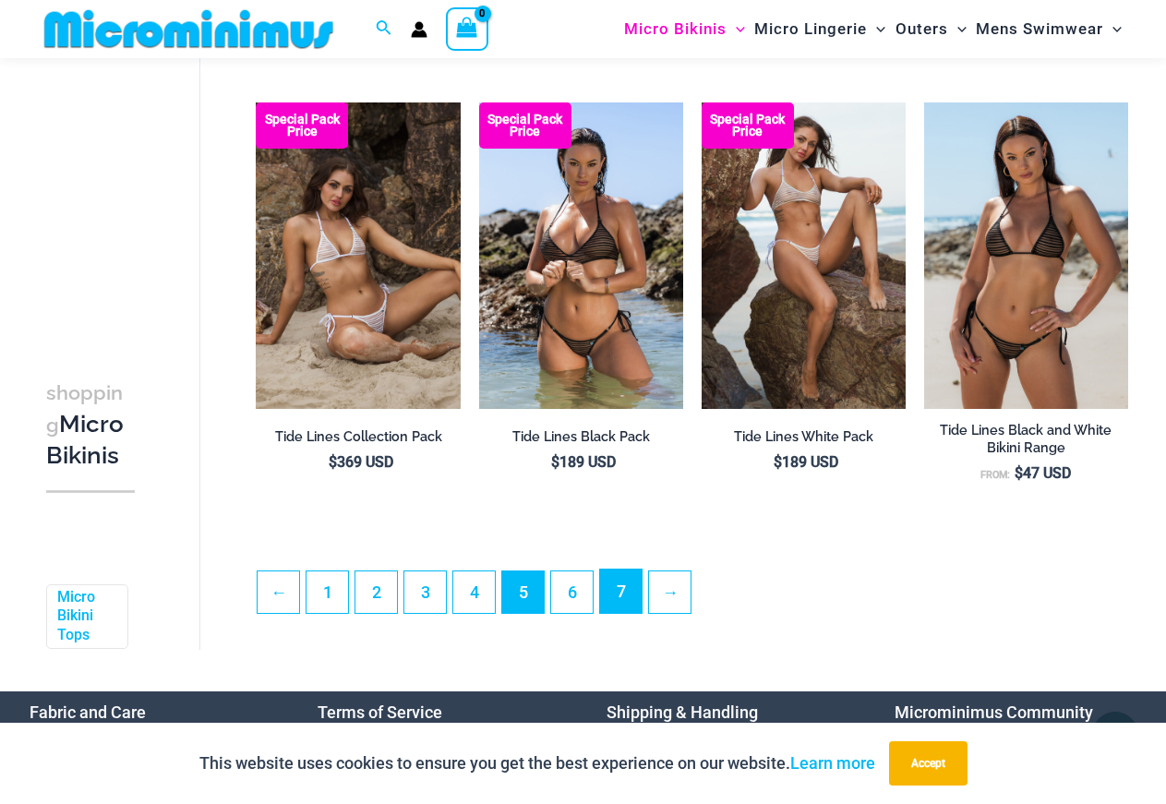
click at [616, 585] on link "7" at bounding box center [621, 591] width 42 height 43
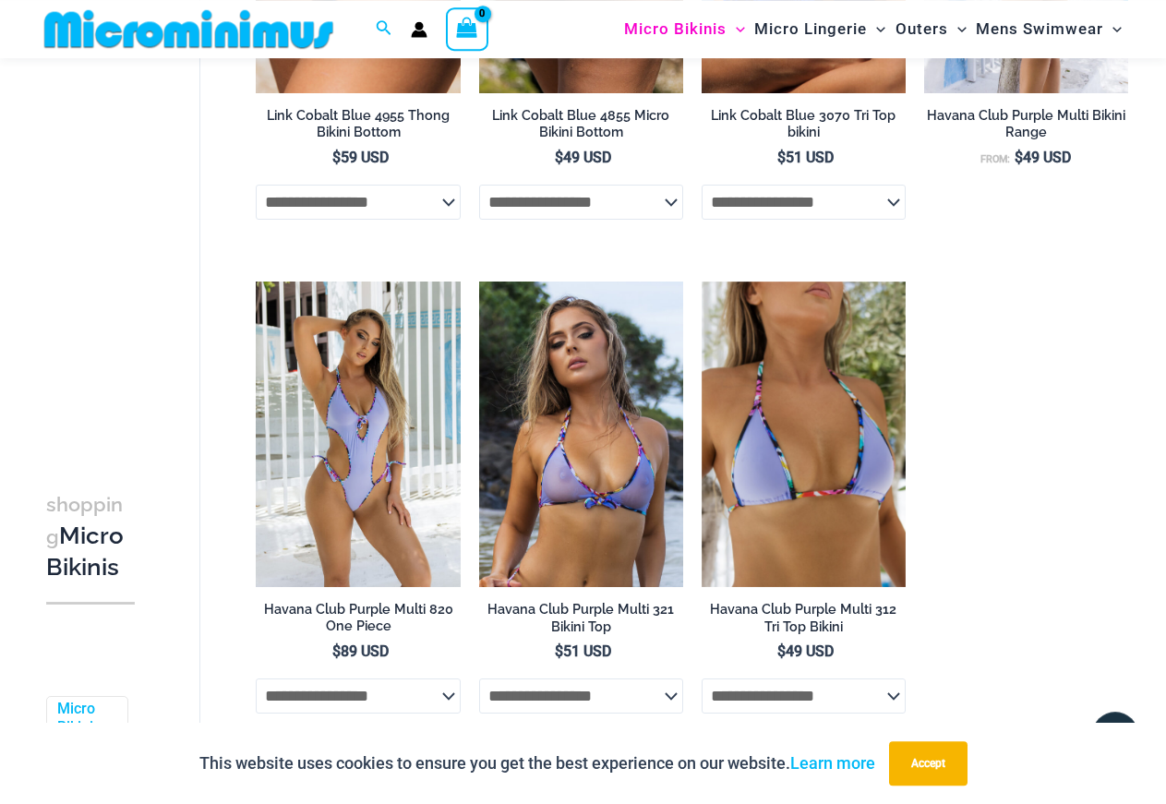
scroll to position [2526, 0]
